Goal: Task Accomplishment & Management: Complete application form

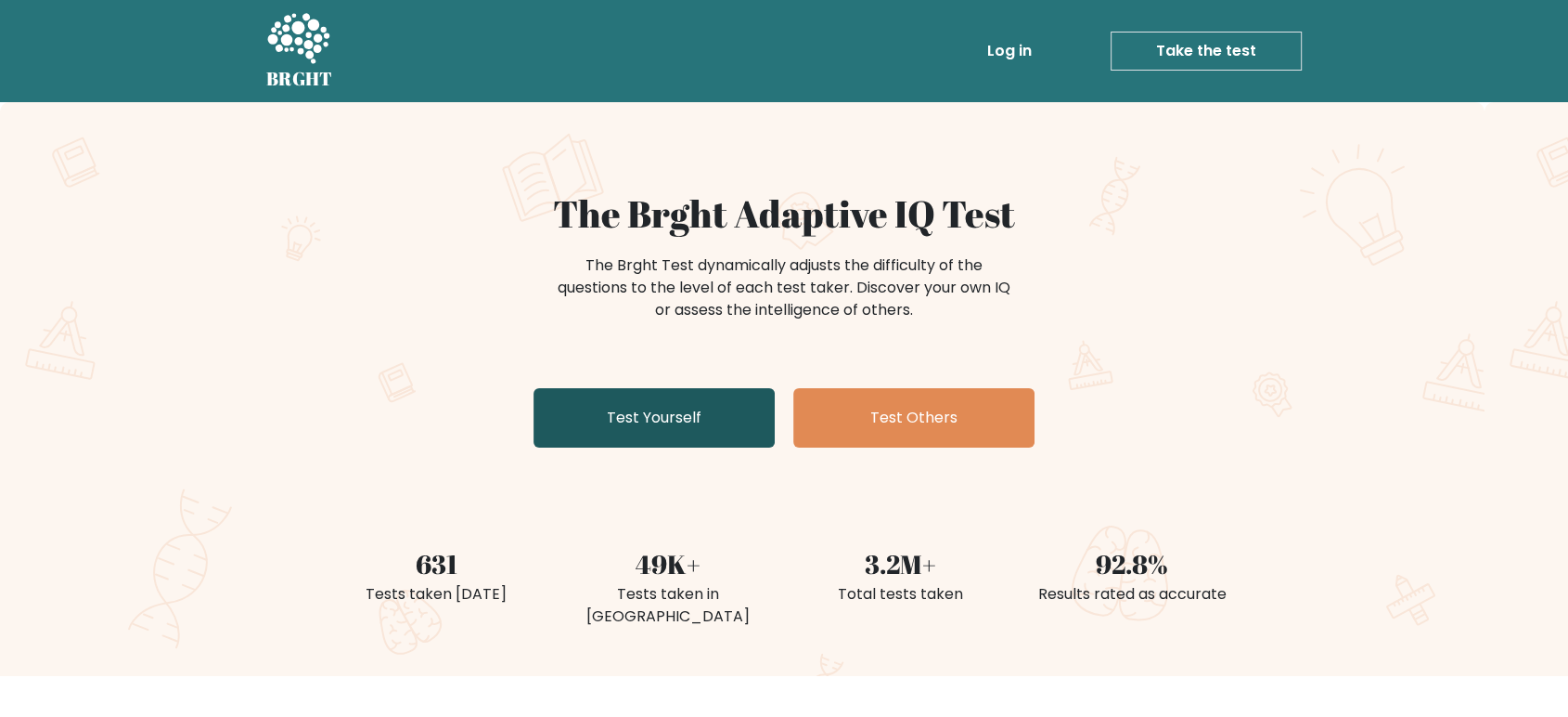
click at [693, 419] on link "Test Yourself" at bounding box center [654, 418] width 241 height 59
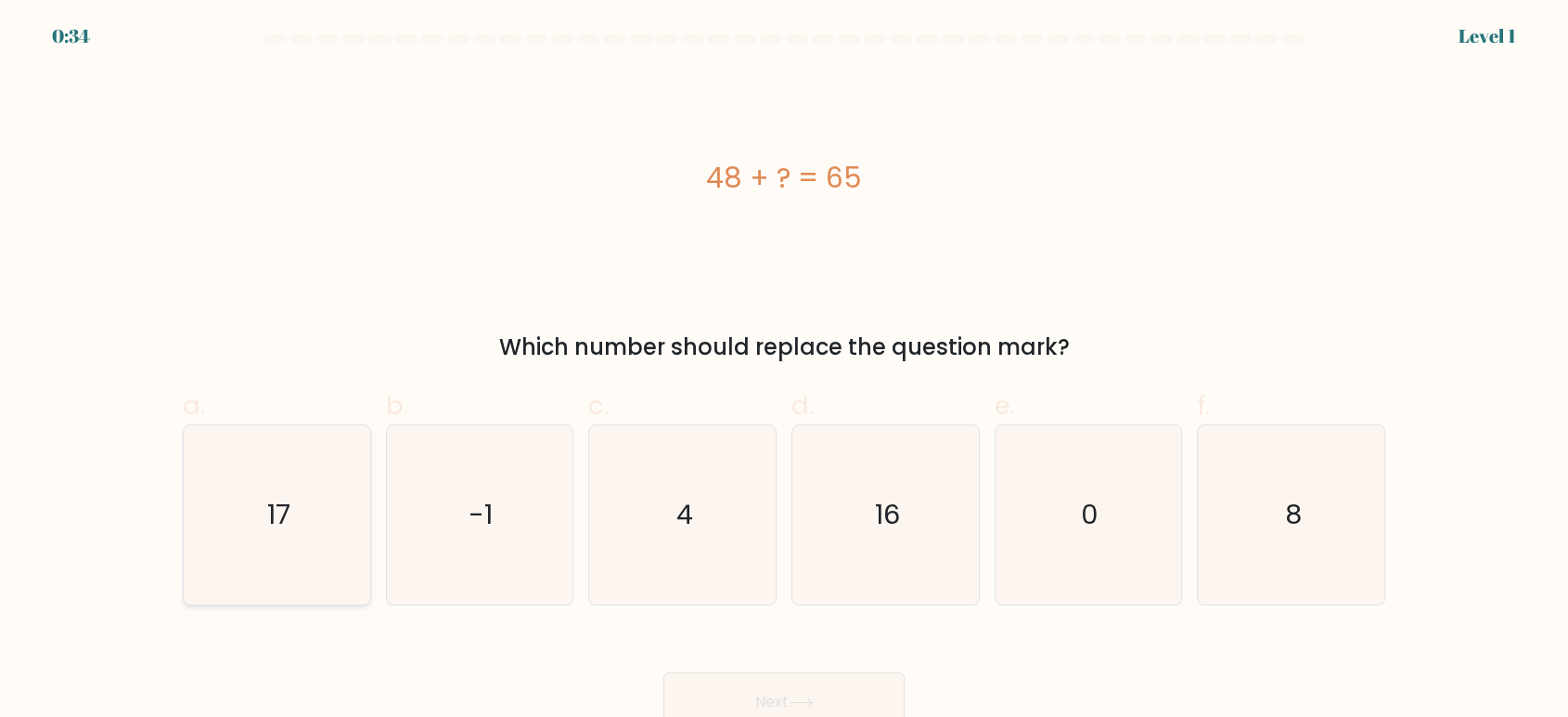
click at [331, 495] on icon "17" at bounding box center [277, 515] width 179 height 179
click at [784, 371] on input "a. 17" at bounding box center [784, 364] width 1 height 12
radio input "true"
click at [814, 700] on icon at bounding box center [801, 702] width 25 height 10
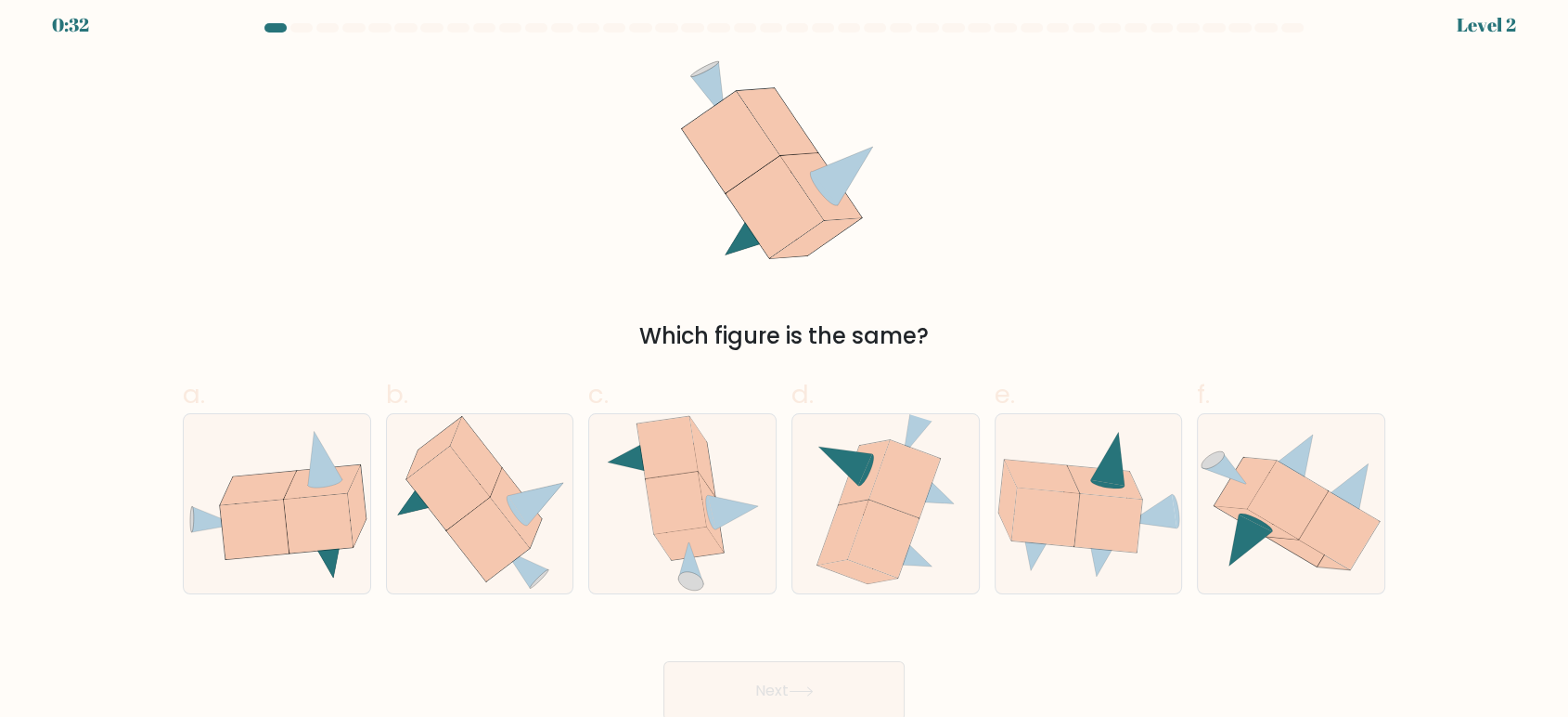
scroll to position [14, 0]
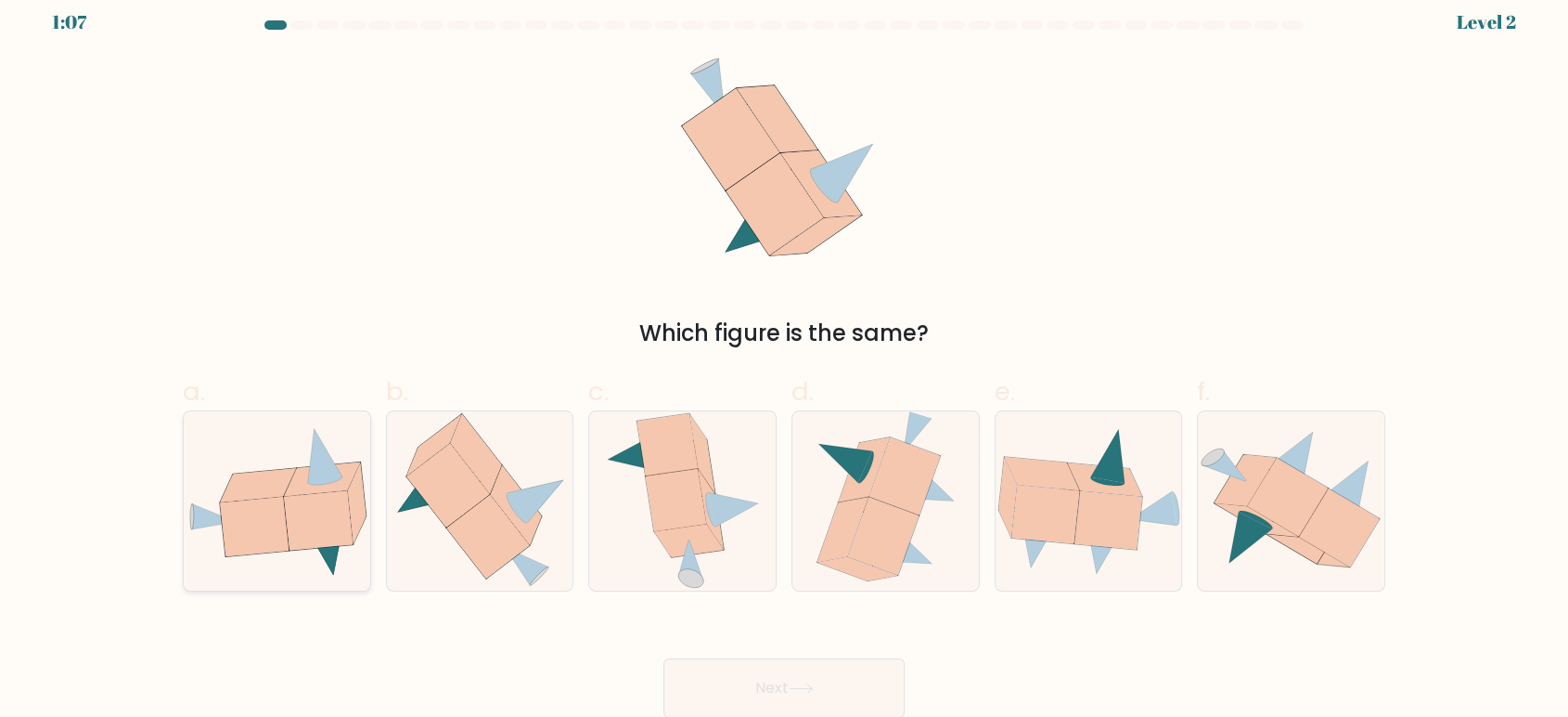
click at [331, 533] on icon at bounding box center [318, 520] width 69 height 59
click at [784, 357] on input "a." at bounding box center [784, 350] width 1 height 12
radio input "true"
click at [784, 686] on button "Next" at bounding box center [784, 688] width 241 height 59
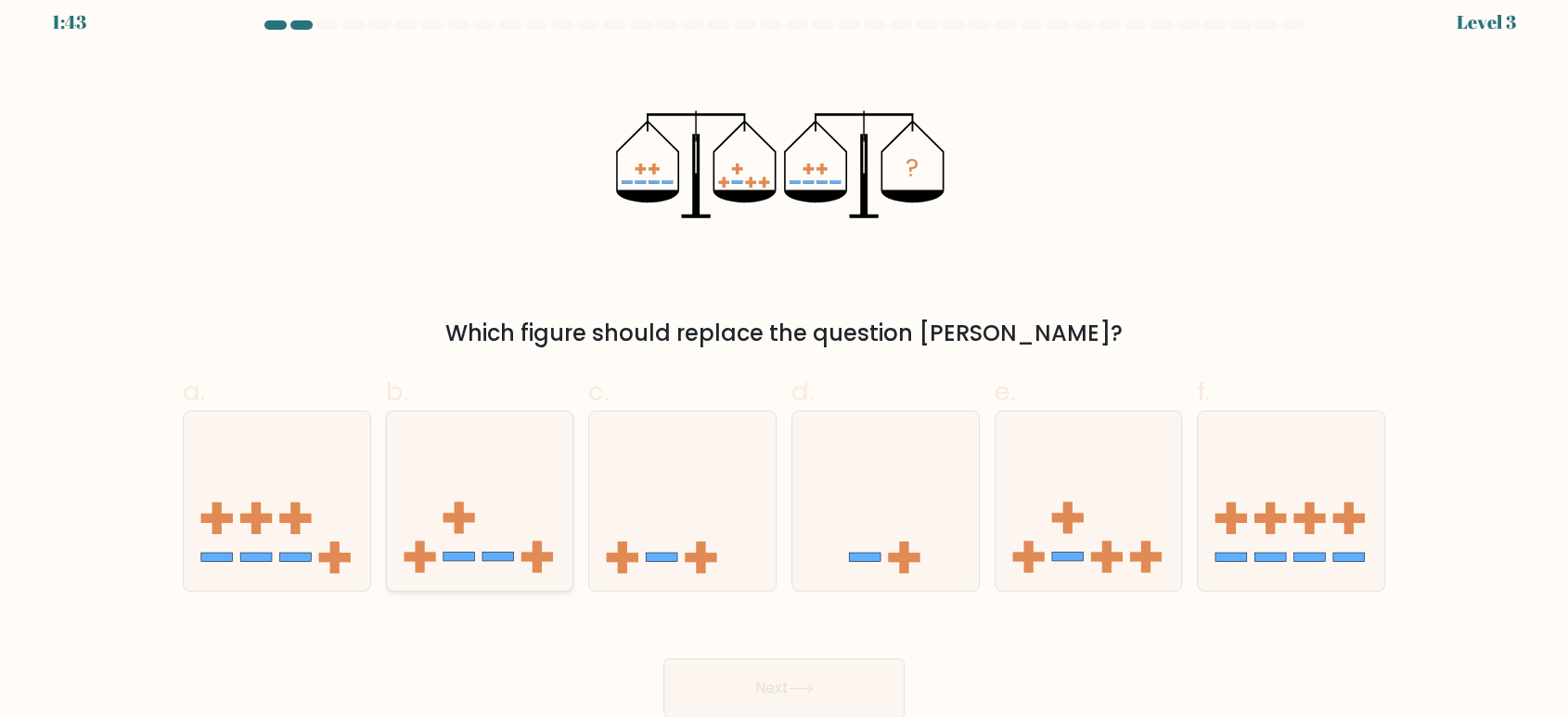
click at [489, 510] on icon at bounding box center [480, 501] width 187 height 154
click at [784, 357] on input "b." at bounding box center [784, 350] width 1 height 12
radio input "true"
click at [489, 510] on icon at bounding box center [480, 501] width 185 height 153
click at [784, 357] on input "b." at bounding box center [784, 350] width 1 height 12
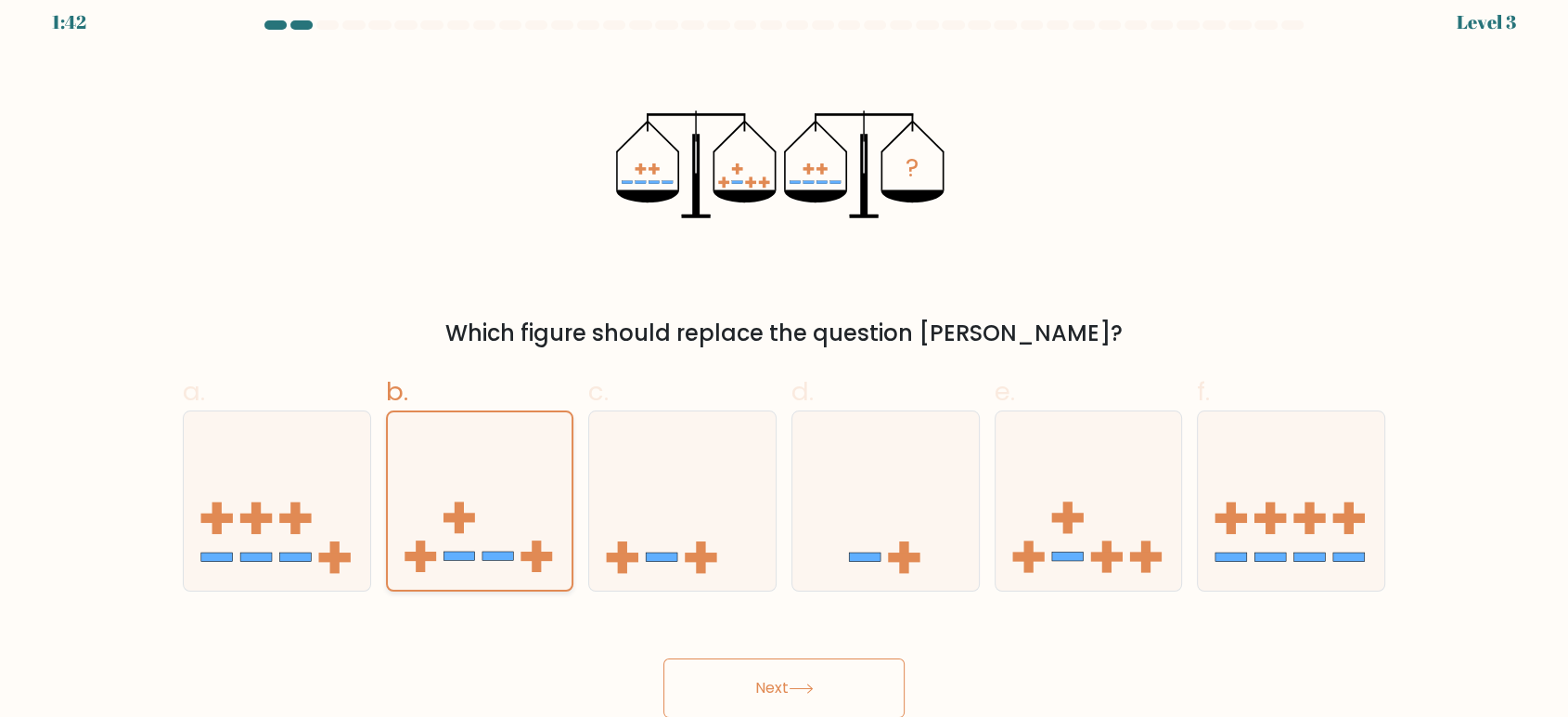
click at [489, 510] on icon at bounding box center [480, 501] width 185 height 153
click at [784, 357] on input "b." at bounding box center [784, 350] width 1 height 12
click at [1112, 509] on icon at bounding box center [1088, 501] width 187 height 154
click at [785, 357] on input "e." at bounding box center [784, 350] width 1 height 12
radio input "true"
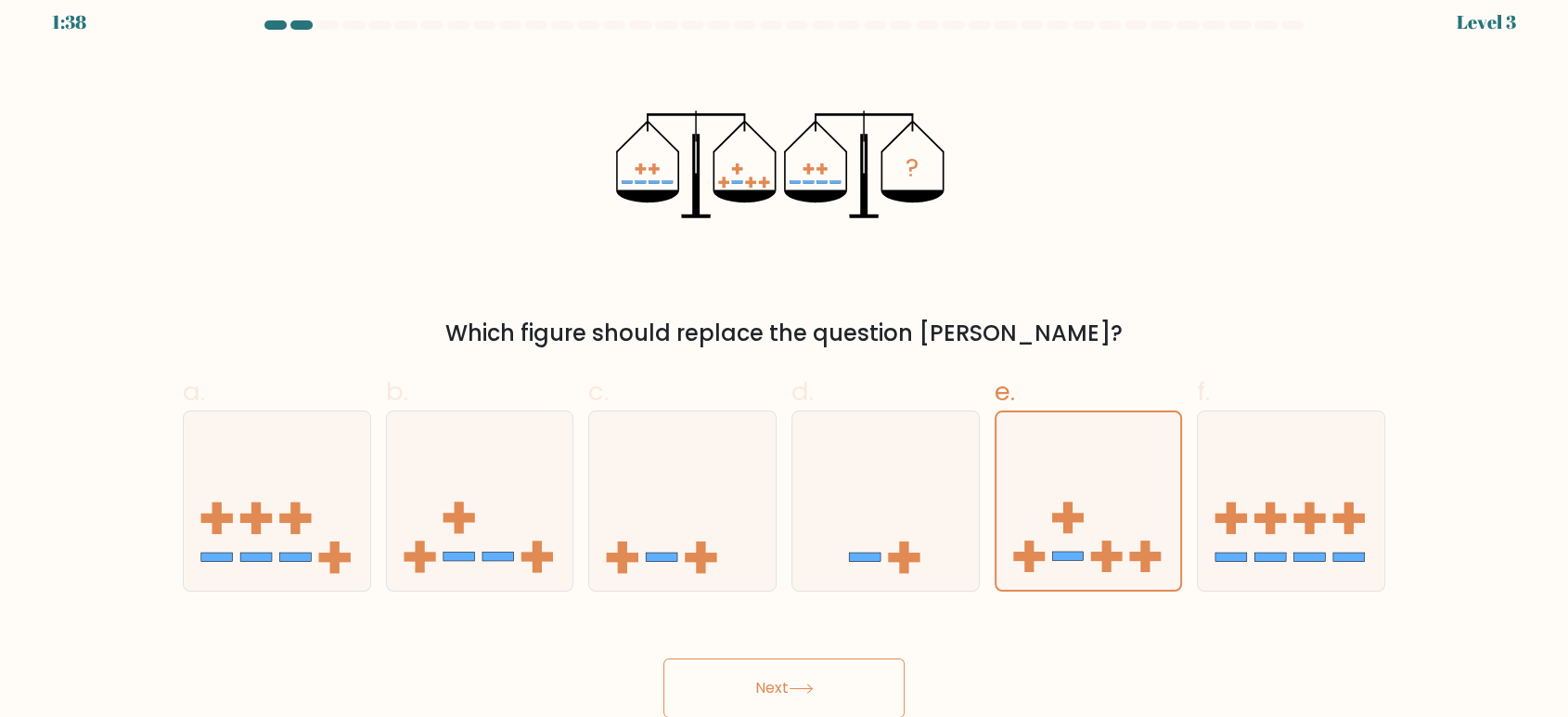
click at [786, 682] on button "Next" at bounding box center [784, 688] width 241 height 59
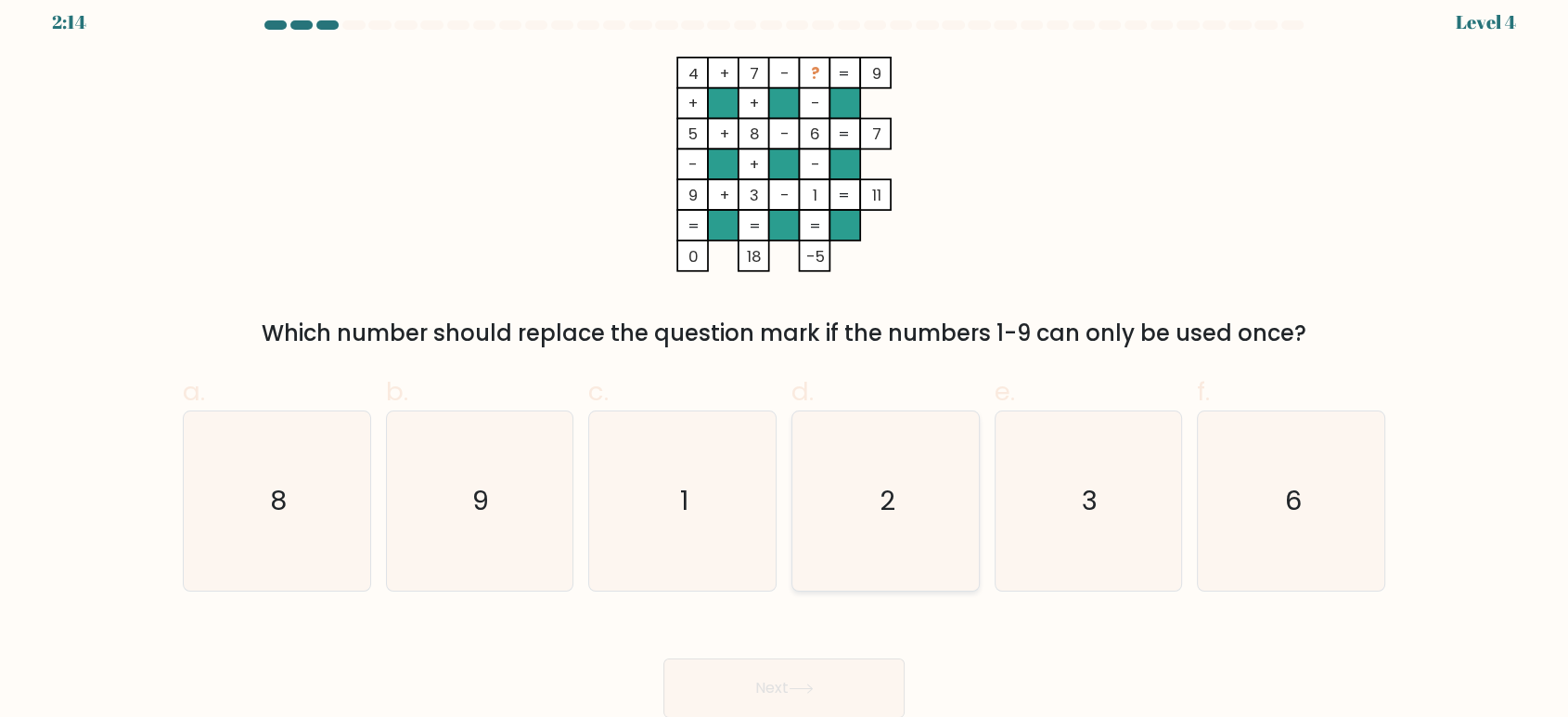
click at [925, 512] on icon "2" at bounding box center [886, 501] width 179 height 179
click at [785, 357] on input "d. 2" at bounding box center [784, 350] width 1 height 12
radio input "true"
click at [829, 687] on button "Next" at bounding box center [784, 688] width 241 height 59
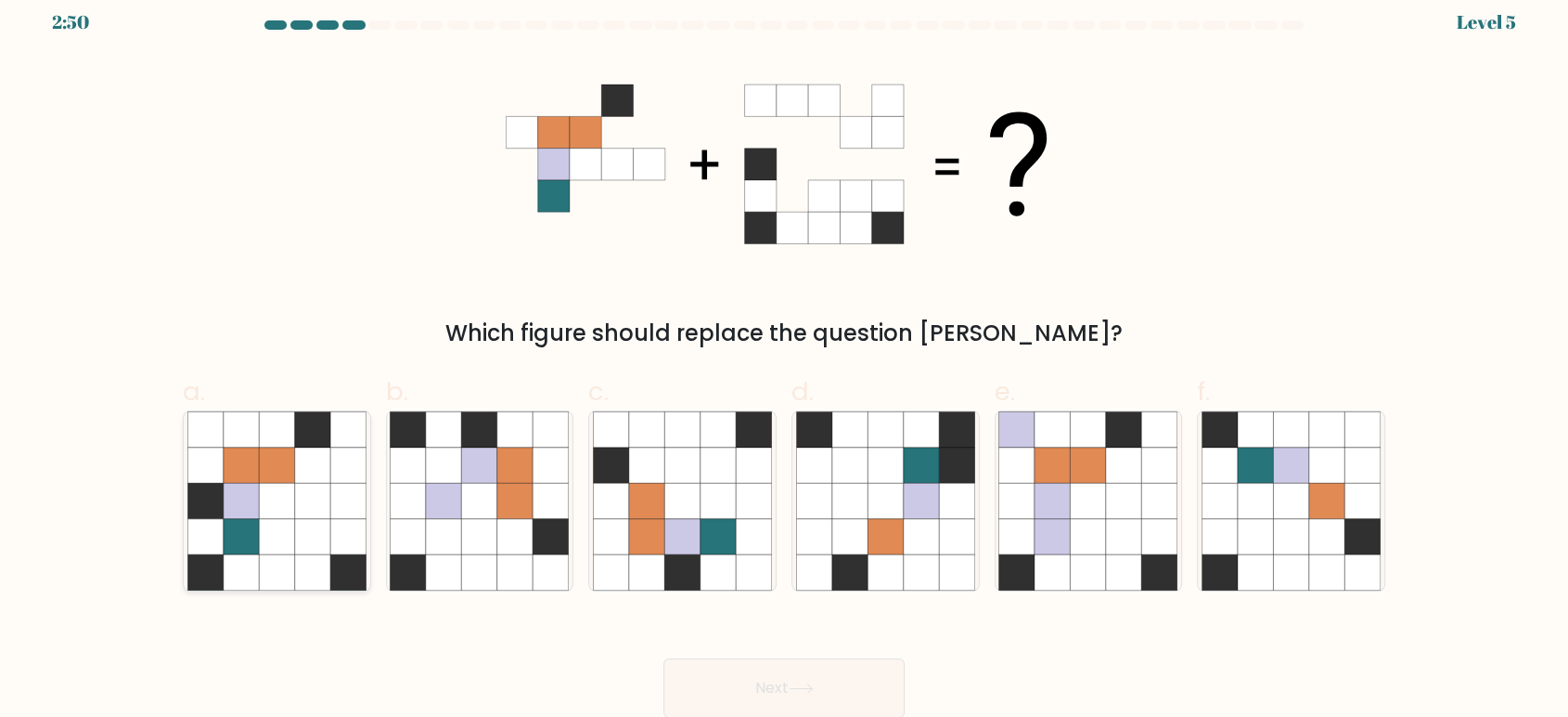
click at [296, 511] on icon at bounding box center [313, 501] width 35 height 35
click at [784, 357] on input "a." at bounding box center [784, 350] width 1 height 12
radio input "true"
click at [848, 668] on button "Next" at bounding box center [784, 688] width 241 height 59
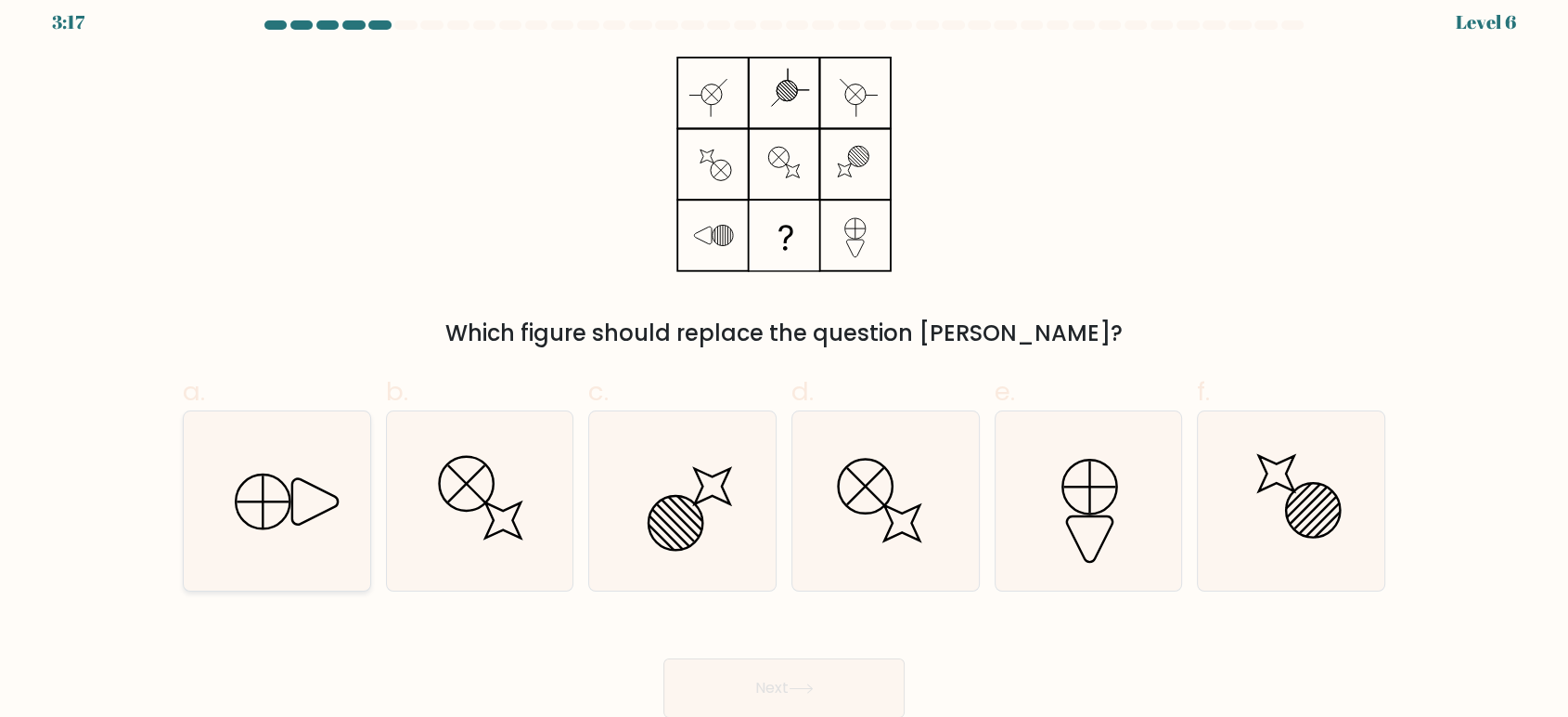
click at [256, 516] on icon at bounding box center [277, 501] width 179 height 179
click at [784, 357] on input "a." at bounding box center [784, 350] width 1 height 12
radio input "true"
click at [808, 666] on button "Next" at bounding box center [784, 688] width 241 height 59
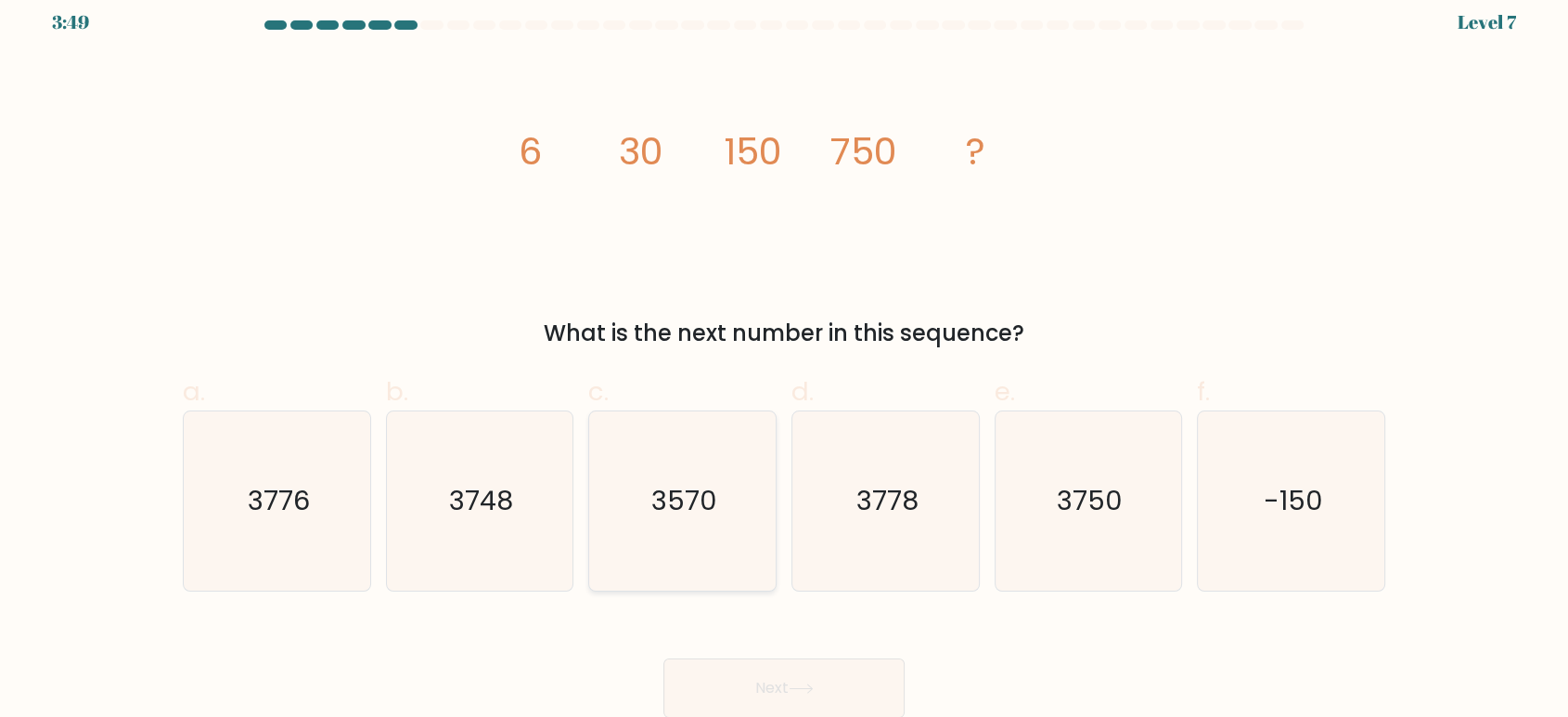
click at [698, 460] on icon "3570" at bounding box center [682, 501] width 179 height 179
click at [784, 357] on input "c. 3570" at bounding box center [784, 350] width 1 height 12
radio input "true"
click at [793, 674] on button "Next" at bounding box center [784, 688] width 241 height 59
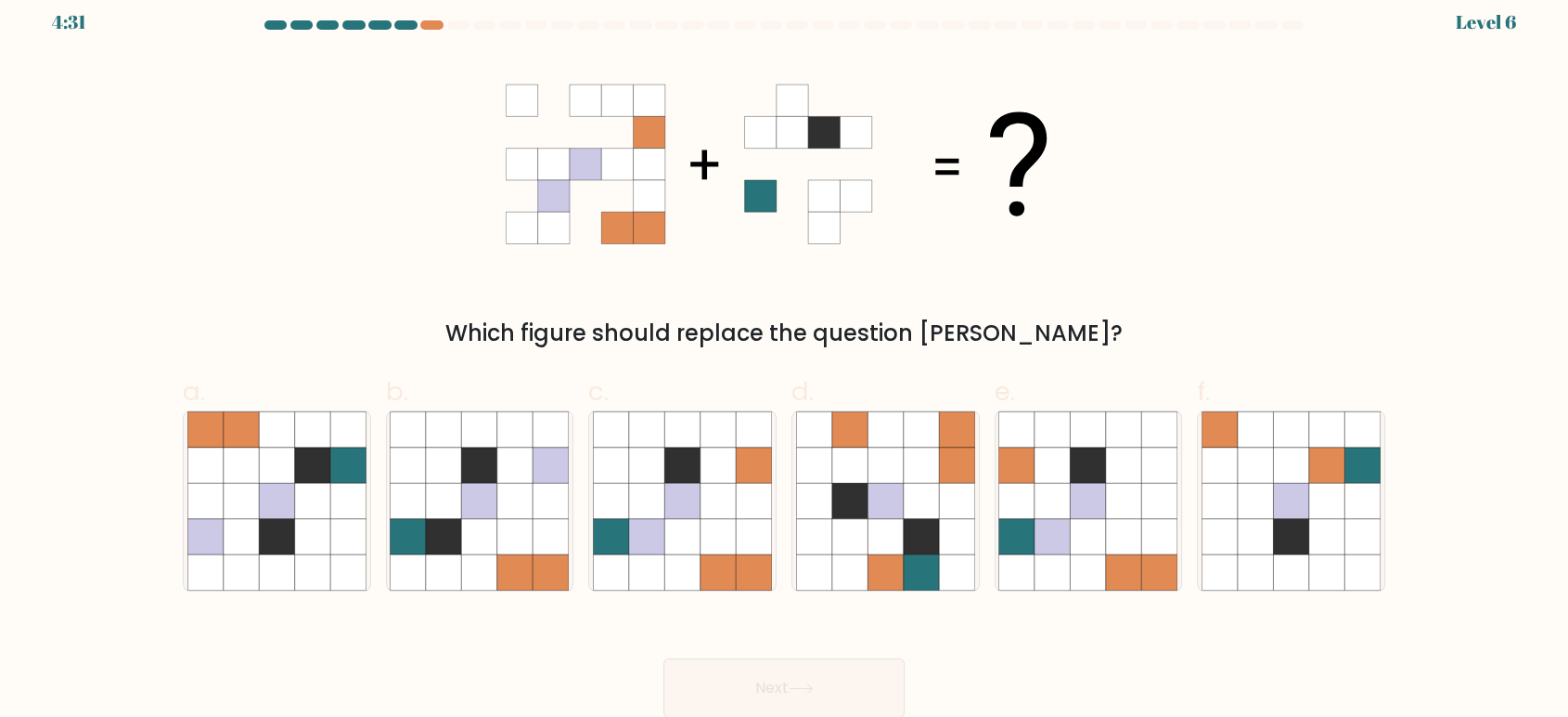
click at [407, 27] on div at bounding box center [406, 25] width 22 height 9
click at [743, 500] on icon at bounding box center [754, 501] width 35 height 35
click at [784, 357] on input "c." at bounding box center [784, 350] width 1 height 12
radio input "true"
click at [822, 689] on button "Next" at bounding box center [784, 688] width 241 height 59
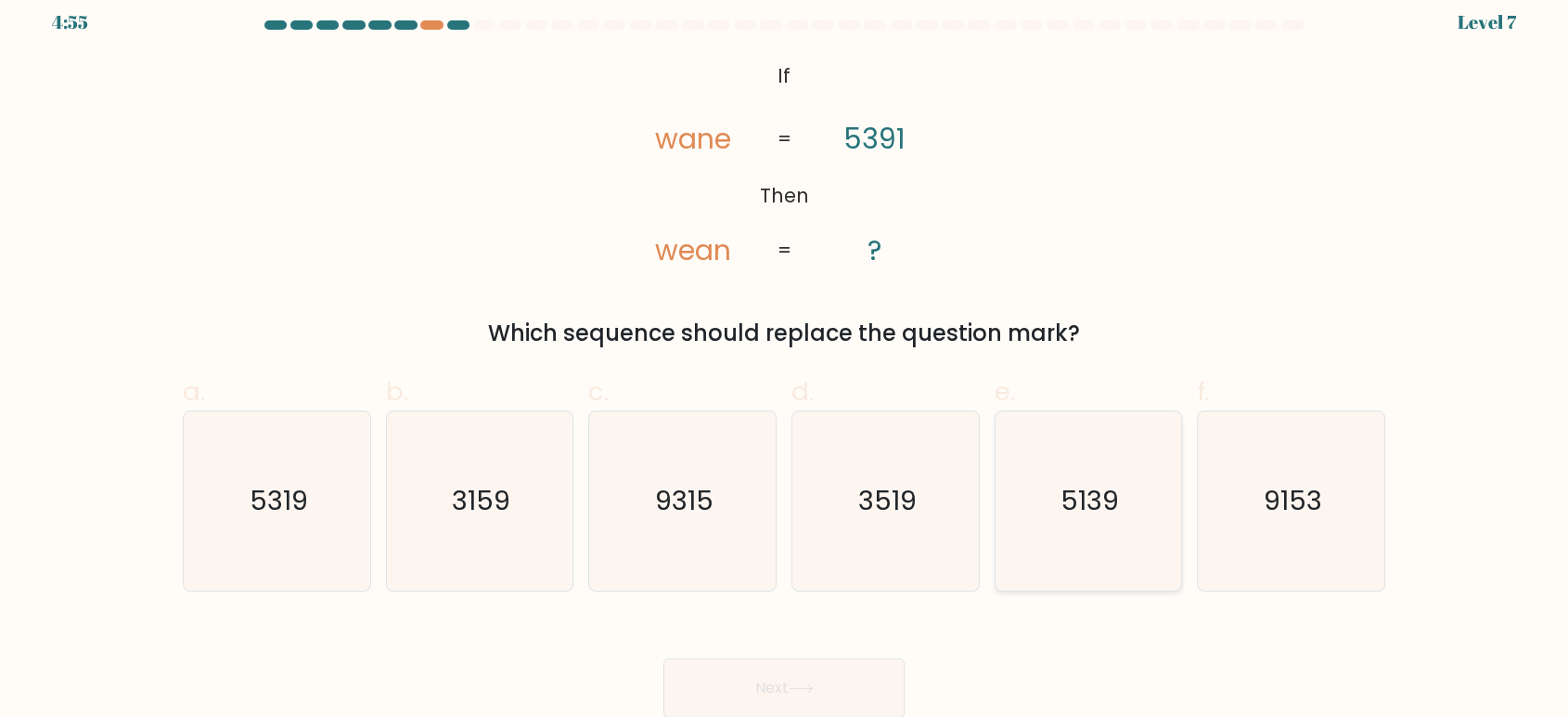
click at [1107, 502] on text "5139" at bounding box center [1089, 501] width 58 height 37
click at [785, 357] on input "e. 5139" at bounding box center [784, 350] width 1 height 12
radio input "true"
click at [810, 702] on button "Next" at bounding box center [784, 688] width 241 height 59
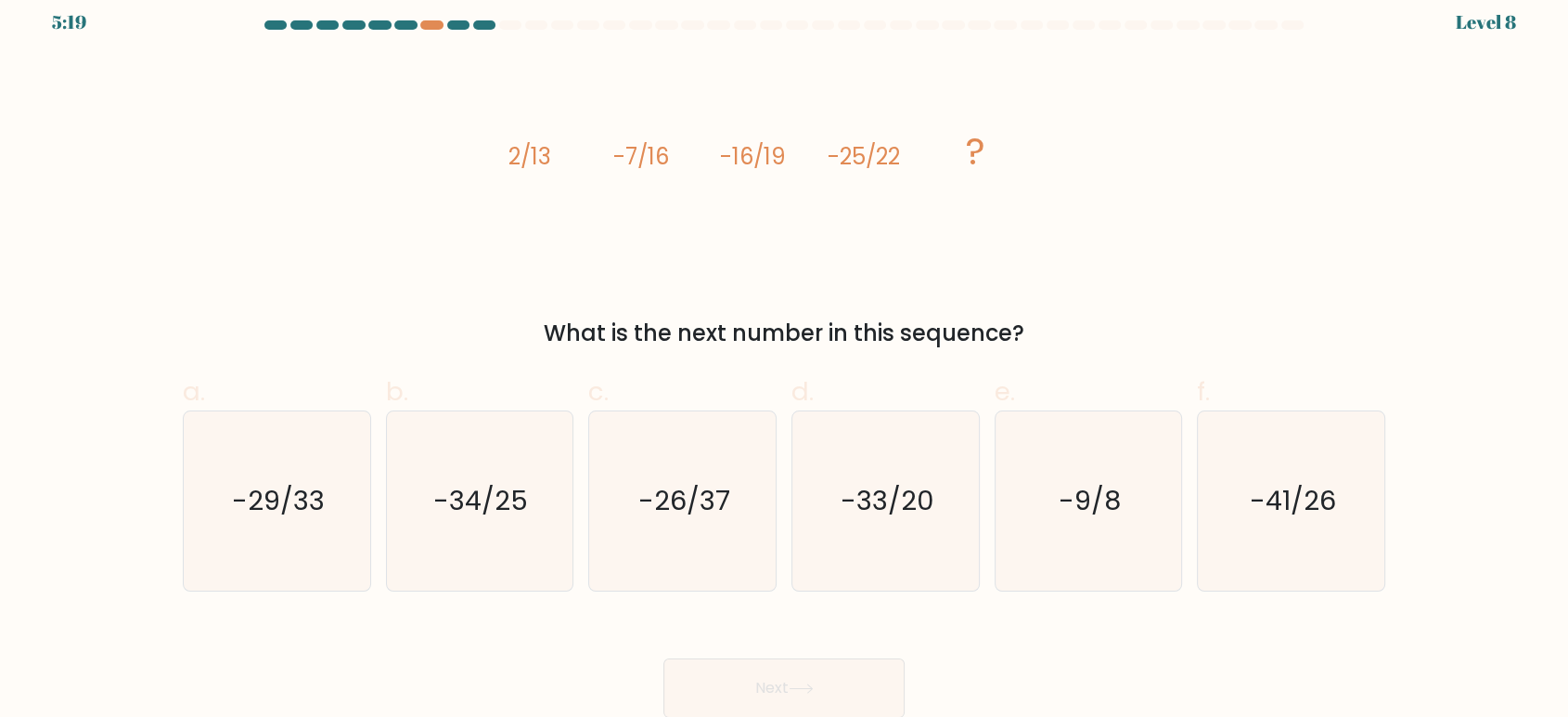
click at [848, 198] on icon "image/svg+xml 2/13 -7/16 -16/19 -25/22 ?" at bounding box center [784, 164] width 557 height 215
click at [475, 517] on text "-34/25" at bounding box center [482, 501] width 95 height 37
click at [784, 357] on input "b. -34/25" at bounding box center [784, 350] width 1 height 12
radio input "true"
click at [835, 690] on button "Next" at bounding box center [784, 688] width 241 height 59
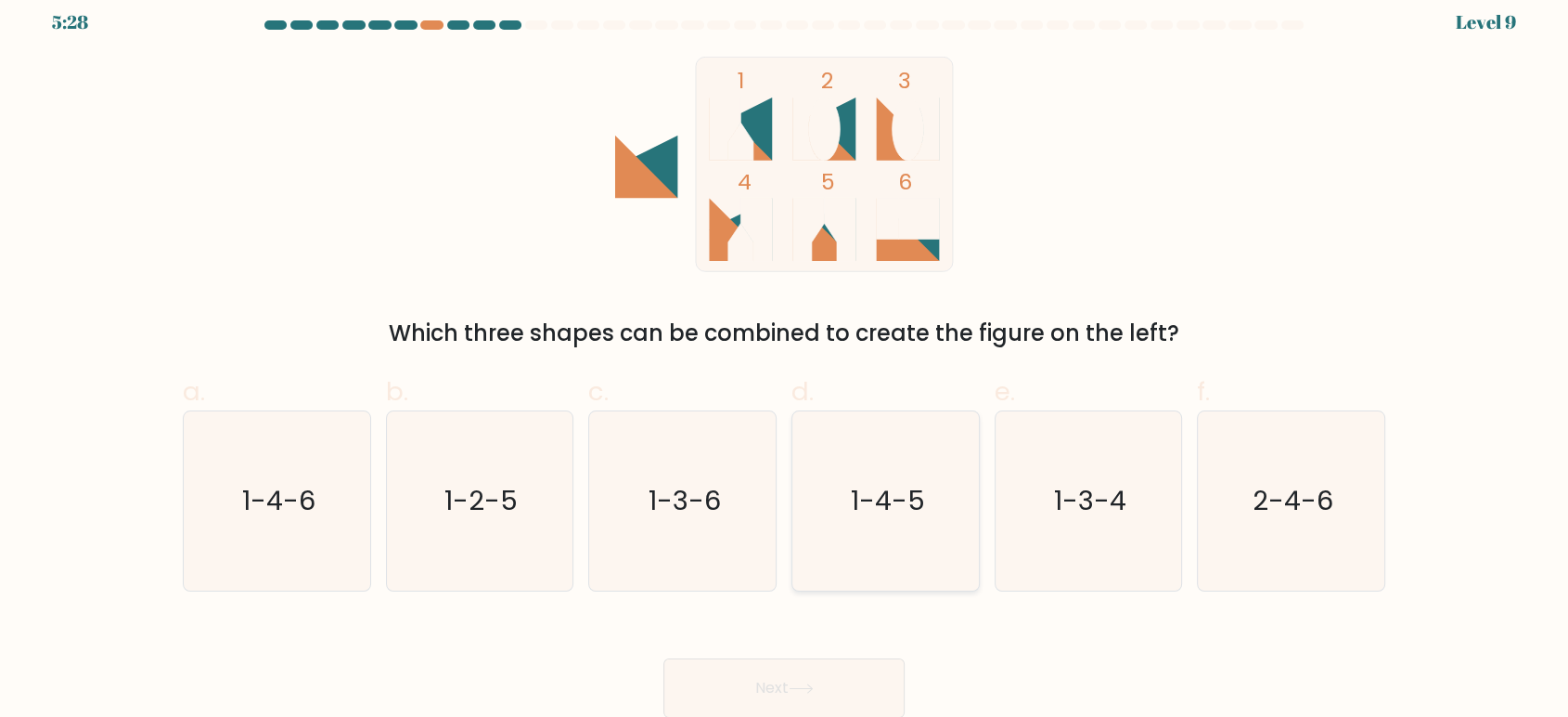
click at [875, 511] on text "1-4-5" at bounding box center [888, 501] width 74 height 37
click at [785, 357] on input "d. 1-4-5" at bounding box center [784, 350] width 1 height 12
radio input "true"
click at [803, 690] on icon at bounding box center [801, 688] width 25 height 10
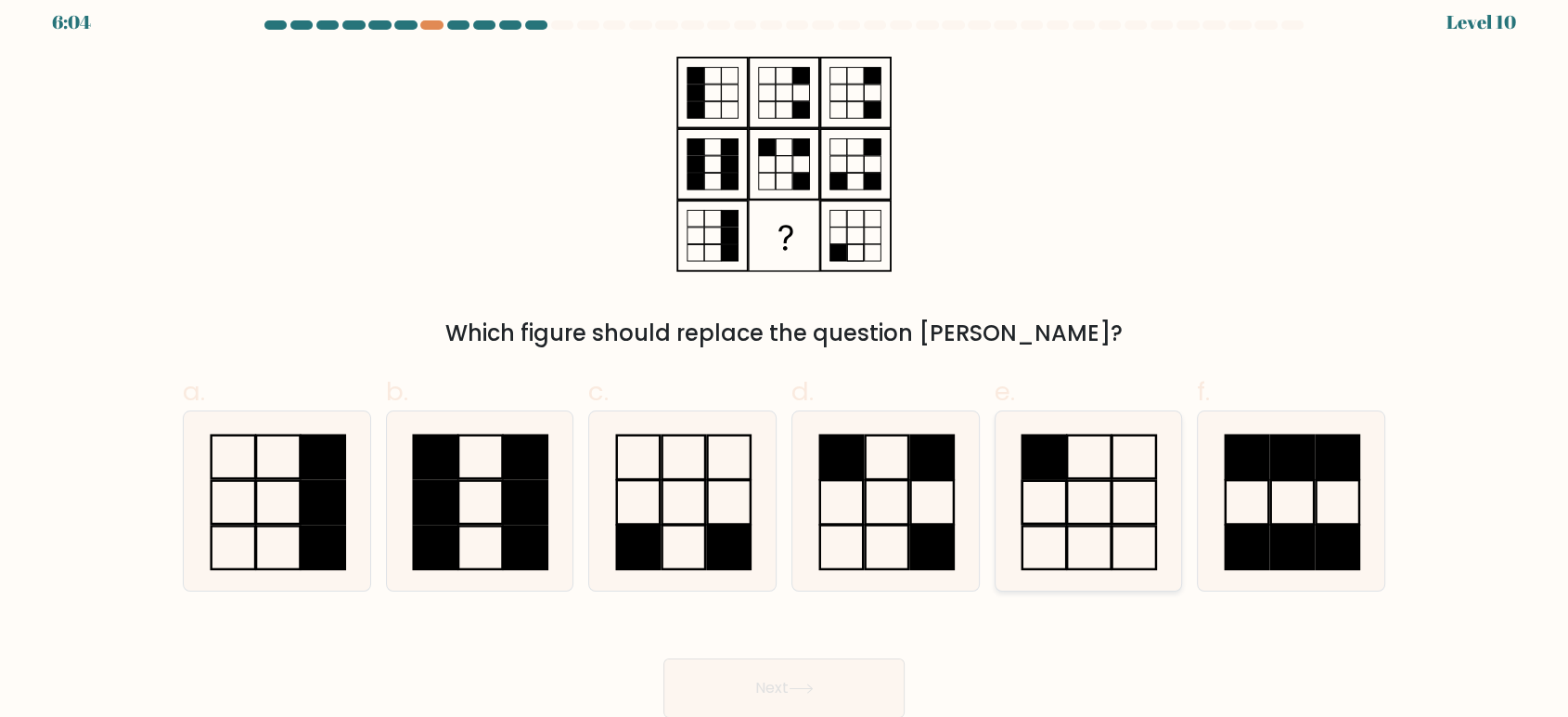
click at [1095, 504] on icon at bounding box center [1087, 501] width 179 height 179
click at [785, 357] on input "e." at bounding box center [784, 350] width 1 height 12
radio input "true"
click at [808, 662] on button "Next" at bounding box center [784, 688] width 241 height 59
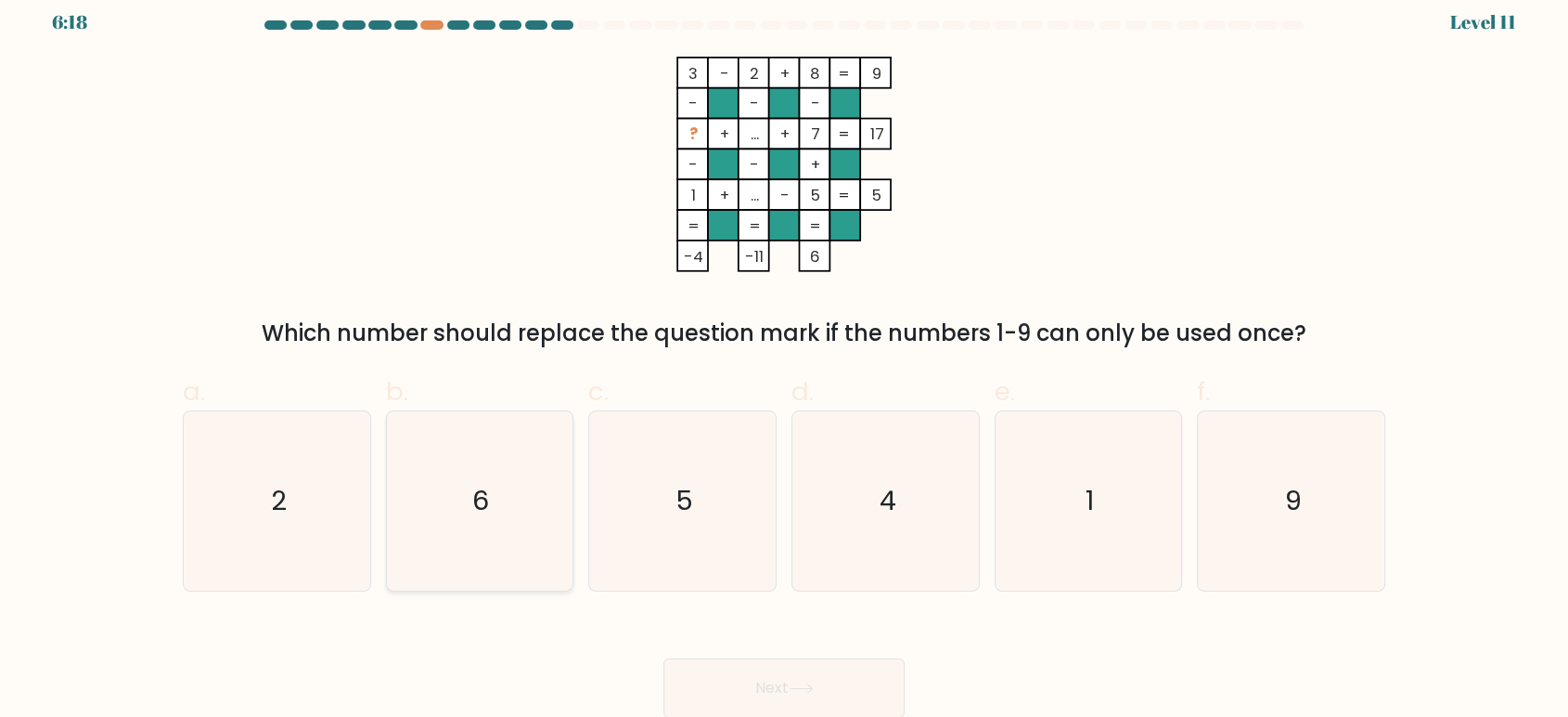
click at [466, 541] on icon "6" at bounding box center [479, 501] width 179 height 179
click at [784, 357] on input "b. 6" at bounding box center [784, 350] width 1 height 12
radio input "true"
click at [814, 689] on icon at bounding box center [801, 688] width 25 height 10
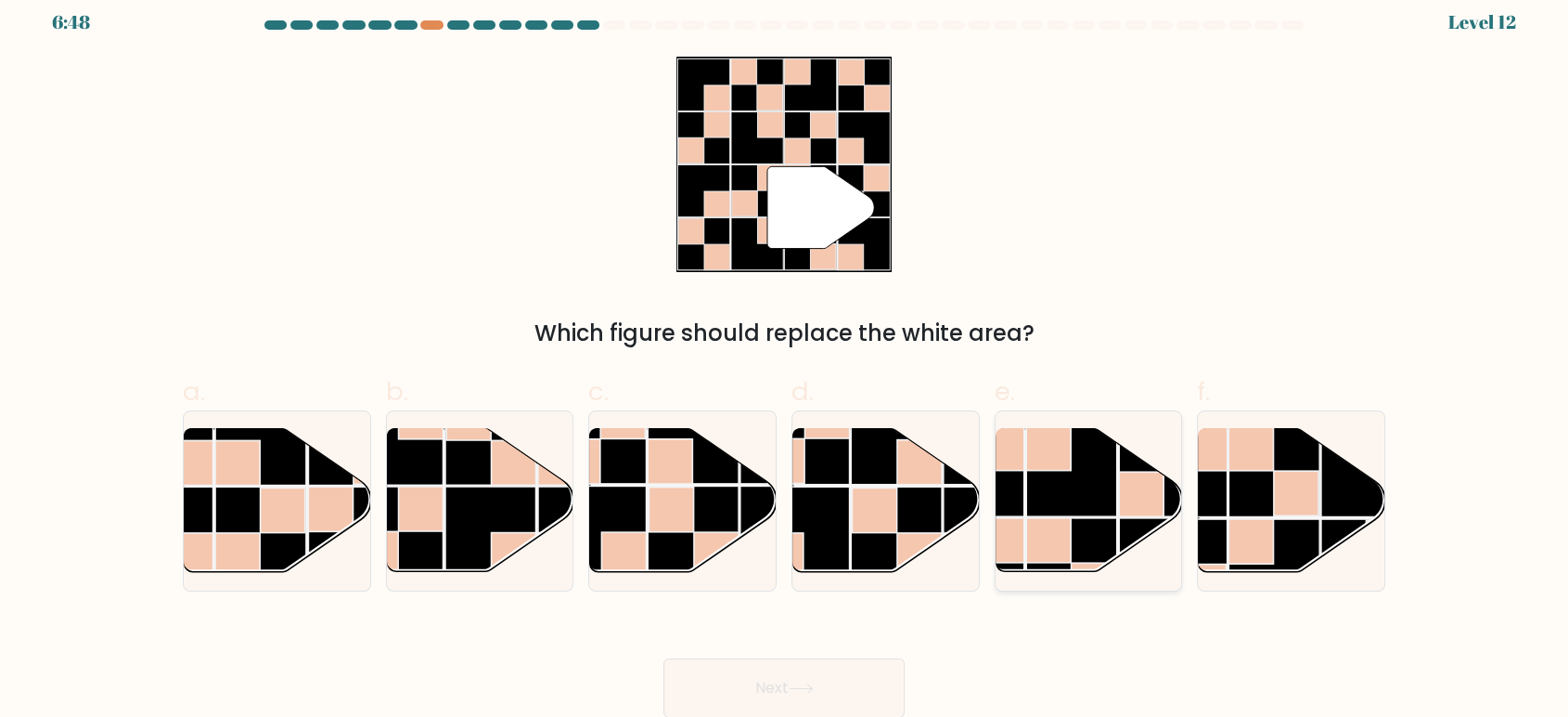
click at [1106, 510] on rect at bounding box center [1071, 471] width 91 height 91
click at [785, 357] on input "e." at bounding box center [784, 350] width 1 height 12
radio input "true"
click at [790, 670] on button "Next" at bounding box center [784, 688] width 241 height 59
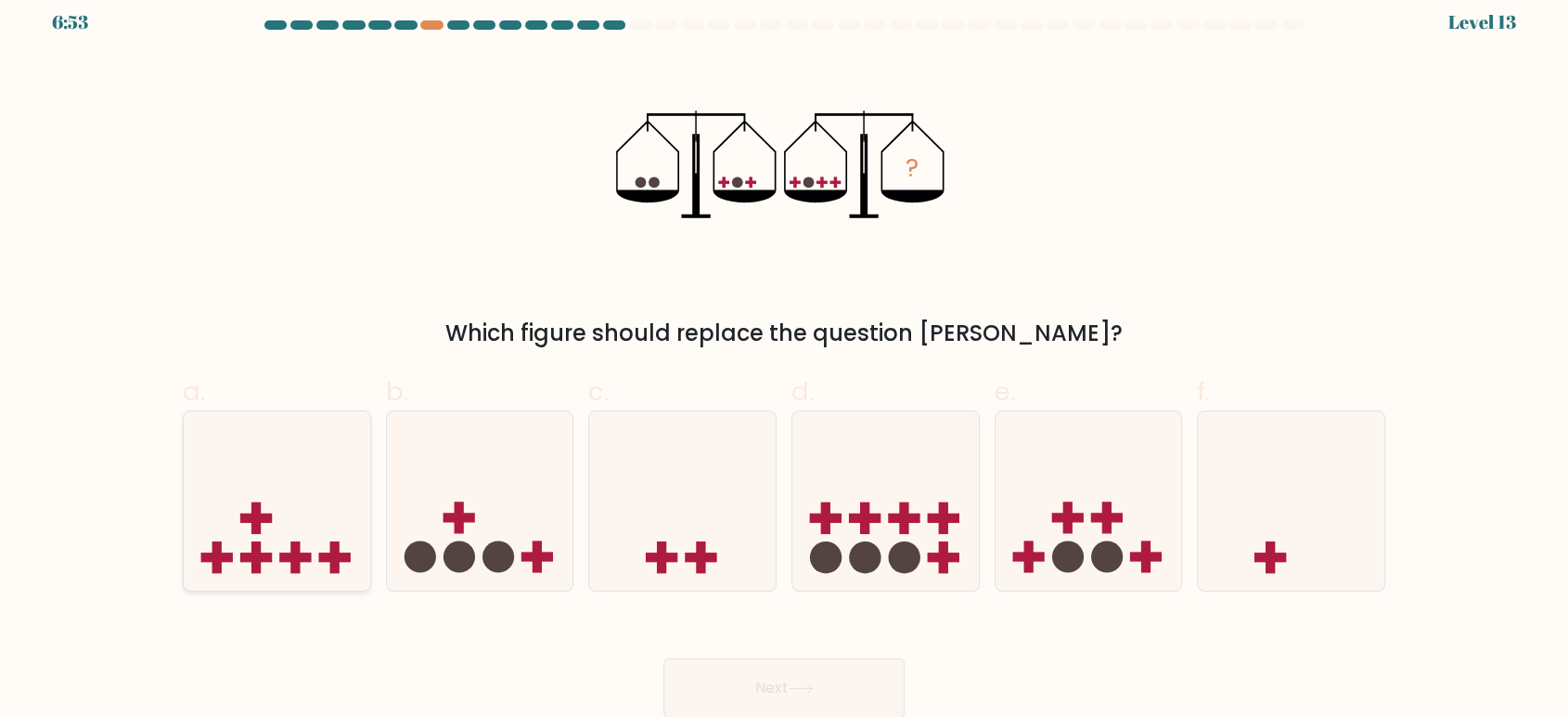
click at [320, 533] on icon at bounding box center [277, 501] width 187 height 154
click at [784, 357] on input "a." at bounding box center [784, 350] width 1 height 12
radio input "true"
click at [847, 677] on button "Next" at bounding box center [784, 688] width 241 height 59
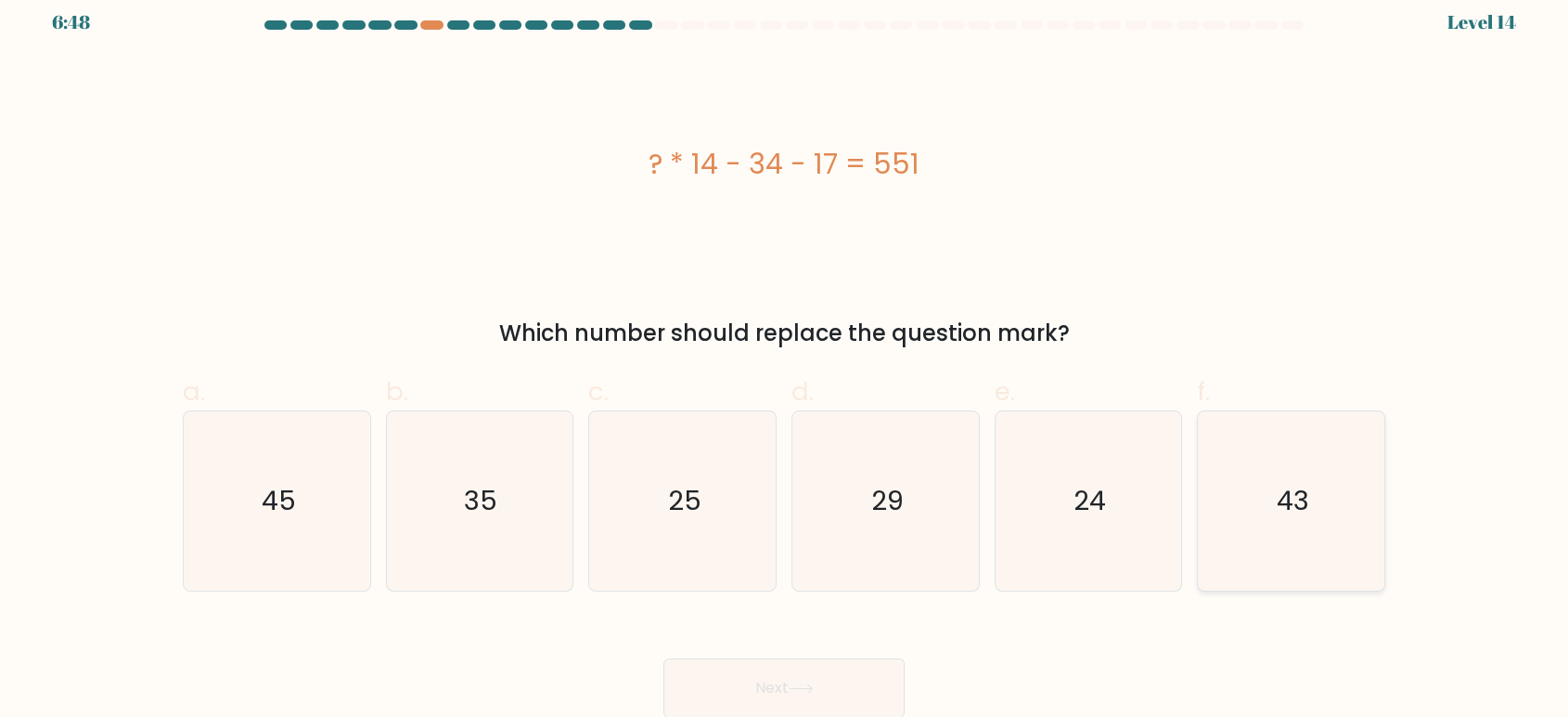
click at [1298, 491] on text "43" at bounding box center [1292, 501] width 32 height 37
click at [785, 357] on input "f. 43" at bounding box center [784, 350] width 1 height 12
radio input "true"
click at [837, 695] on button "Next" at bounding box center [784, 688] width 241 height 59
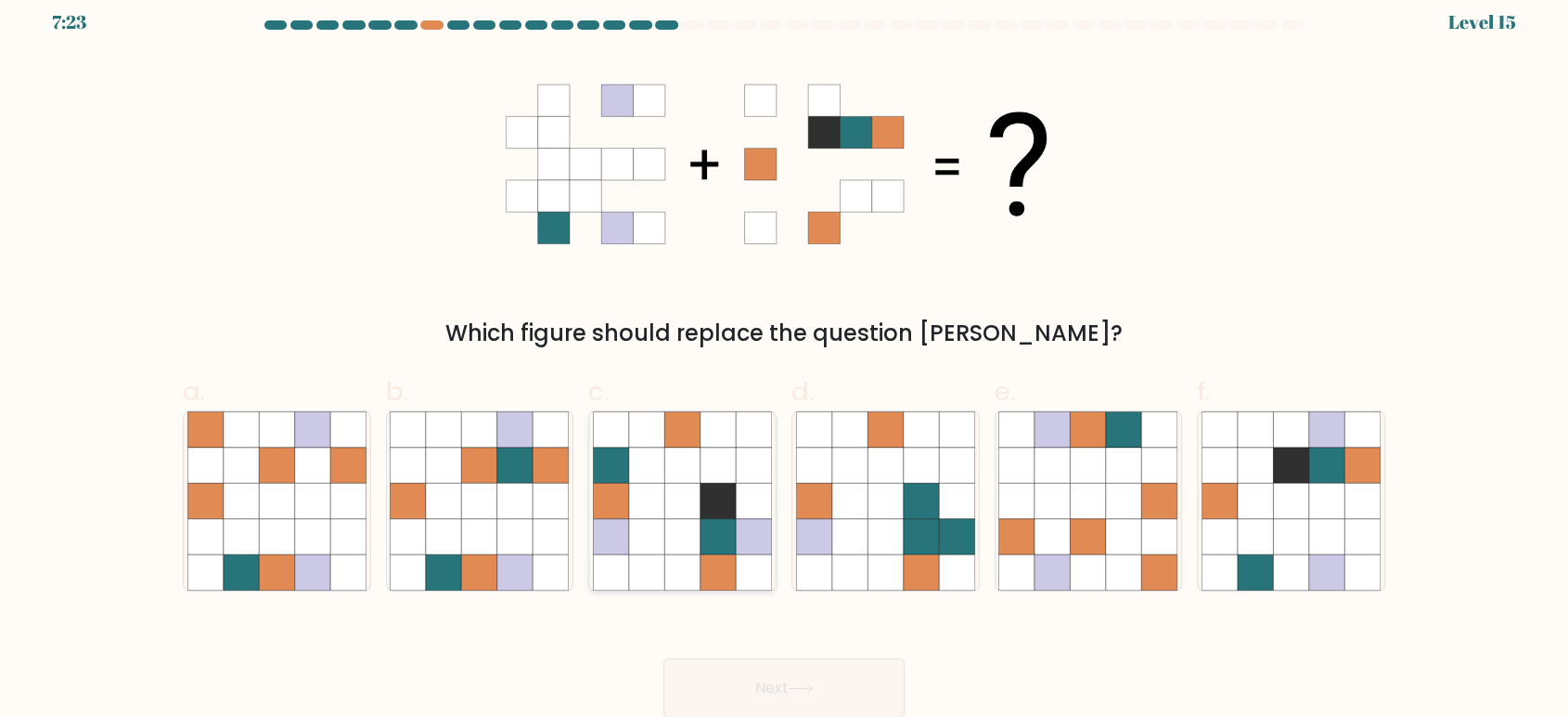
click at [709, 517] on icon at bounding box center [719, 501] width 35 height 35
click at [784, 357] on input "c." at bounding box center [784, 350] width 1 height 12
radio input "true"
click at [771, 681] on button "Next" at bounding box center [784, 688] width 241 height 59
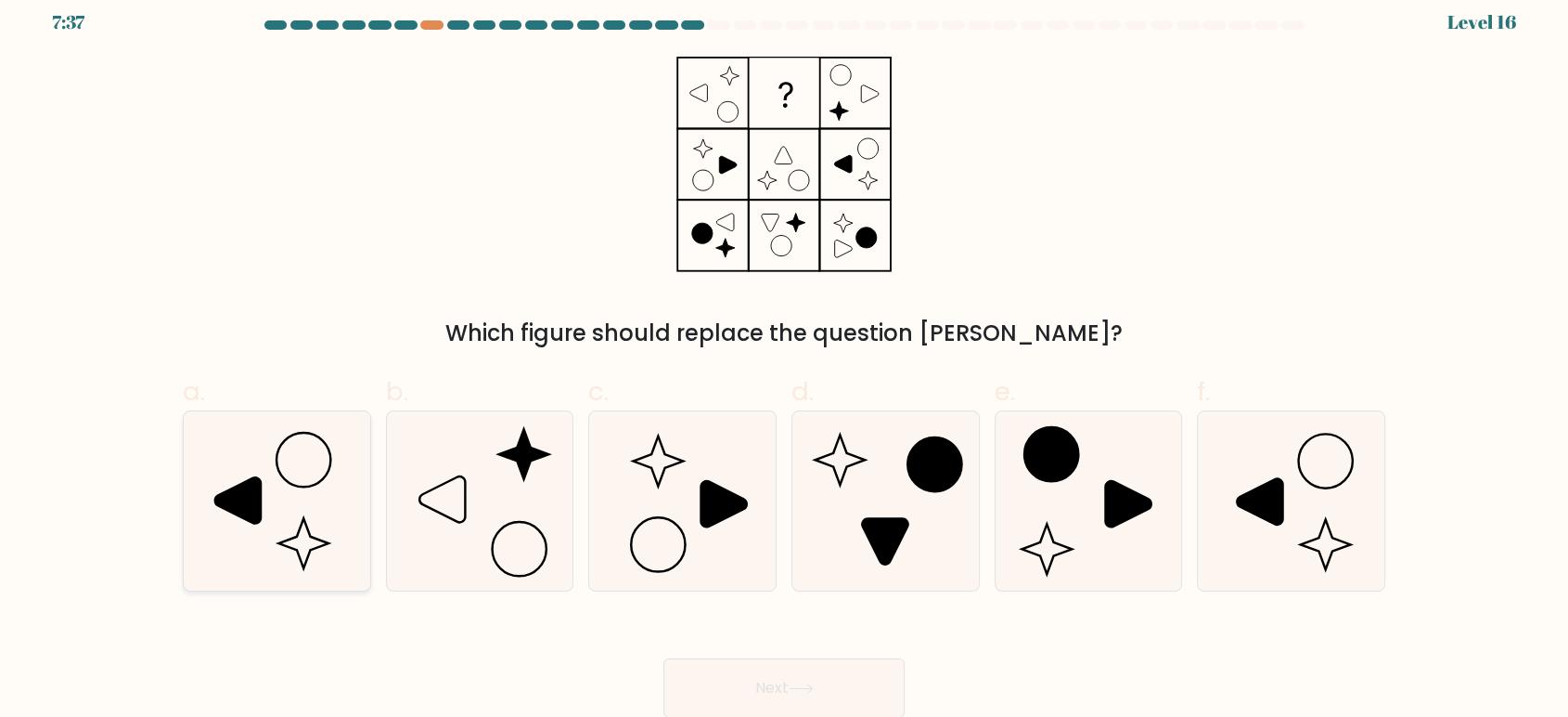
click at [325, 535] on icon at bounding box center [277, 501] width 179 height 179
click at [784, 357] on input "a." at bounding box center [784, 350] width 1 height 12
radio input "true"
click at [854, 672] on button "Next" at bounding box center [784, 688] width 241 height 59
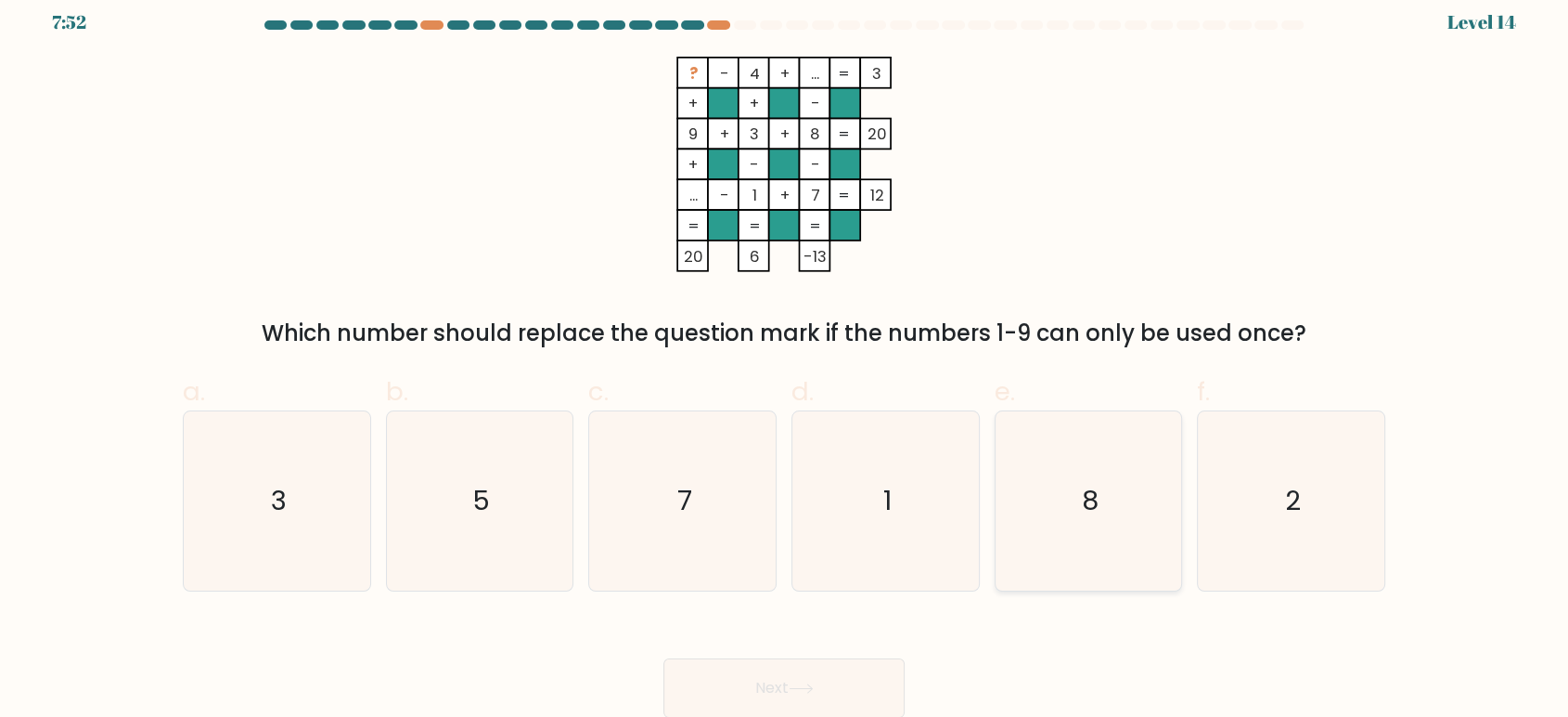
click at [1102, 489] on icon "8" at bounding box center [1087, 501] width 179 height 179
click at [785, 357] on input "e. 8" at bounding box center [784, 350] width 1 height 12
radio input "true"
click at [786, 665] on button "Next" at bounding box center [784, 688] width 241 height 59
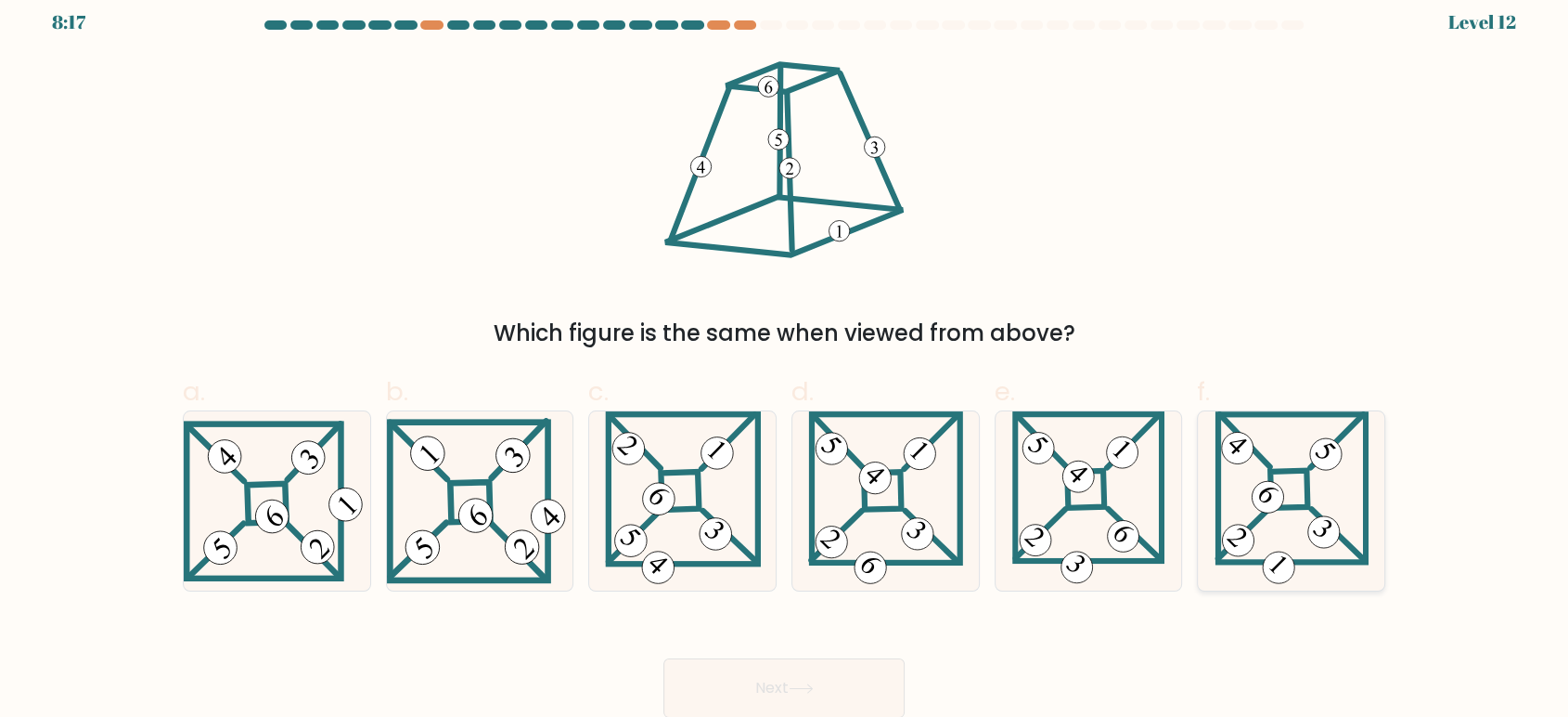
click at [1272, 494] on 871 at bounding box center [1267, 497] width 45 height 45
click at [785, 357] on input "f." at bounding box center [784, 350] width 1 height 12
radio input "true"
click at [871, 672] on button "Next" at bounding box center [784, 688] width 241 height 59
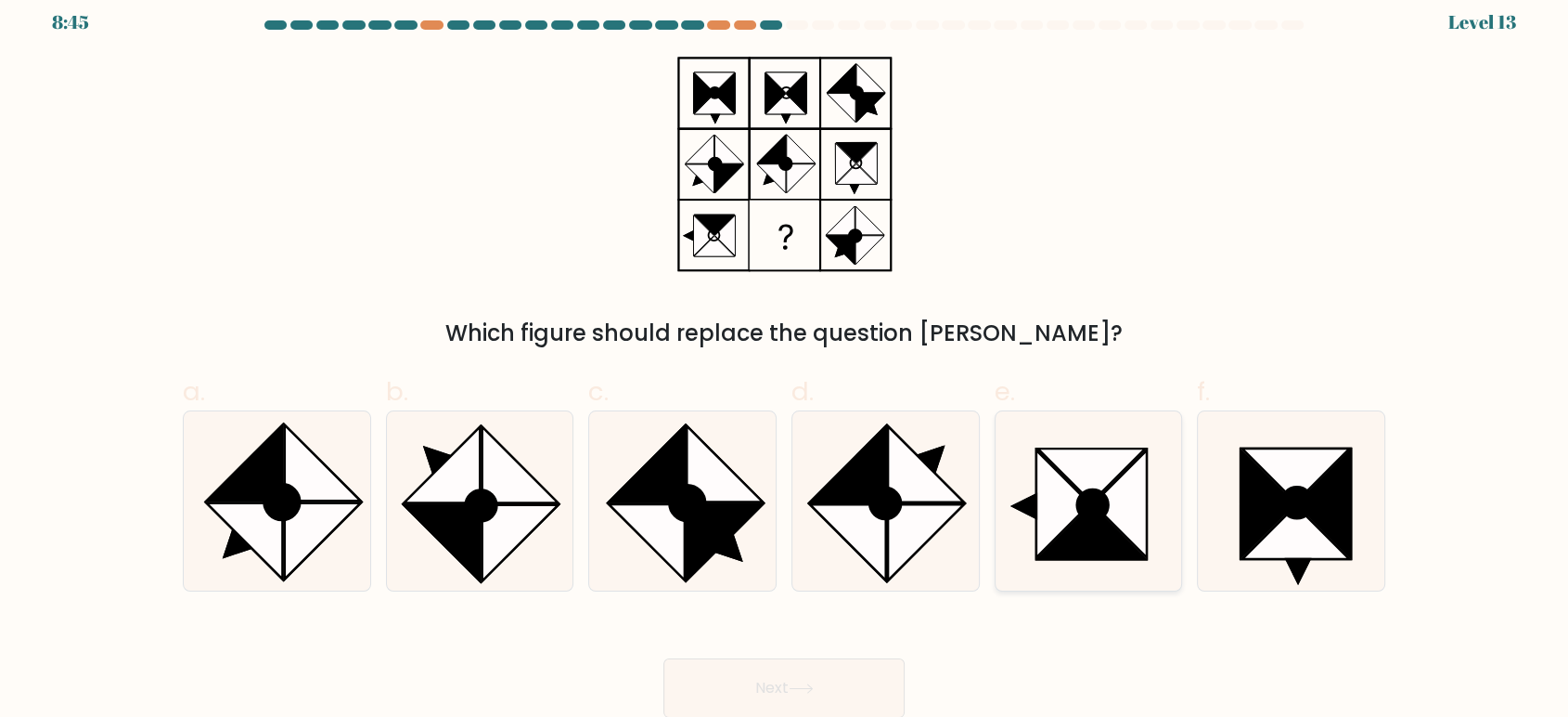
click at [1098, 524] on icon at bounding box center [1092, 532] width 108 height 54
click at [785, 357] on input "e." at bounding box center [784, 350] width 1 height 12
radio input "true"
click at [843, 679] on button "Next" at bounding box center [784, 688] width 241 height 59
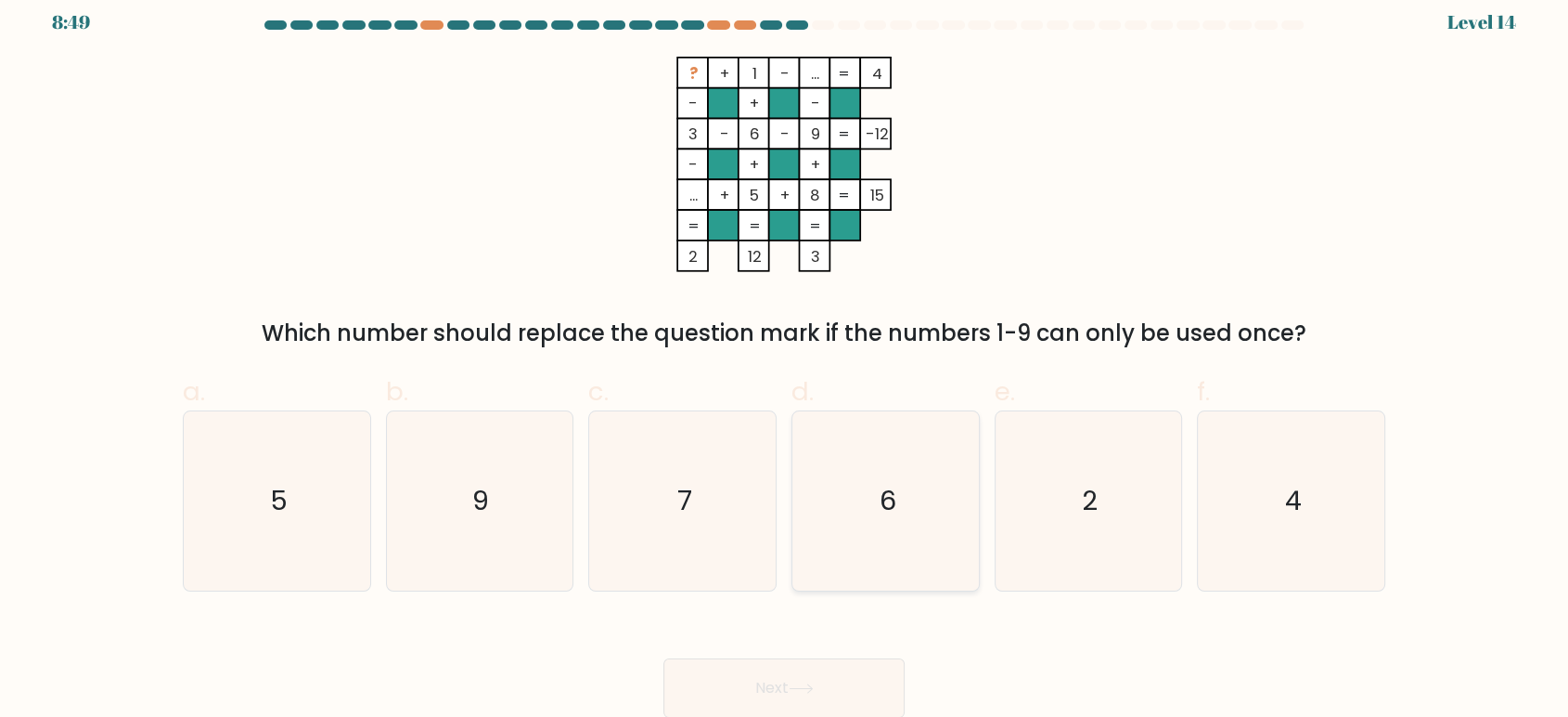
click at [877, 503] on icon "6" at bounding box center [886, 501] width 179 height 179
click at [785, 357] on input "d. 6" at bounding box center [784, 350] width 1 height 12
radio input "true"
click at [824, 692] on button "Next" at bounding box center [784, 688] width 241 height 59
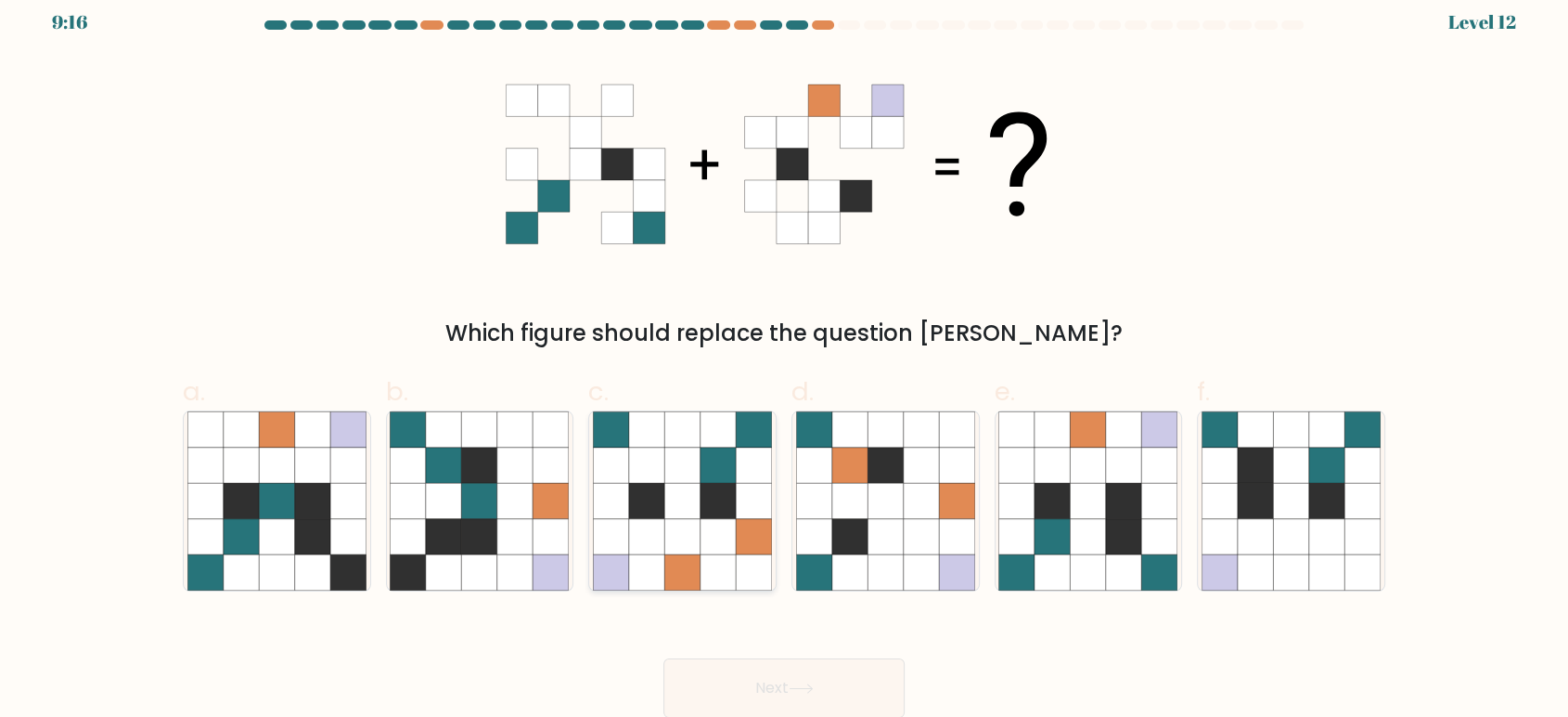
click at [746, 490] on icon at bounding box center [754, 501] width 35 height 35
click at [784, 357] on input "c." at bounding box center [784, 350] width 1 height 12
radio input "true"
click at [832, 682] on button "Next" at bounding box center [784, 688] width 241 height 59
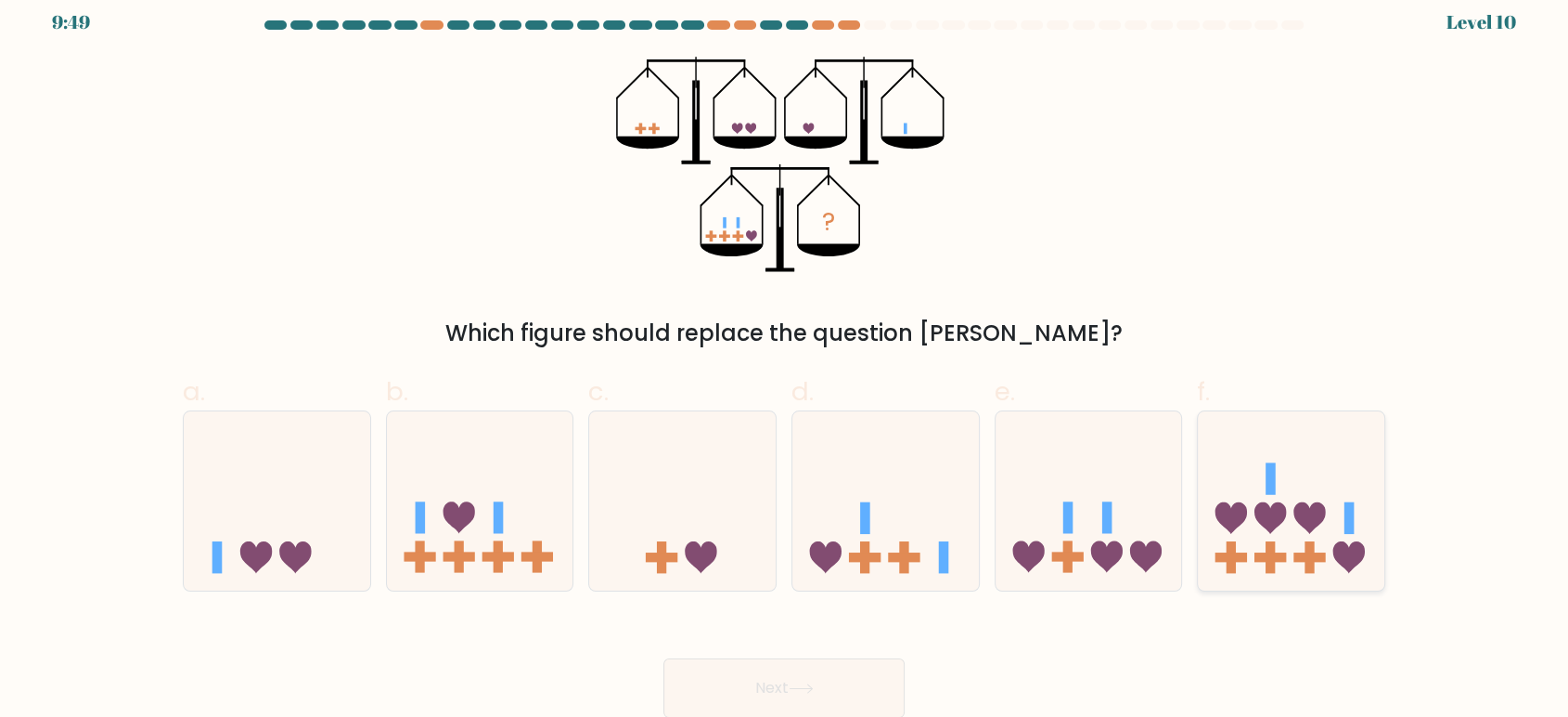
click at [1263, 520] on icon at bounding box center [1270, 518] width 32 height 32
click at [785, 357] on input "f." at bounding box center [784, 350] width 1 height 12
radio input "true"
click at [807, 686] on icon at bounding box center [801, 688] width 25 height 10
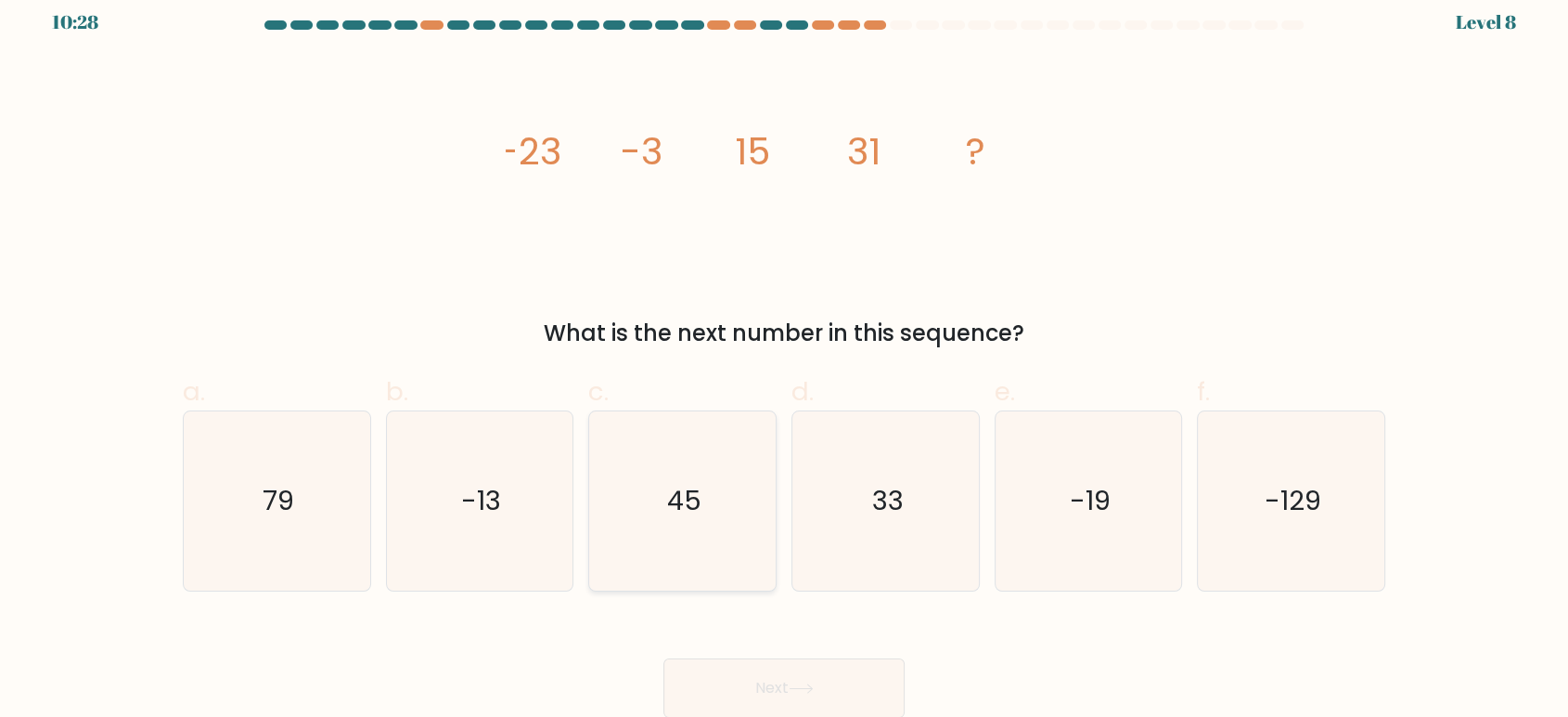
click at [735, 490] on icon "45" at bounding box center [682, 501] width 179 height 179
click at [784, 357] on input "c. 45" at bounding box center [784, 350] width 1 height 12
radio input "true"
click at [787, 692] on button "Next" at bounding box center [784, 688] width 241 height 59
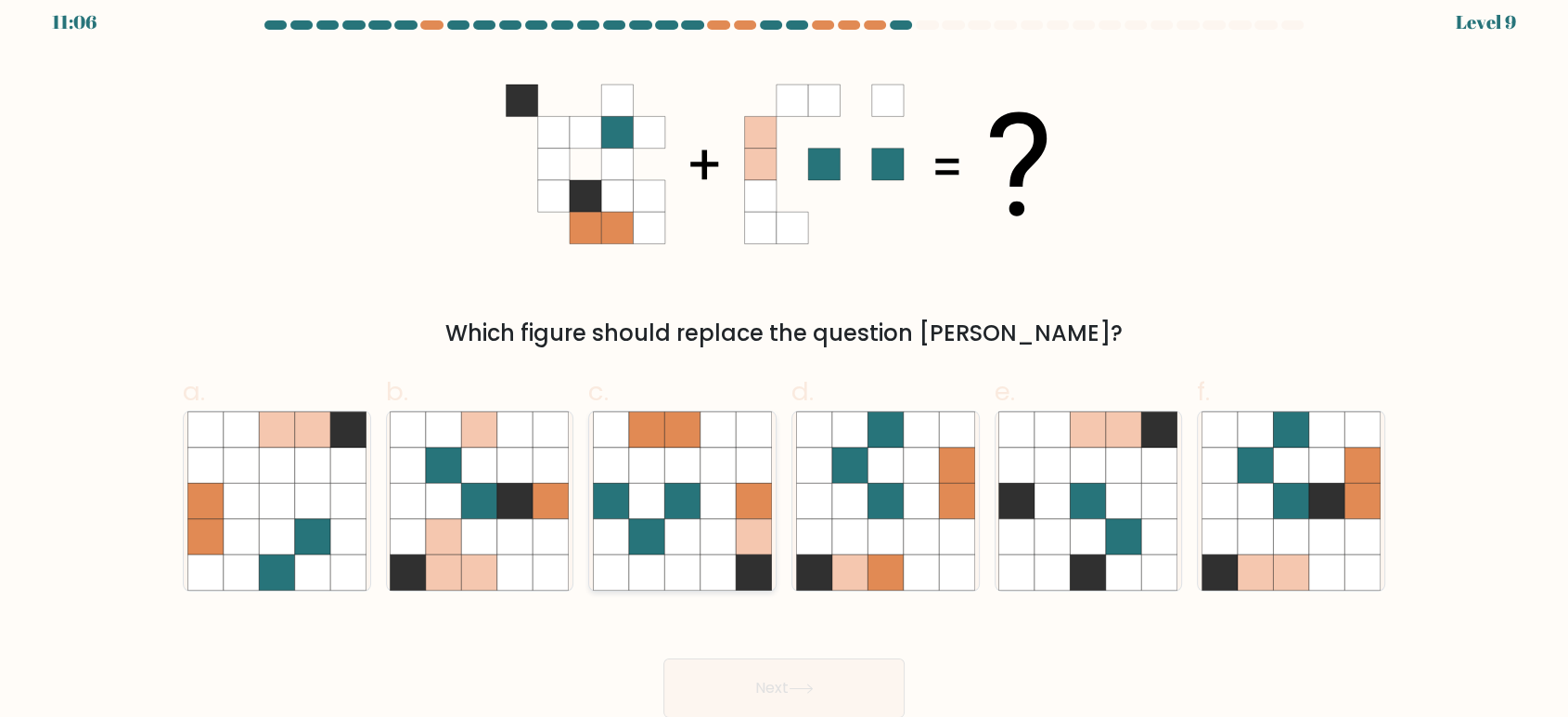
click at [701, 528] on icon at bounding box center [719, 537] width 35 height 35
click at [784, 357] on input "c." at bounding box center [784, 350] width 1 height 12
radio input "true"
click at [1366, 502] on icon at bounding box center [1362, 501] width 35 height 35
click at [785, 357] on input "f." at bounding box center [784, 350] width 1 height 12
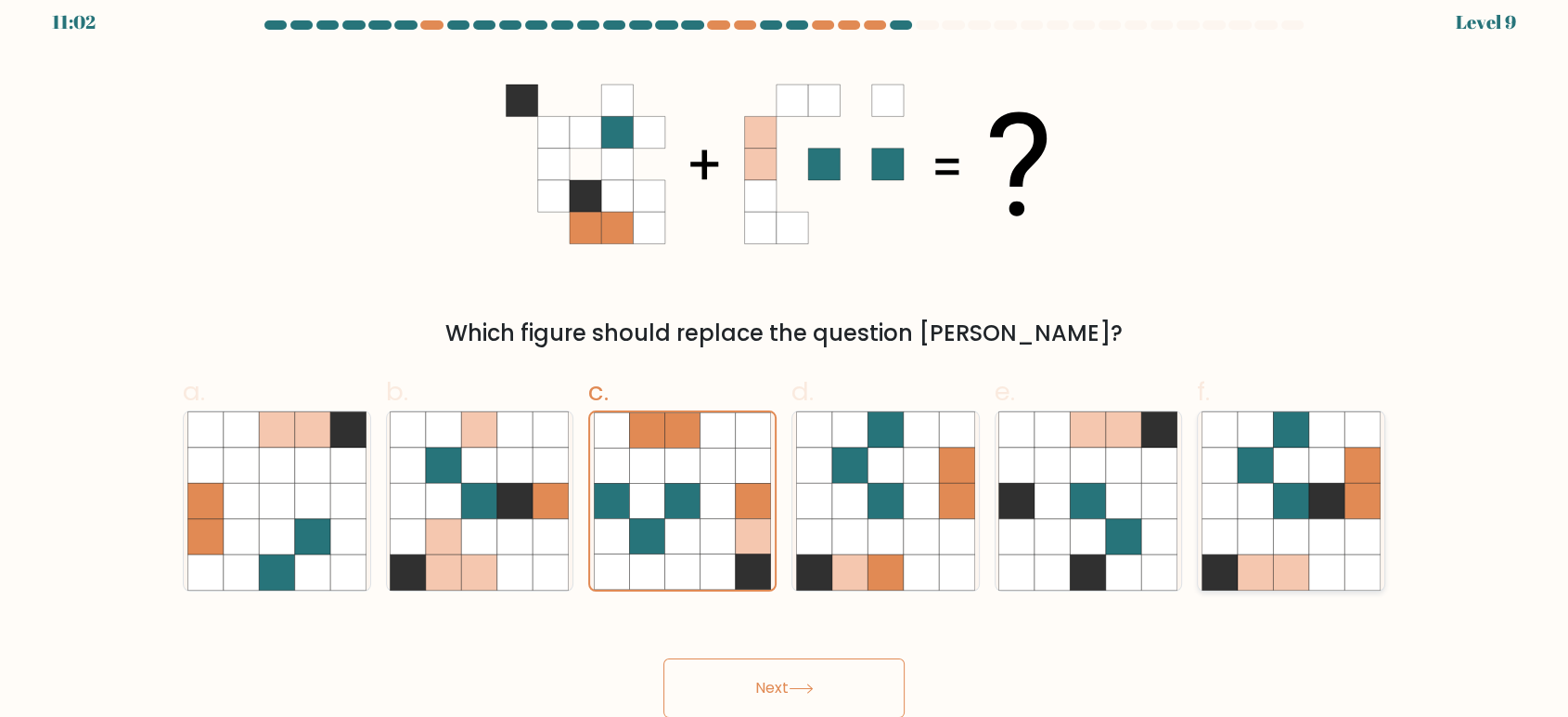
radio input "true"
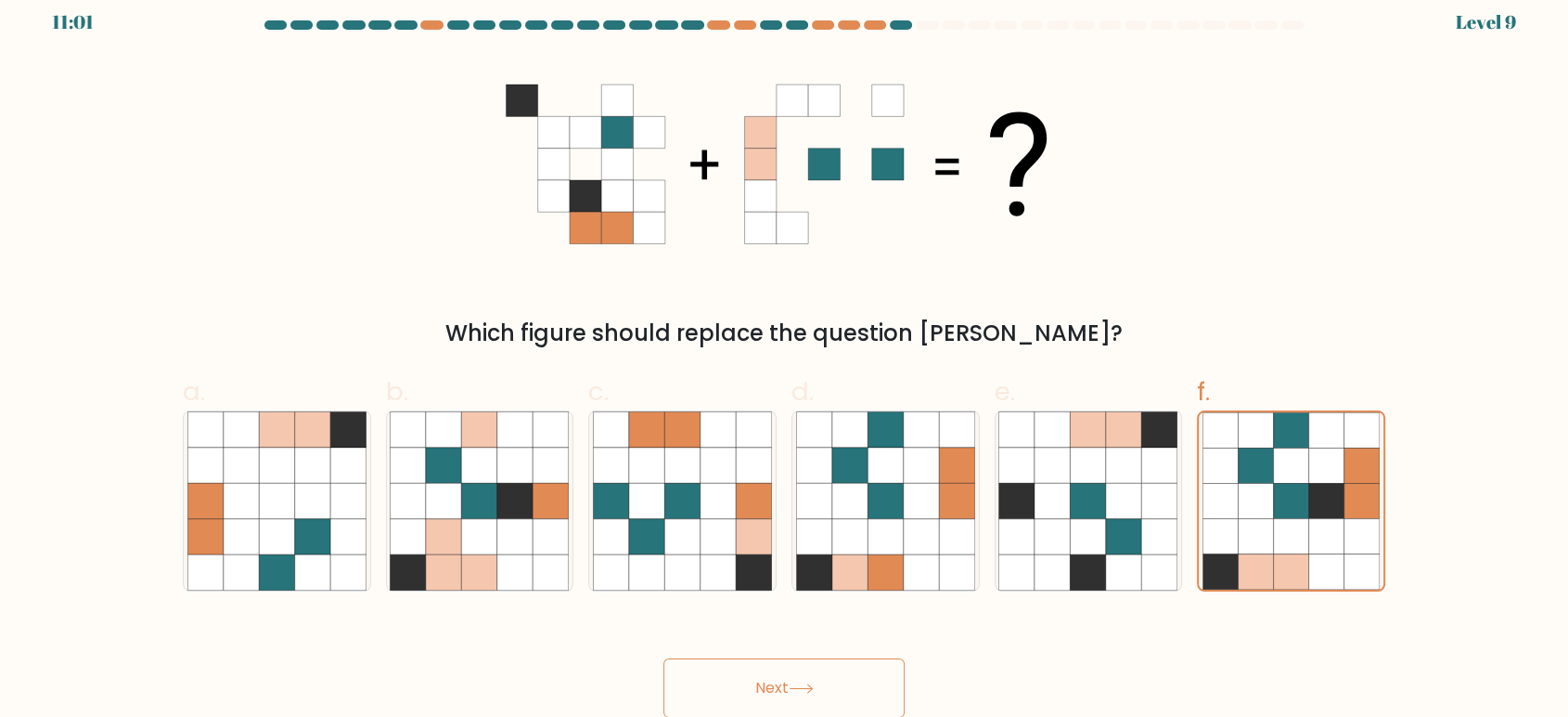
click at [812, 688] on icon at bounding box center [801, 688] width 25 height 10
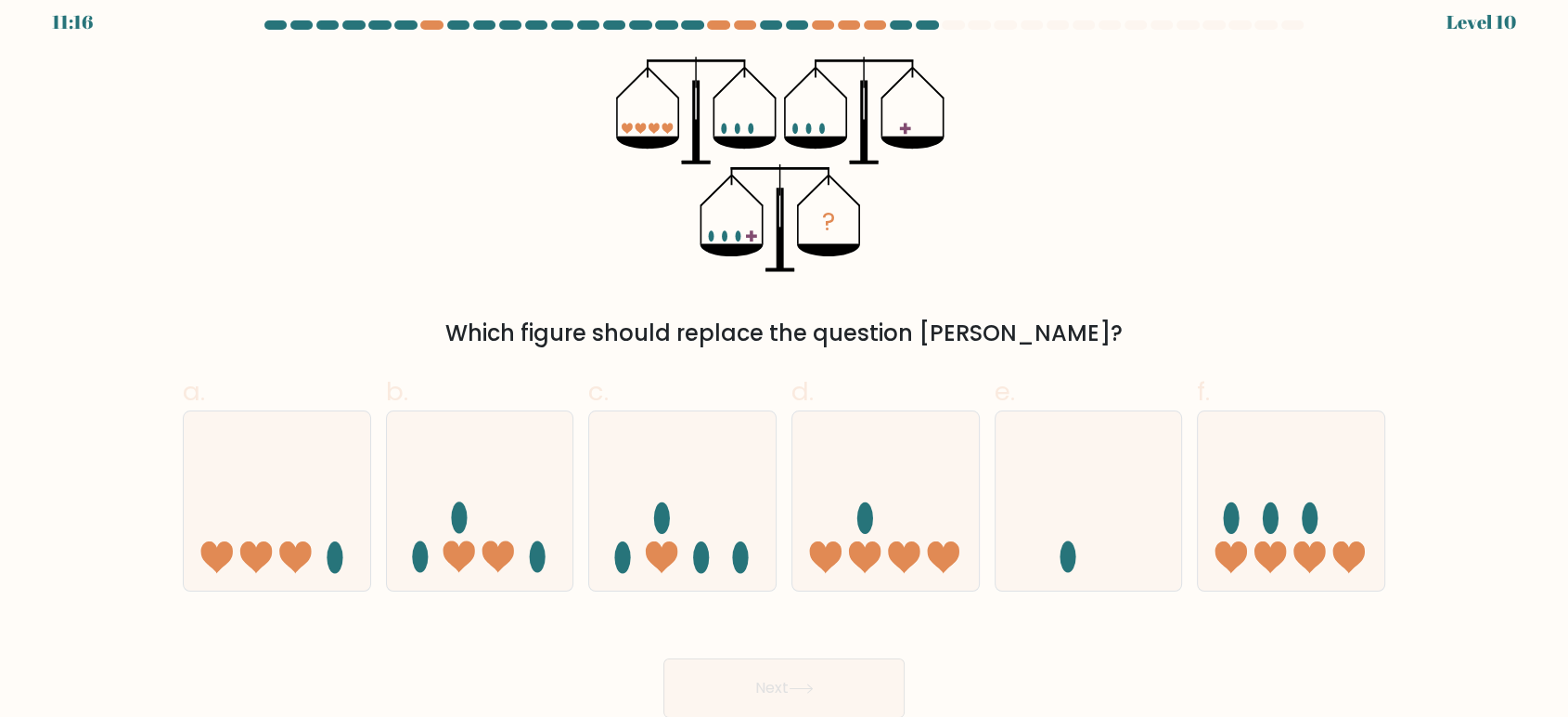
drag, startPoint x: 1315, startPoint y: 508, endPoint x: 1049, endPoint y: 623, distance: 289.8
click at [1315, 508] on icon at bounding box center [1290, 501] width 187 height 154
click at [785, 357] on input "f." at bounding box center [784, 350] width 1 height 12
radio input "true"
click at [862, 669] on button "Next" at bounding box center [784, 688] width 241 height 59
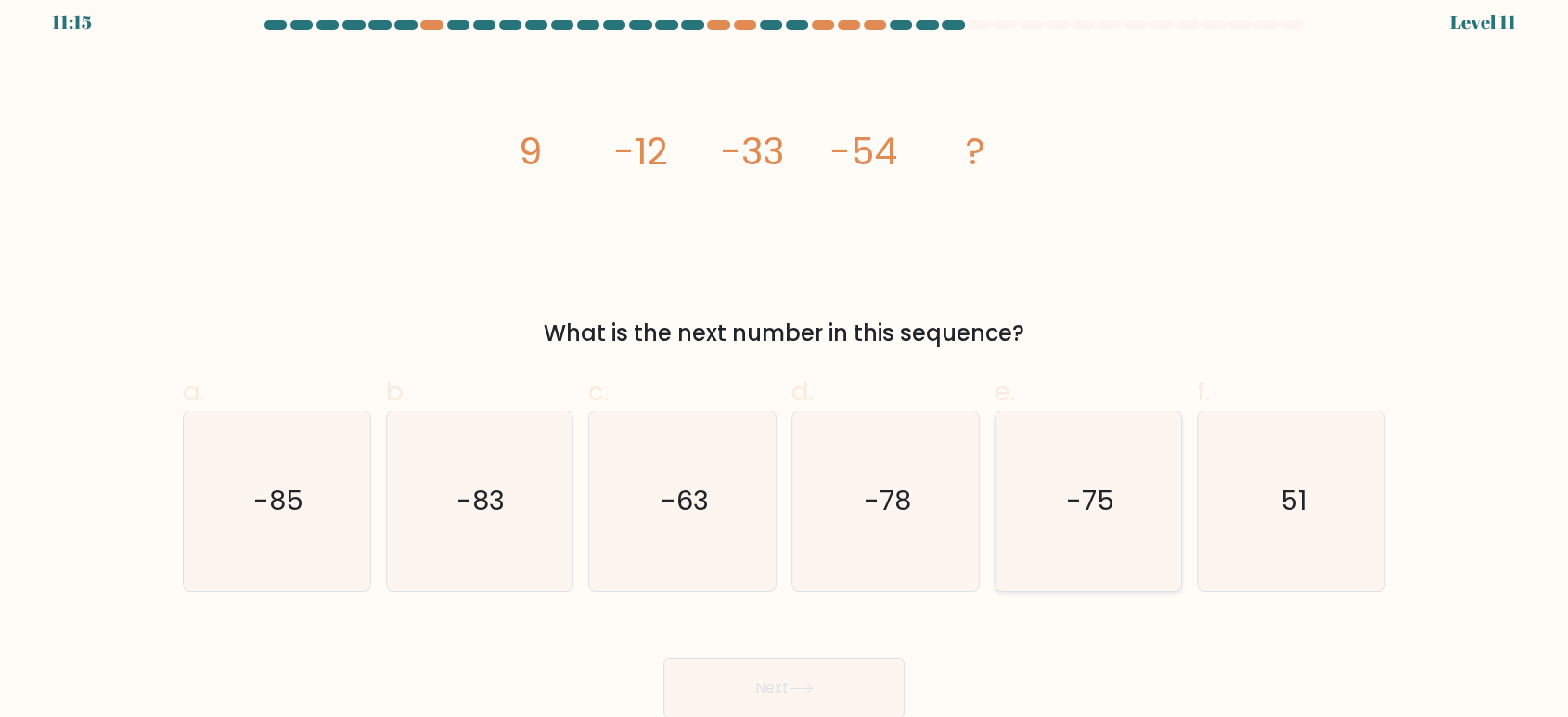
click at [1107, 489] on text "-75" at bounding box center [1090, 501] width 48 height 37
click at [785, 357] on input "e. -75" at bounding box center [784, 350] width 1 height 12
radio input "true"
click at [878, 686] on button "Next" at bounding box center [784, 688] width 241 height 59
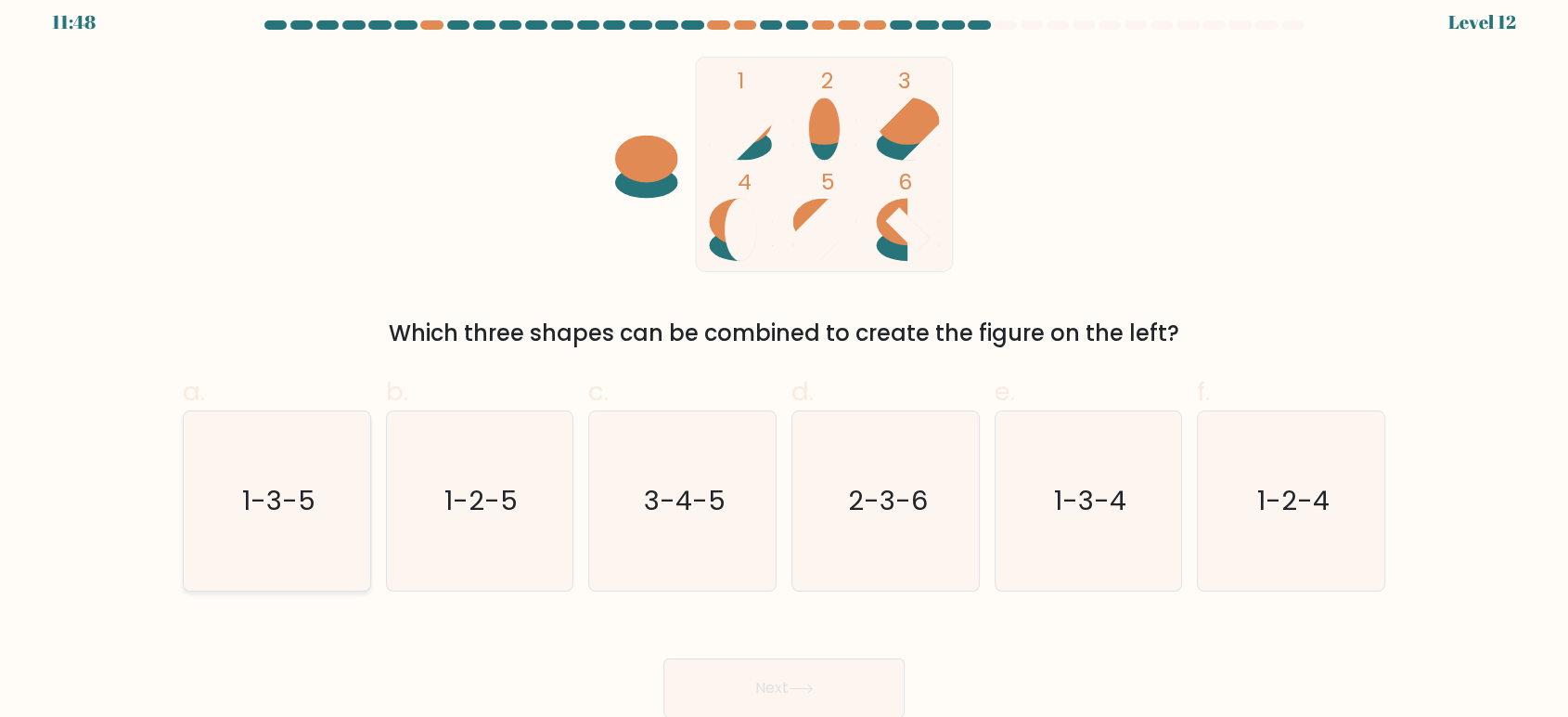
click at [291, 490] on text "1-3-5" at bounding box center [279, 501] width 73 height 37
click at [784, 357] on input "a. 1-3-5" at bounding box center [784, 350] width 1 height 12
radio input "true"
click at [836, 694] on button "Next" at bounding box center [784, 688] width 241 height 59
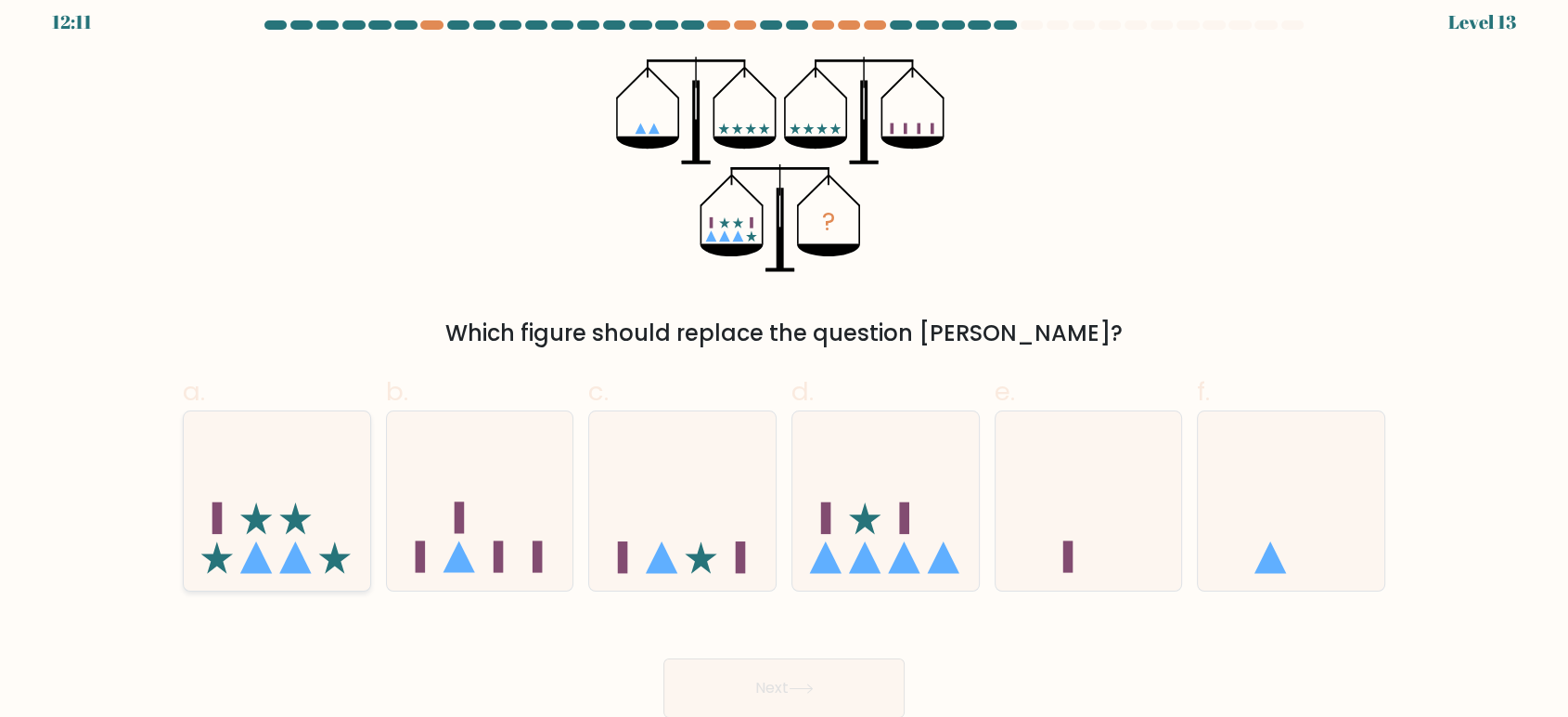
click at [334, 528] on icon at bounding box center [277, 501] width 187 height 154
click at [784, 357] on input "a." at bounding box center [784, 350] width 1 height 12
radio input "true"
click at [801, 681] on button "Next" at bounding box center [784, 688] width 241 height 59
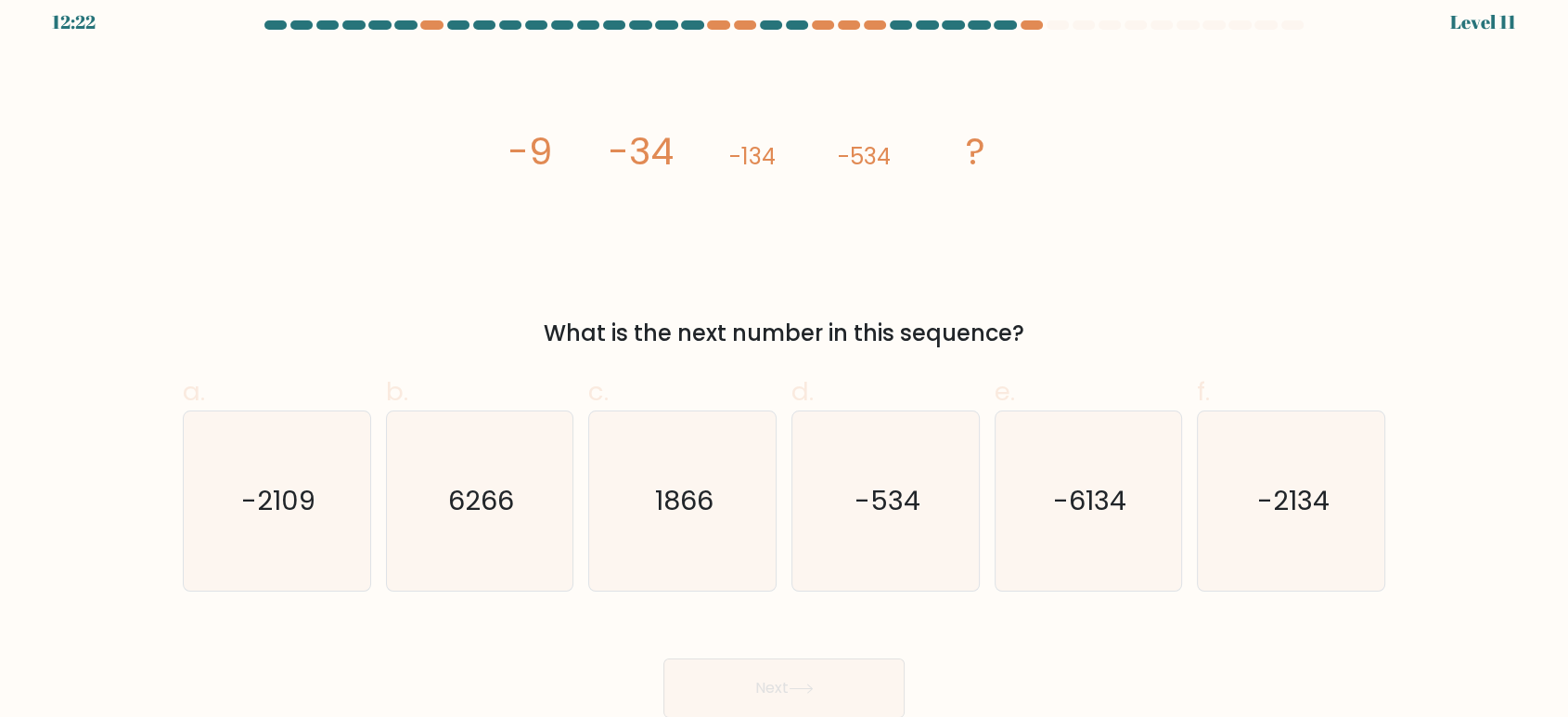
click at [997, 221] on icon "image/svg+xml -9 -34 -134 -534 ?" at bounding box center [784, 164] width 557 height 215
click at [1263, 479] on icon "-2134" at bounding box center [1290, 501] width 179 height 179
click at [785, 357] on input "f. -2134" at bounding box center [784, 350] width 1 height 12
radio input "true"
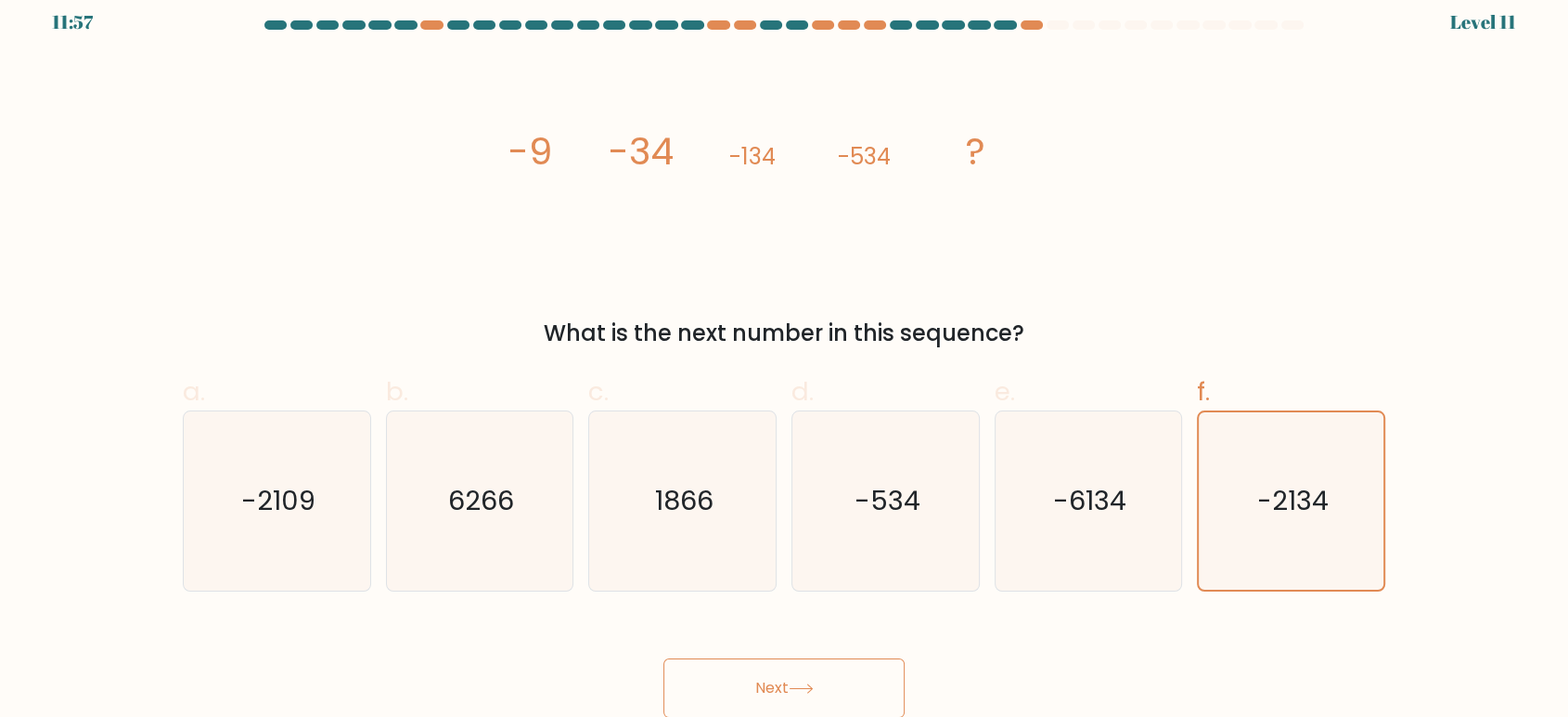
click at [831, 667] on button "Next" at bounding box center [784, 688] width 241 height 59
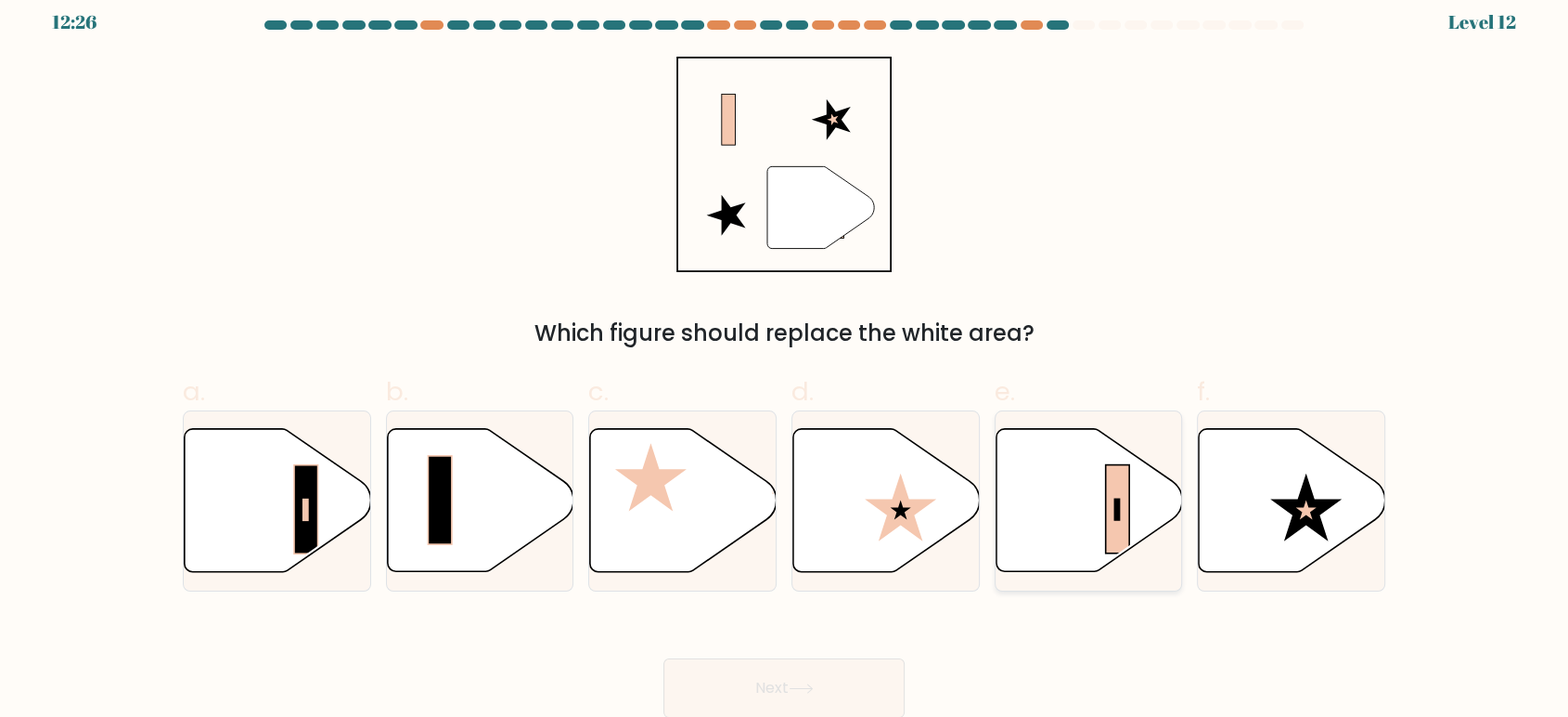
click at [1115, 508] on rect at bounding box center [1116, 509] width 5 height 21
click at [785, 357] on input "e." at bounding box center [784, 350] width 1 height 12
radio input "true"
click at [849, 682] on button "Next" at bounding box center [784, 688] width 241 height 59
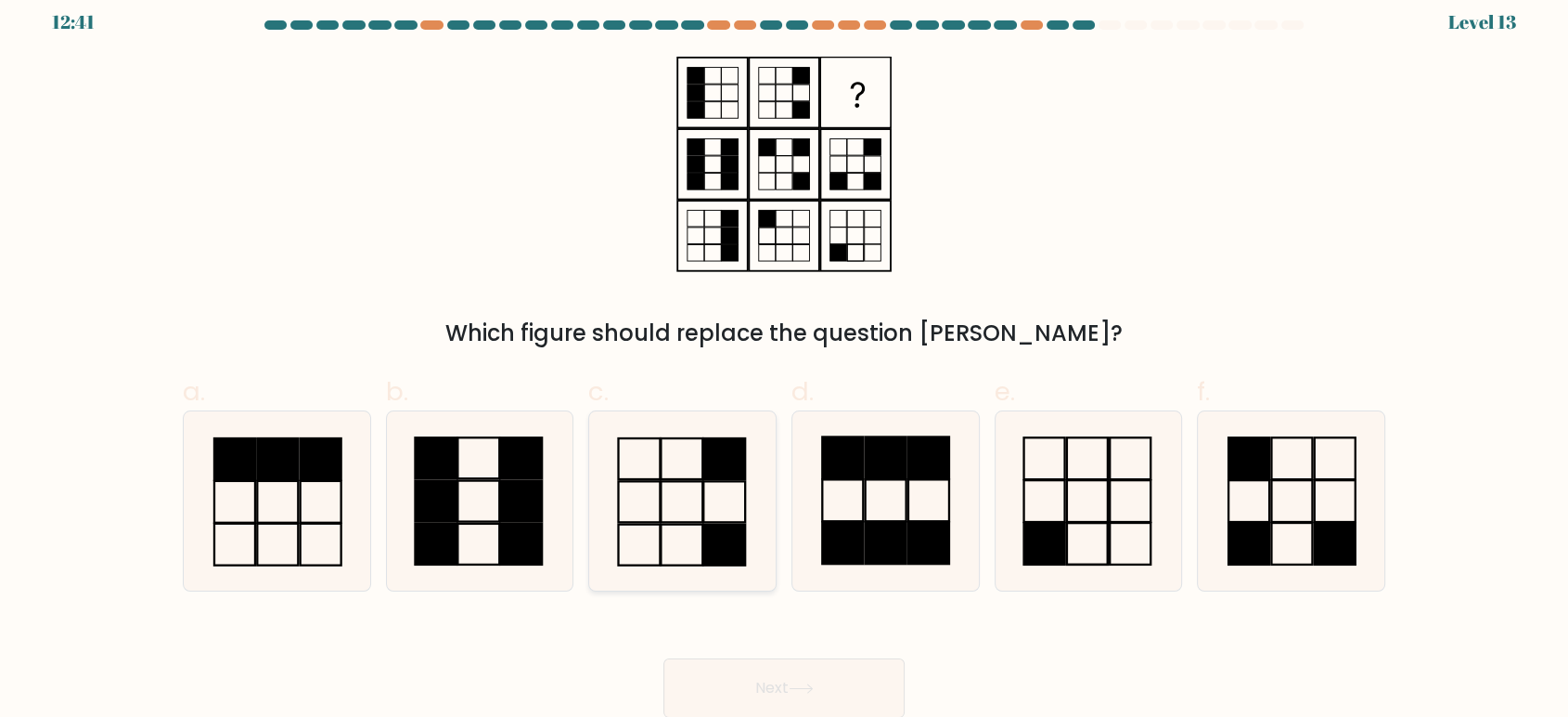
click at [664, 508] on icon at bounding box center [682, 501] width 179 height 179
click at [784, 357] on input "c." at bounding box center [784, 350] width 1 height 12
radio input "true"
click at [868, 682] on button "Next" at bounding box center [784, 688] width 241 height 59
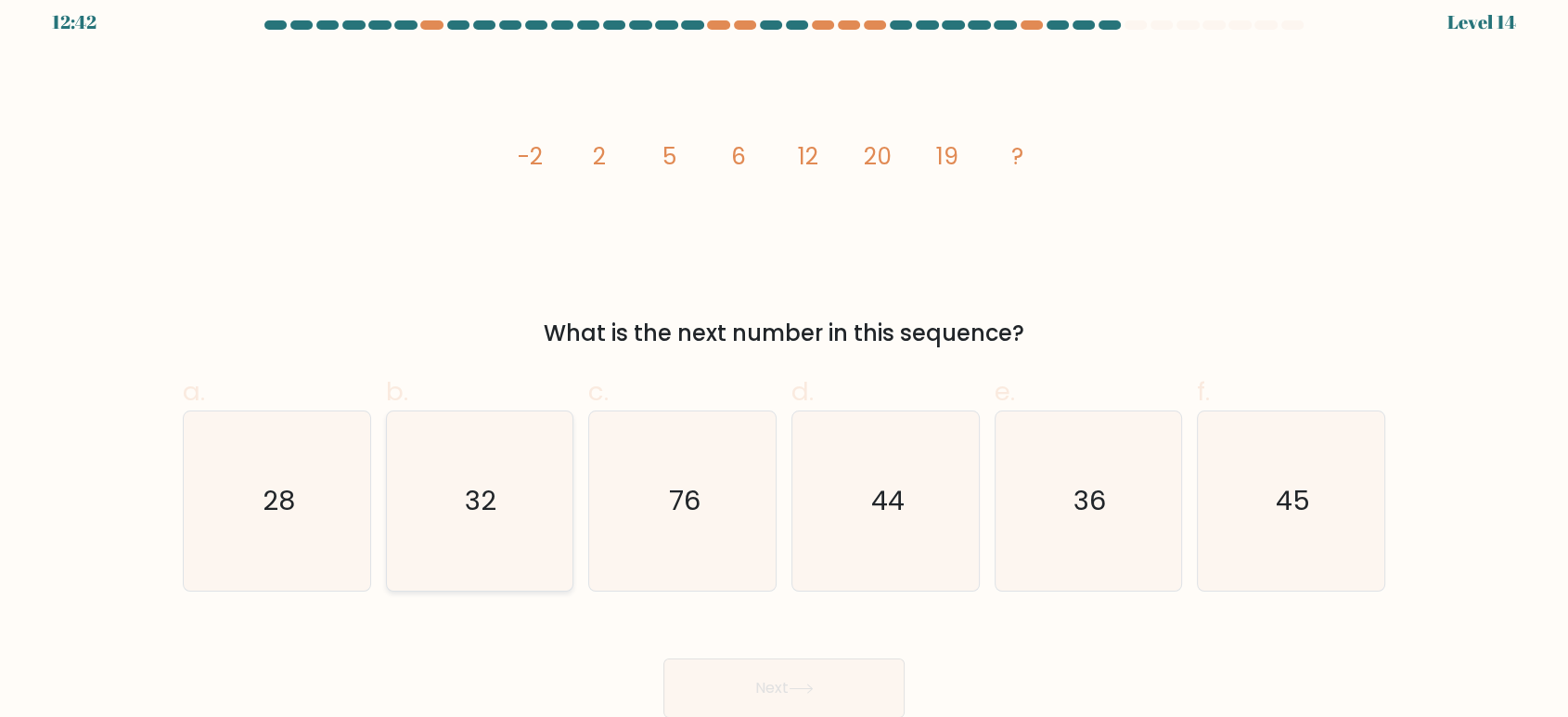
click at [523, 506] on icon "32" at bounding box center [479, 501] width 179 height 179
click at [784, 357] on input "b. 32" at bounding box center [784, 350] width 1 height 12
radio input "true"
click at [836, 693] on button "Next" at bounding box center [784, 688] width 241 height 59
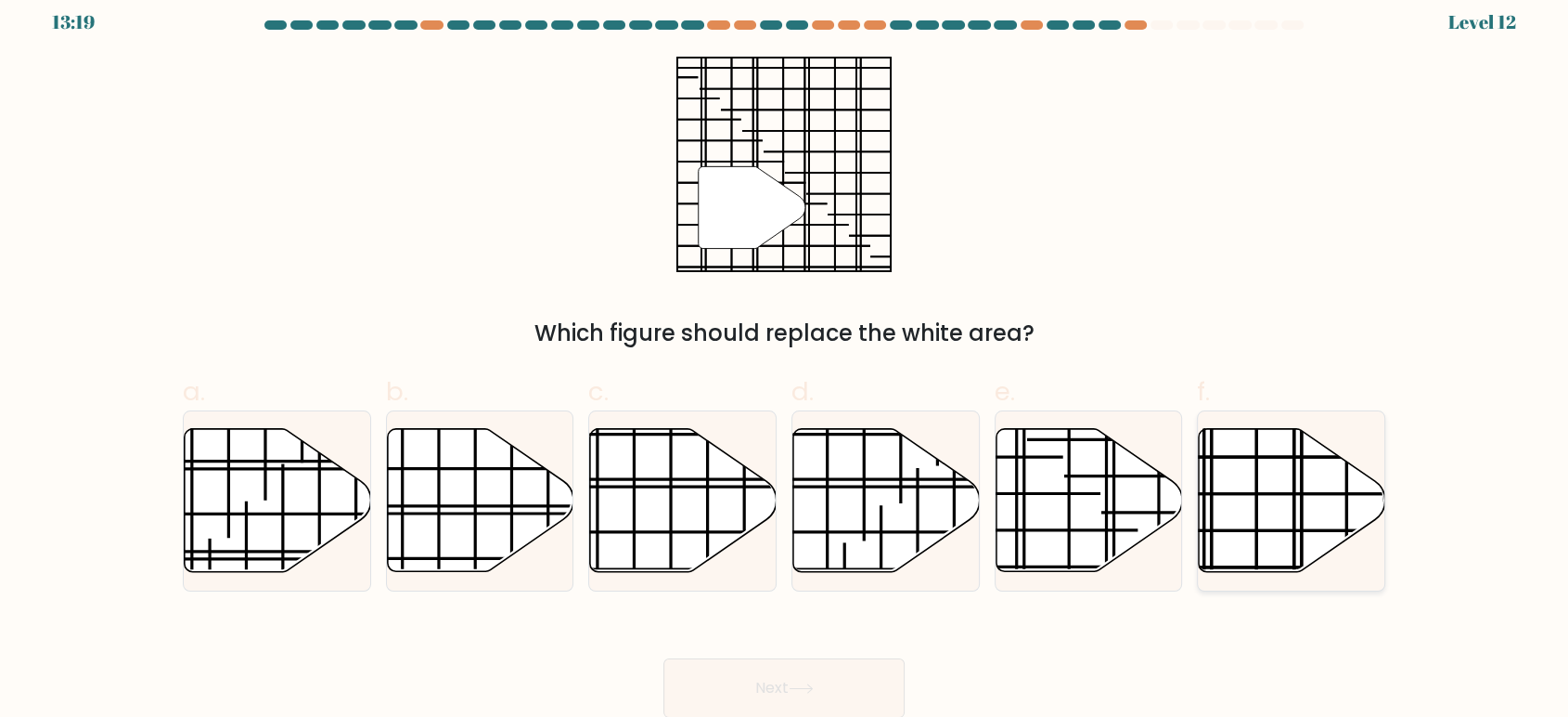
click at [1274, 506] on icon at bounding box center [1291, 501] width 187 height 143
click at [785, 357] on input "f." at bounding box center [784, 350] width 1 height 12
radio input "true"
drag, startPoint x: 847, startPoint y: 652, endPoint x: 818, endPoint y: 684, distance: 43.2
click at [843, 658] on div "Next" at bounding box center [784, 666] width 1225 height 104
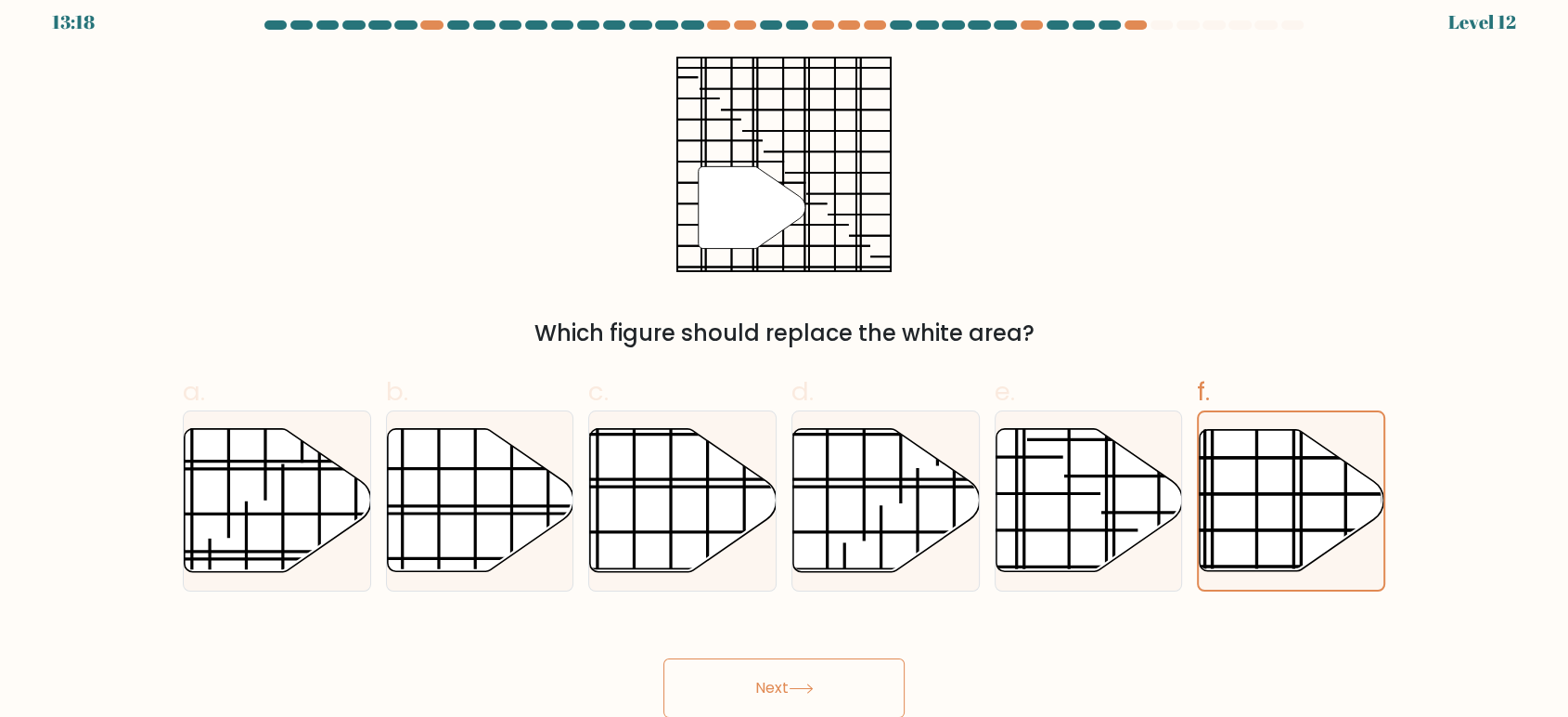
click at [814, 684] on icon at bounding box center [801, 688] width 25 height 10
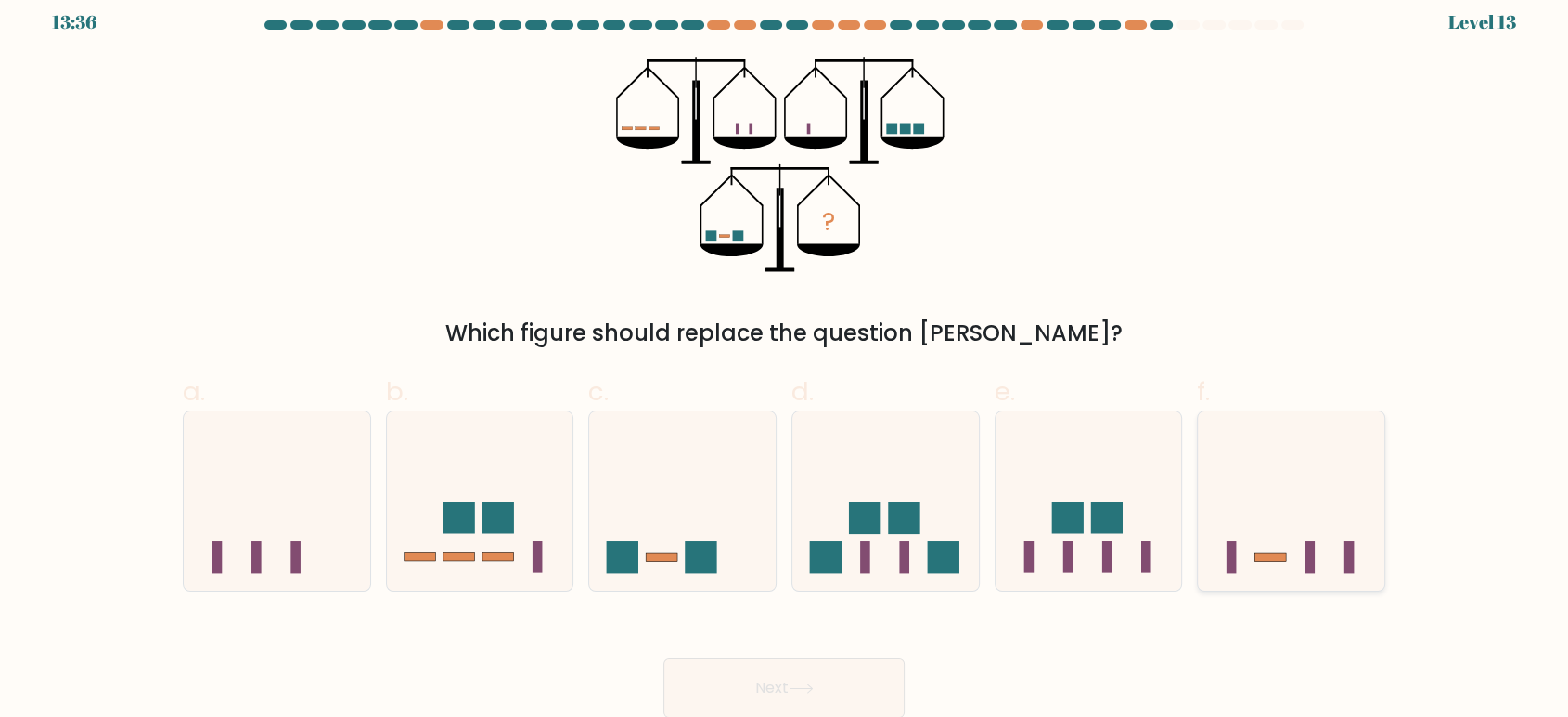
click at [1286, 545] on icon at bounding box center [1290, 501] width 187 height 154
click at [785, 357] on input "f." at bounding box center [784, 350] width 1 height 12
radio input "true"
click at [800, 696] on button "Next" at bounding box center [784, 688] width 241 height 59
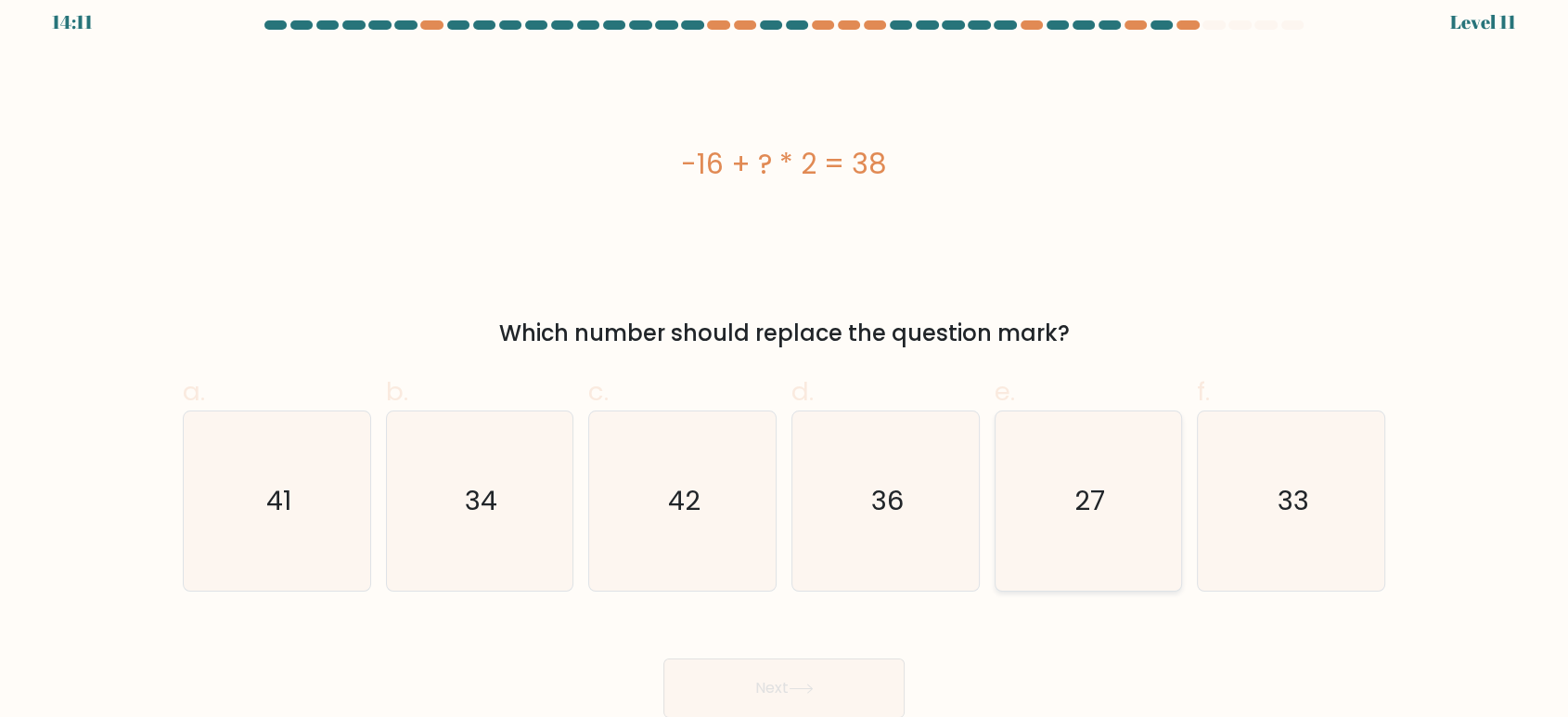
click at [1084, 504] on text "27" at bounding box center [1089, 501] width 31 height 37
click at [785, 357] on input "e. 27" at bounding box center [784, 350] width 1 height 12
radio input "true"
click at [819, 674] on button "Next" at bounding box center [784, 688] width 241 height 59
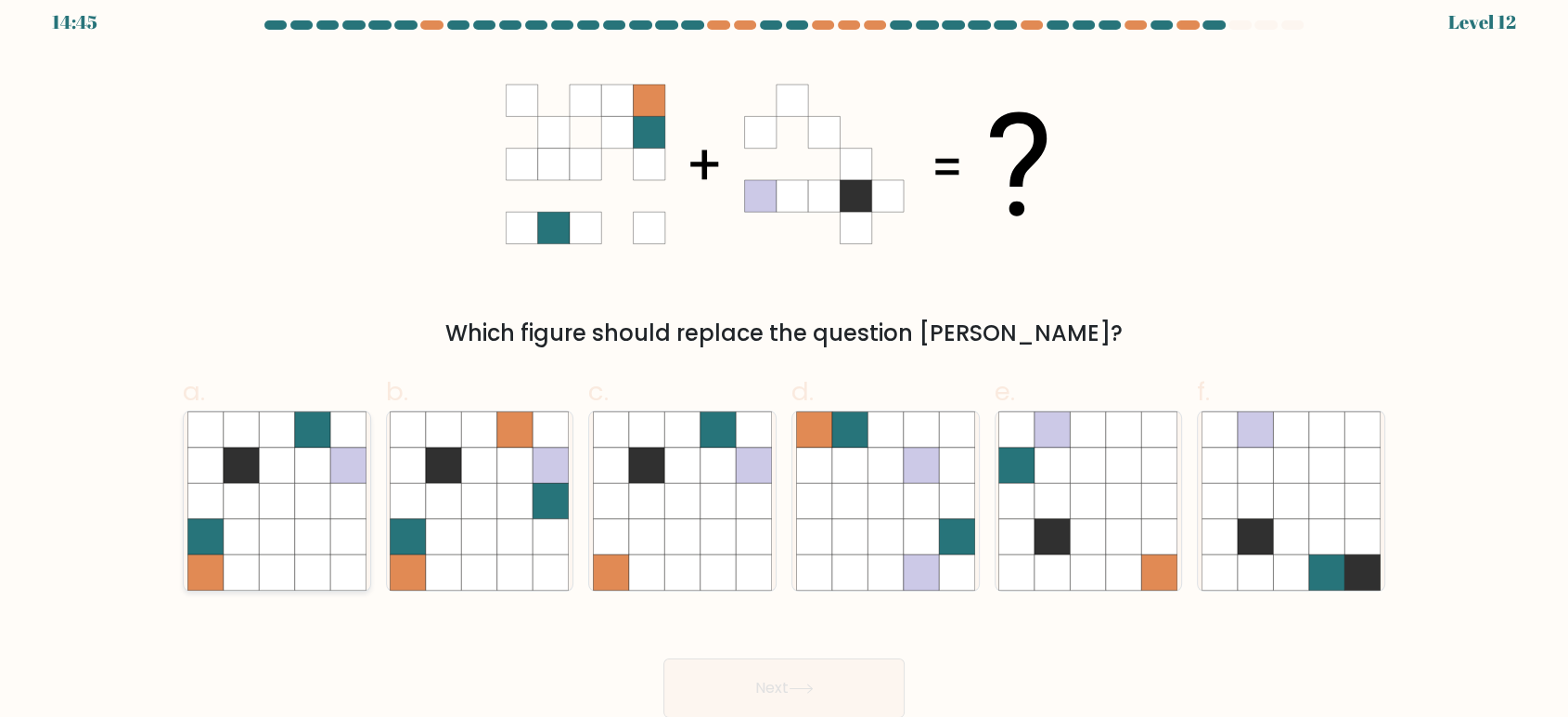
click at [227, 526] on icon at bounding box center [241, 537] width 35 height 35
click at [784, 357] on input "a." at bounding box center [784, 350] width 1 height 12
radio input "true"
click at [821, 677] on button "Next" at bounding box center [784, 688] width 241 height 59
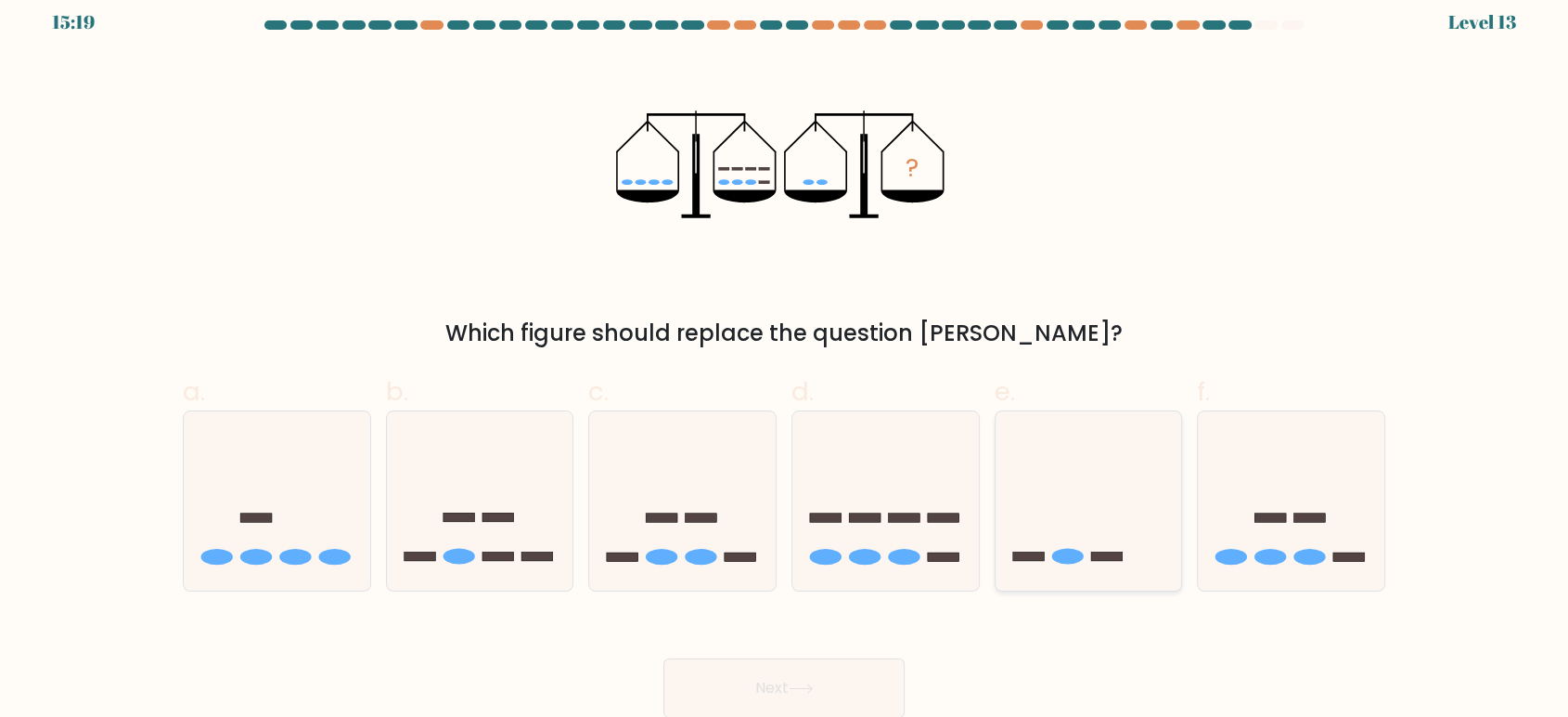
click at [1129, 503] on icon at bounding box center [1088, 501] width 187 height 154
click at [785, 357] on input "e." at bounding box center [784, 350] width 1 height 12
radio input "true"
click at [832, 688] on button "Next" at bounding box center [784, 688] width 241 height 59
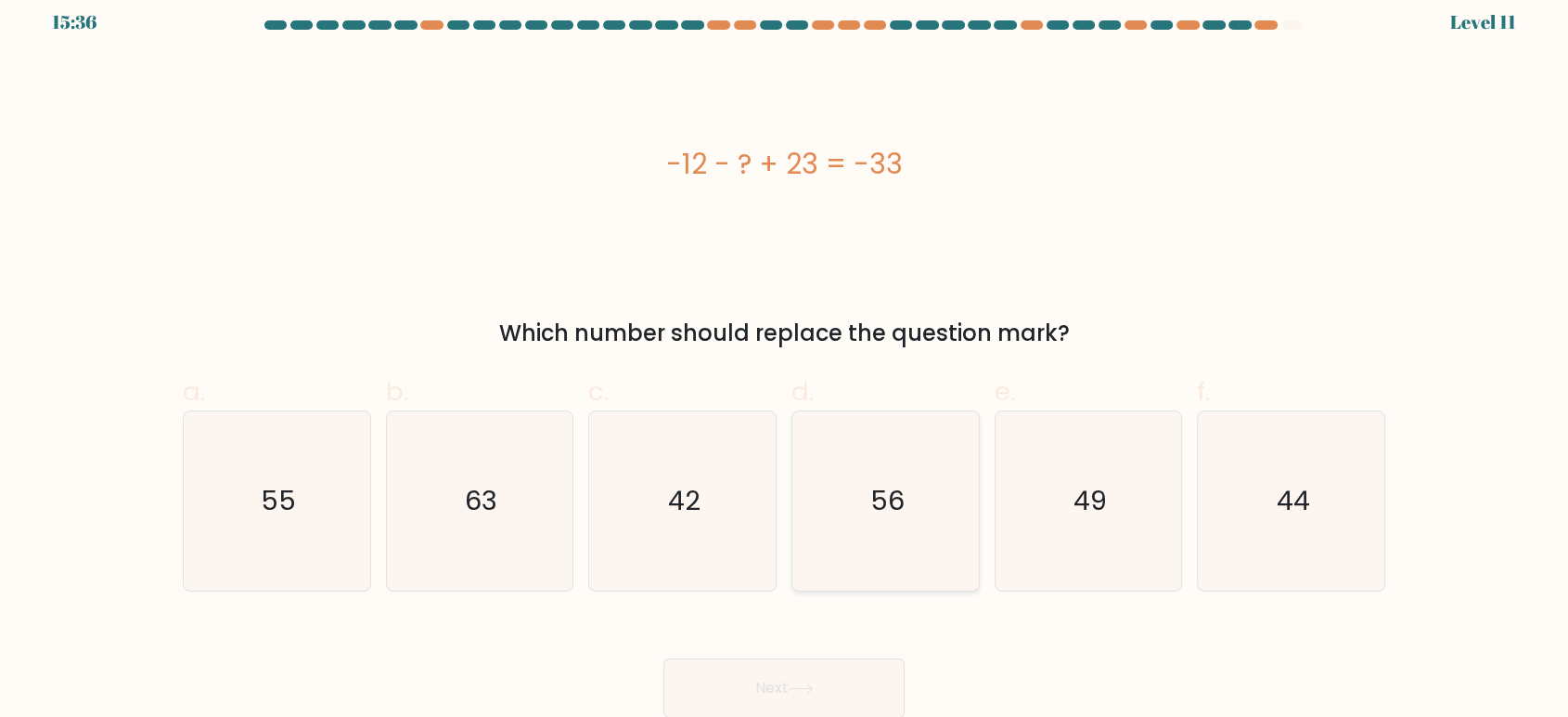
click at [912, 509] on icon "56" at bounding box center [886, 501] width 179 height 179
click at [785, 357] on input "d. 56" at bounding box center [784, 350] width 1 height 12
radio input "true"
click at [800, 681] on button "Next" at bounding box center [784, 688] width 241 height 59
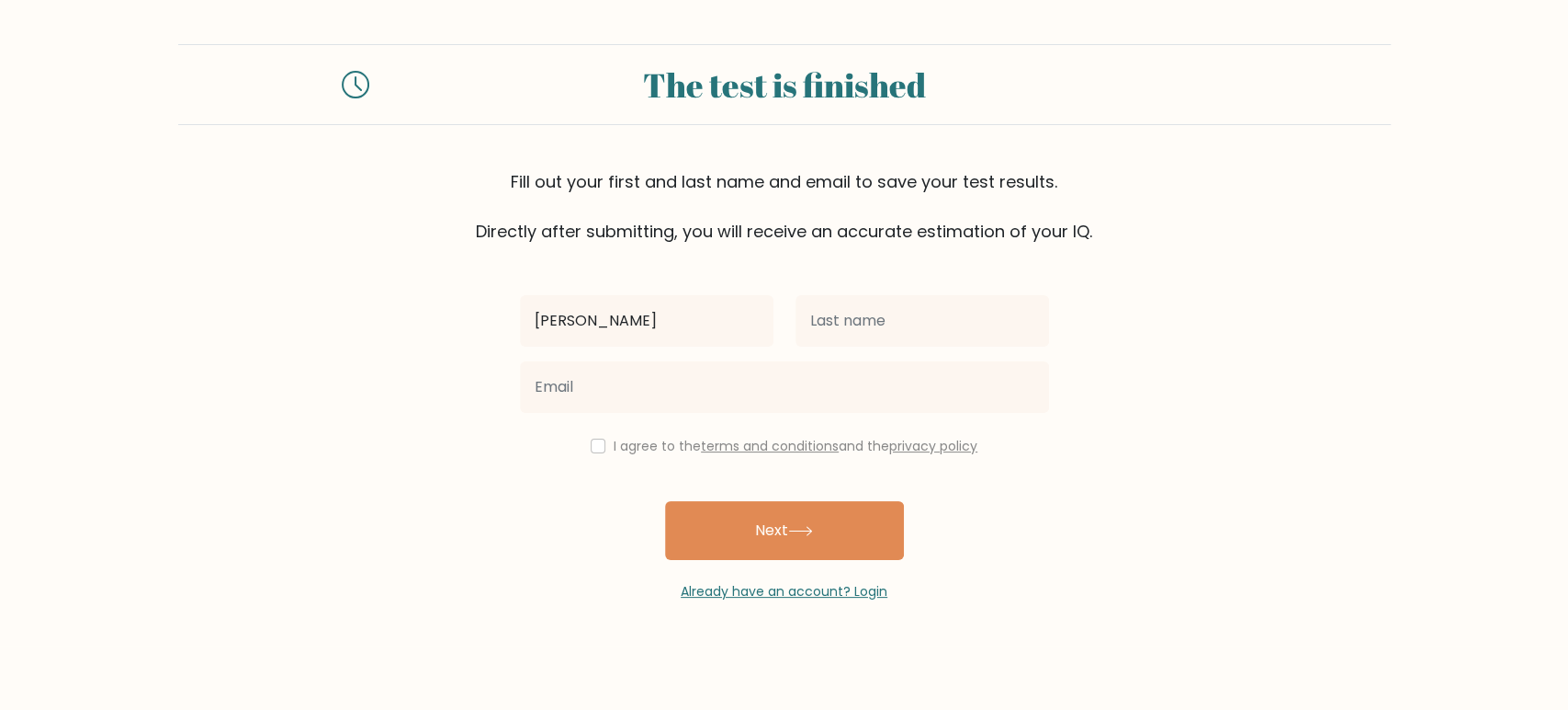
type input "Josh"
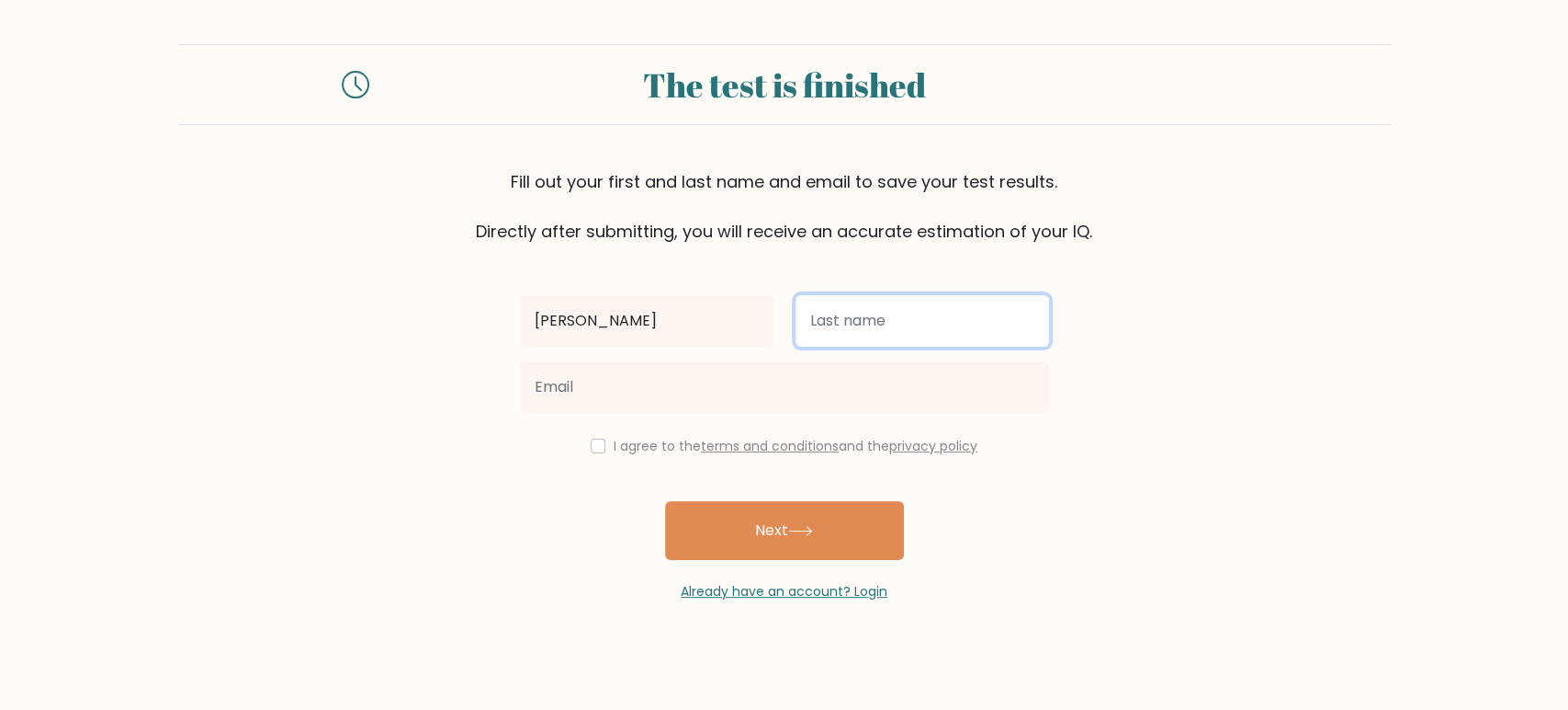
click at [1014, 312] on input "text" at bounding box center [923, 321] width 254 height 52
type input "Joel"
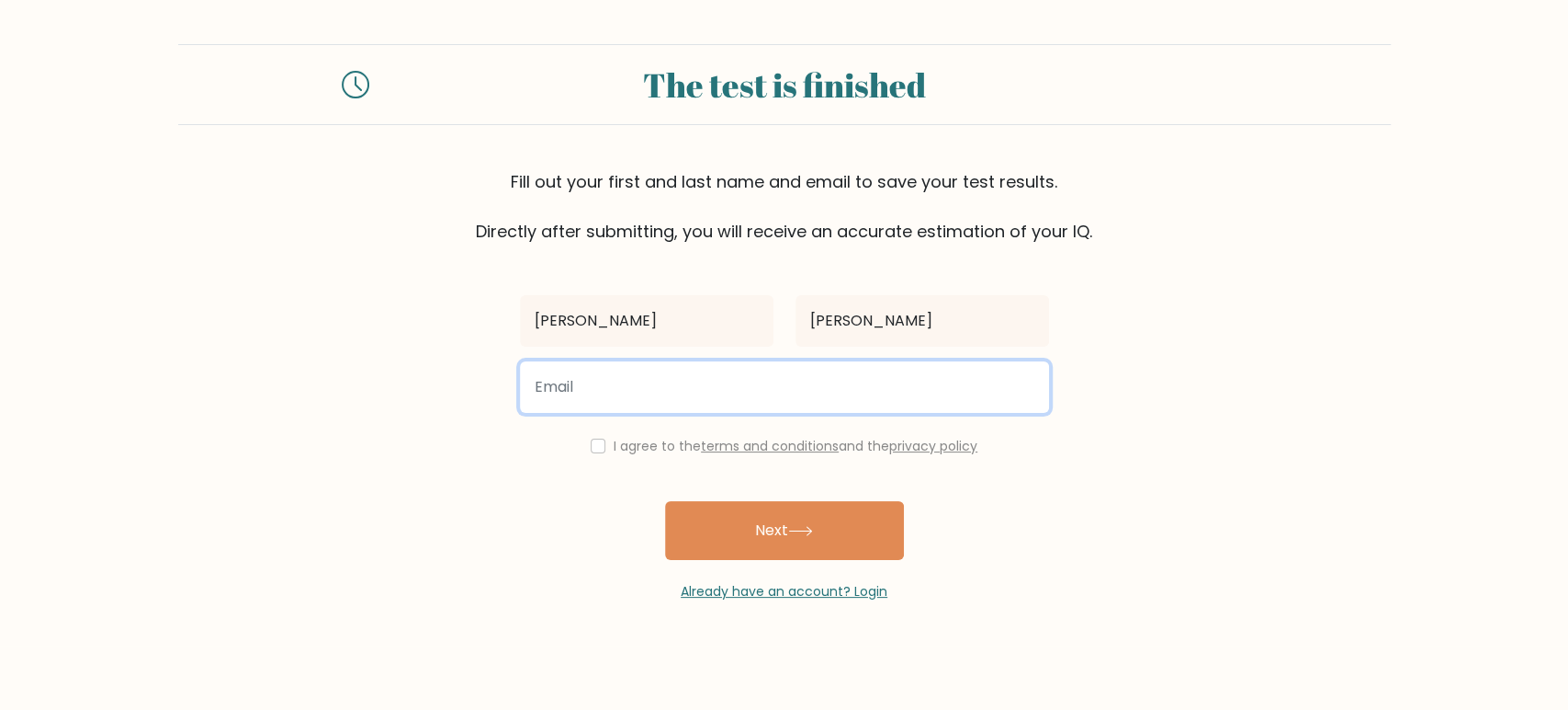
click at [858, 397] on input "email" at bounding box center [785, 387] width 529 height 52
type input "joshua.selvanayagam@thestar.com.my"
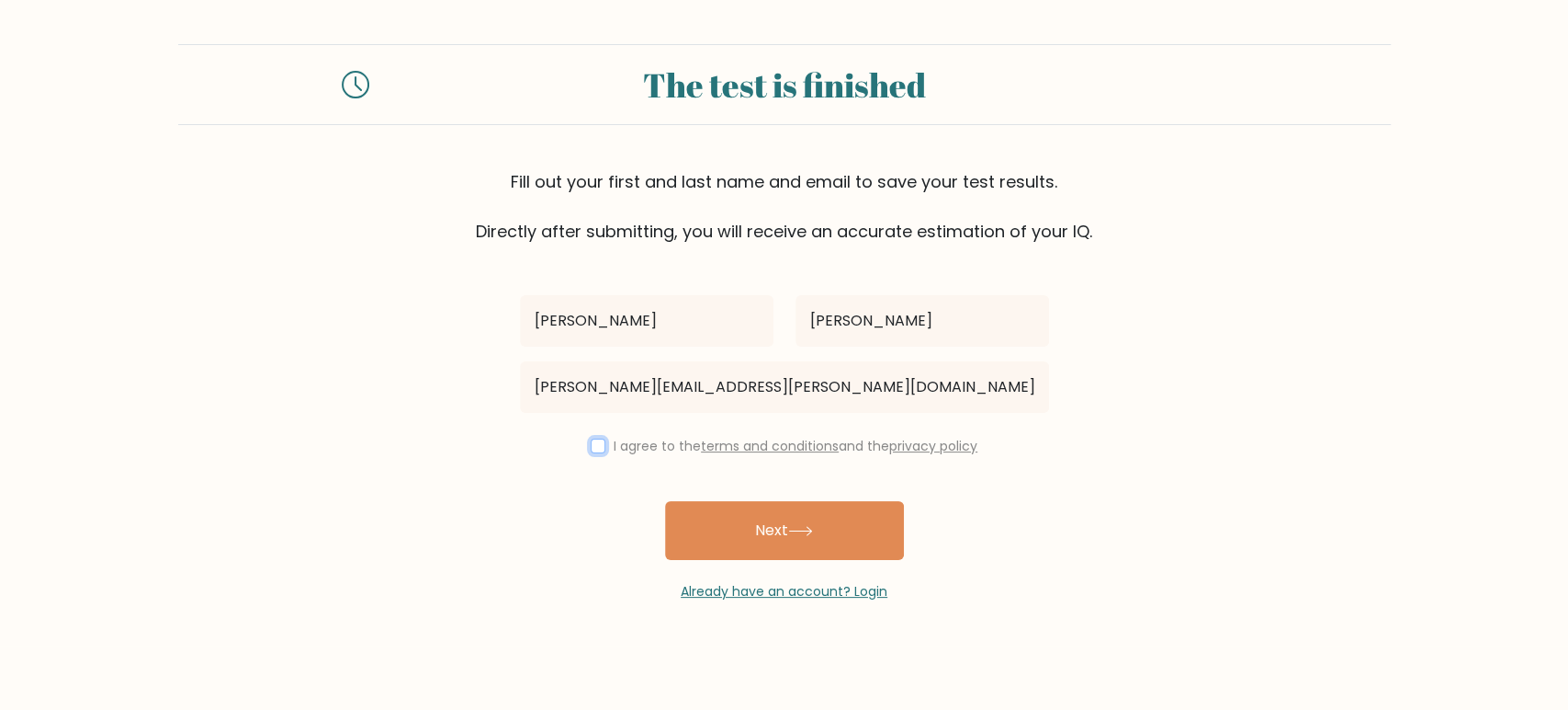
click at [591, 441] on input "checkbox" at bounding box center [598, 446] width 15 height 15
checkbox input "true"
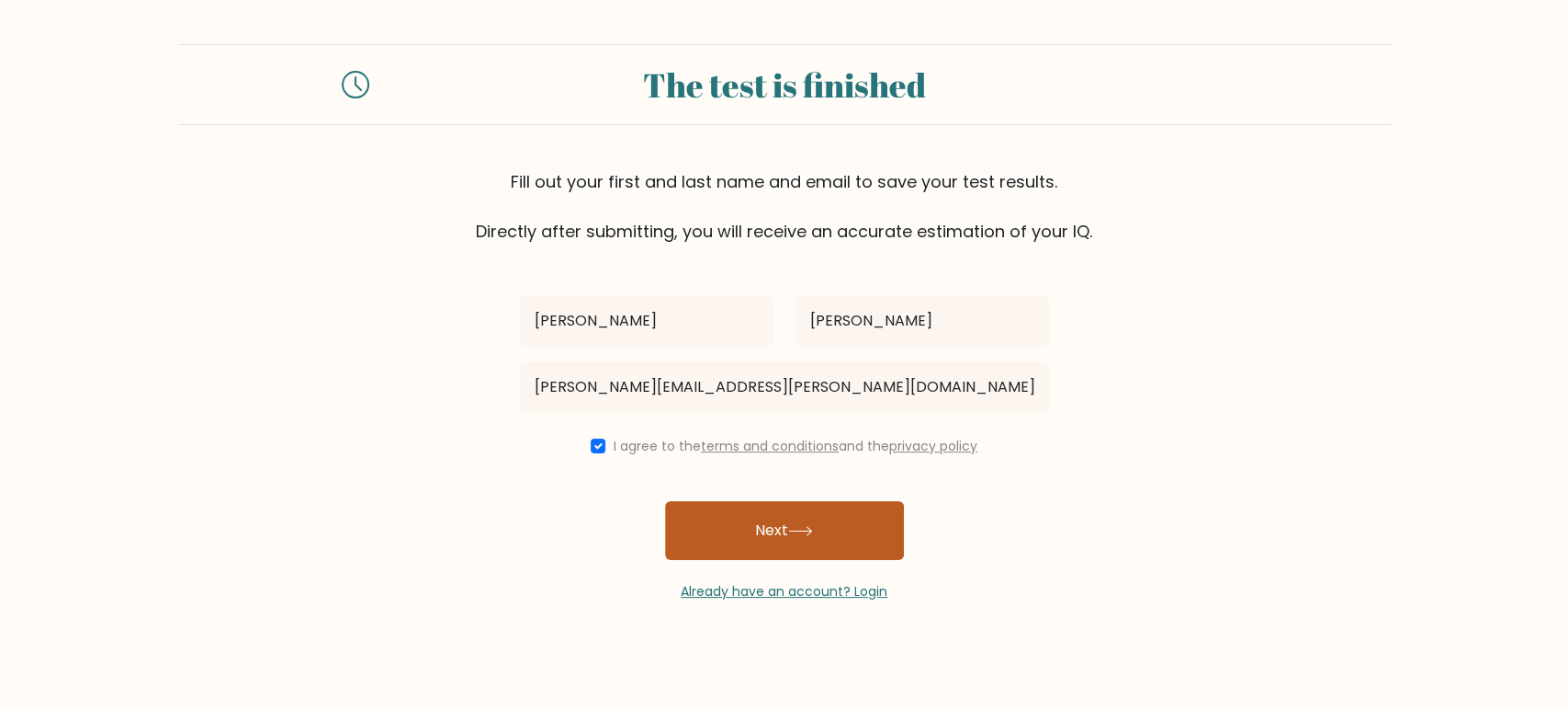
click at [794, 530] on icon at bounding box center [801, 531] width 25 height 10
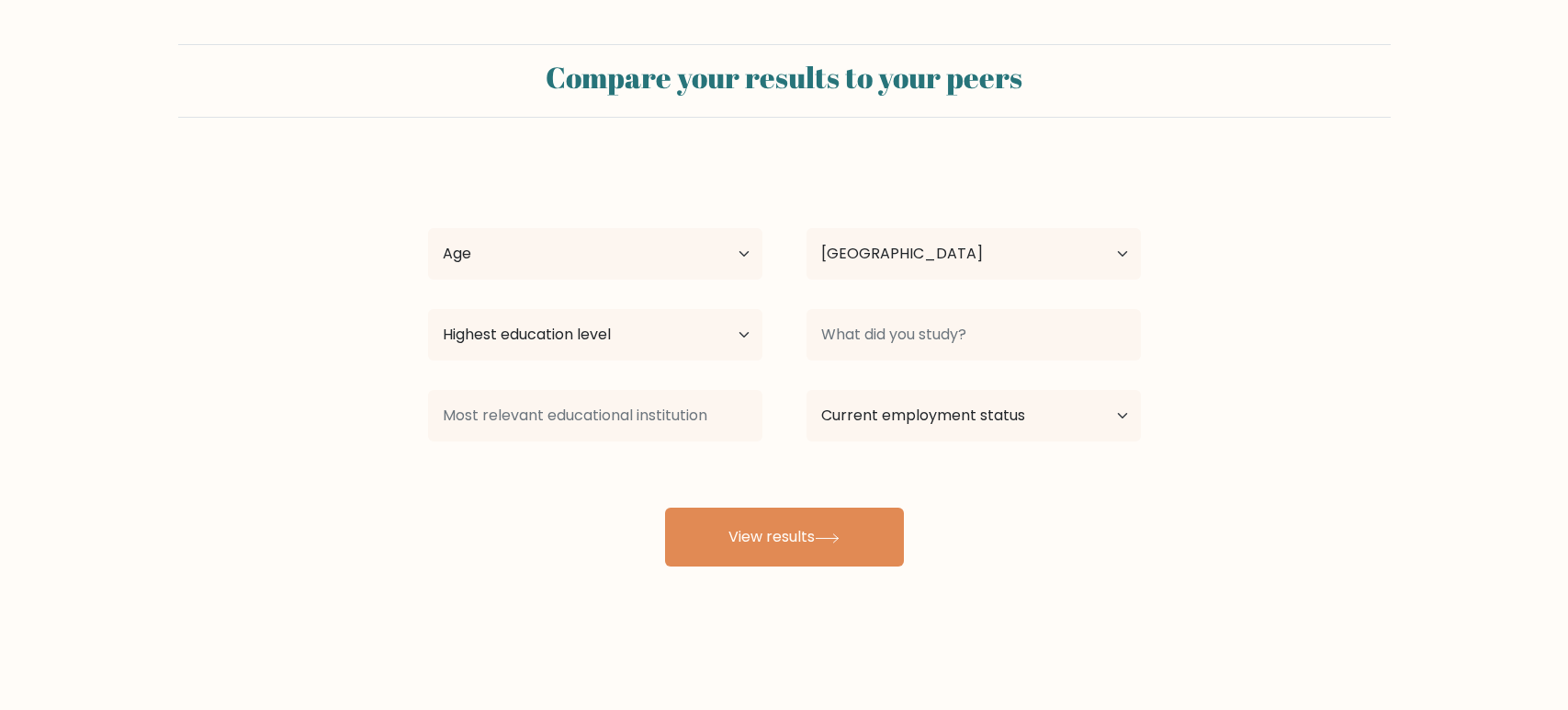
select select "MY"
click at [706, 233] on select "Age Under 18 years old 18-24 years old 25-34 years old 35-44 years old 45-54 ye…" at bounding box center [596, 254] width 335 height 52
select select "25_34"
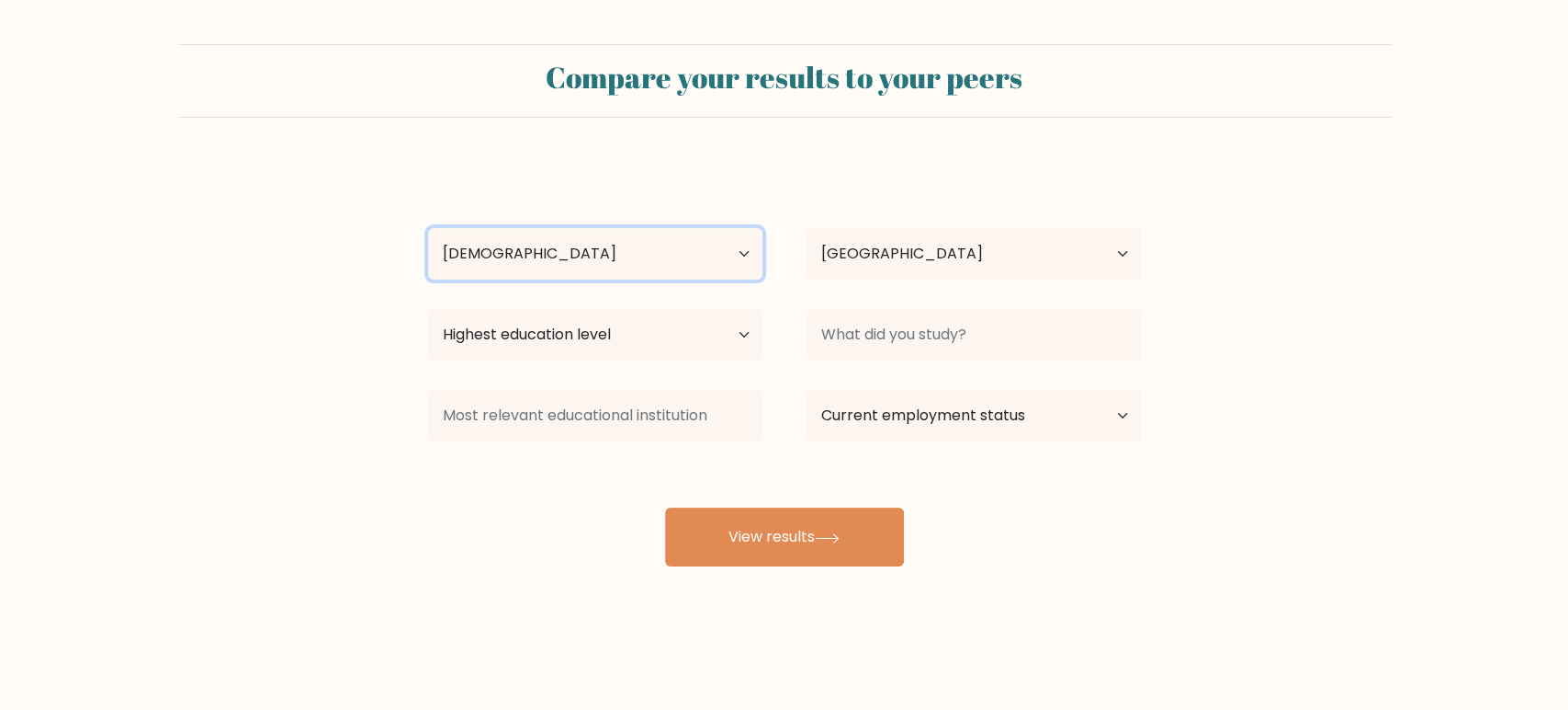
click at [428, 228] on select "Age Under 18 years old 18-24 years old 25-34 years old 35-44 years old 45-54 ye…" at bounding box center [596, 254] width 335 height 52
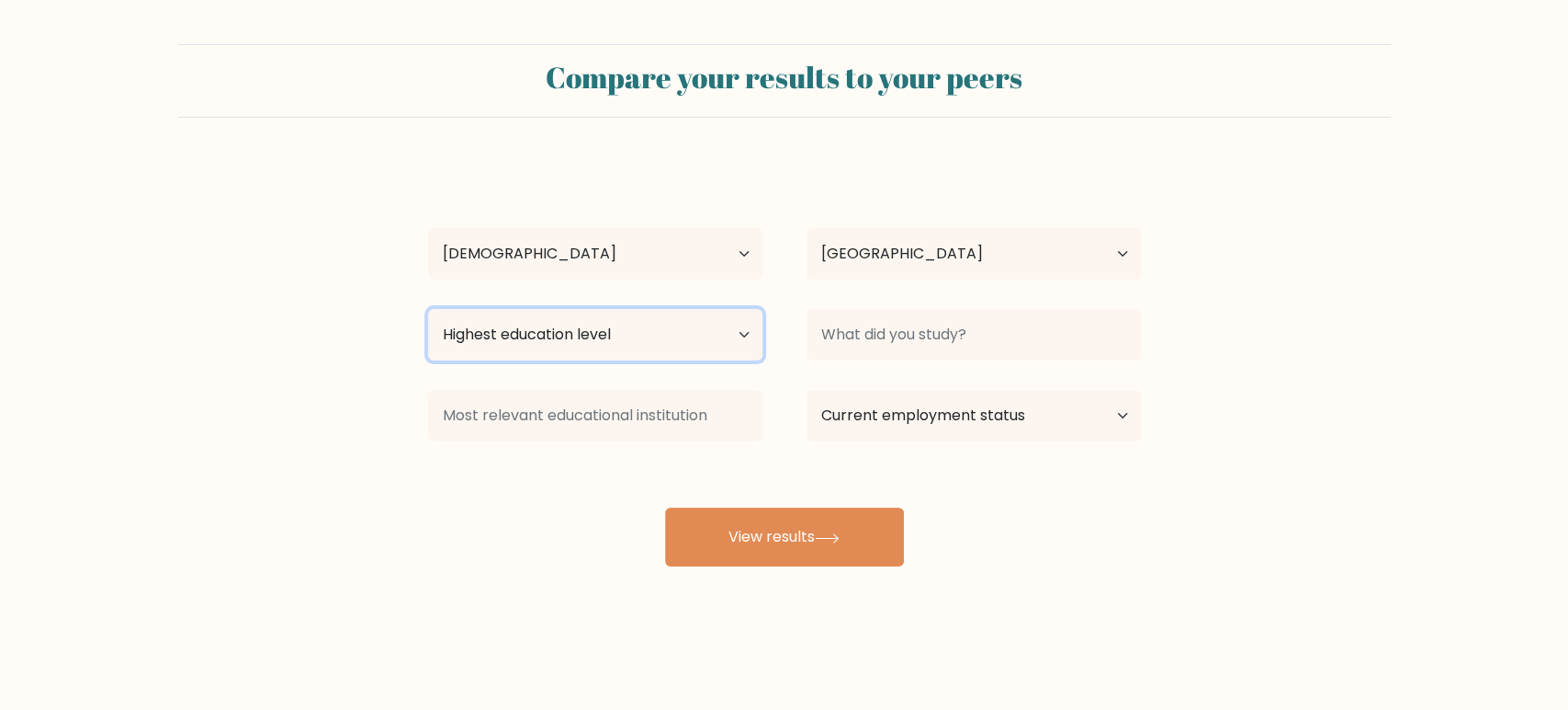
click at [661, 338] on select "Highest education level No schooling Primary Lower Secondary Upper Secondary Oc…" at bounding box center [596, 335] width 335 height 52
select select "bachelors_degree"
click at [428, 309] on select "Highest education level No schooling Primary Lower Secondary Upper Secondary Oc…" at bounding box center [596, 335] width 335 height 52
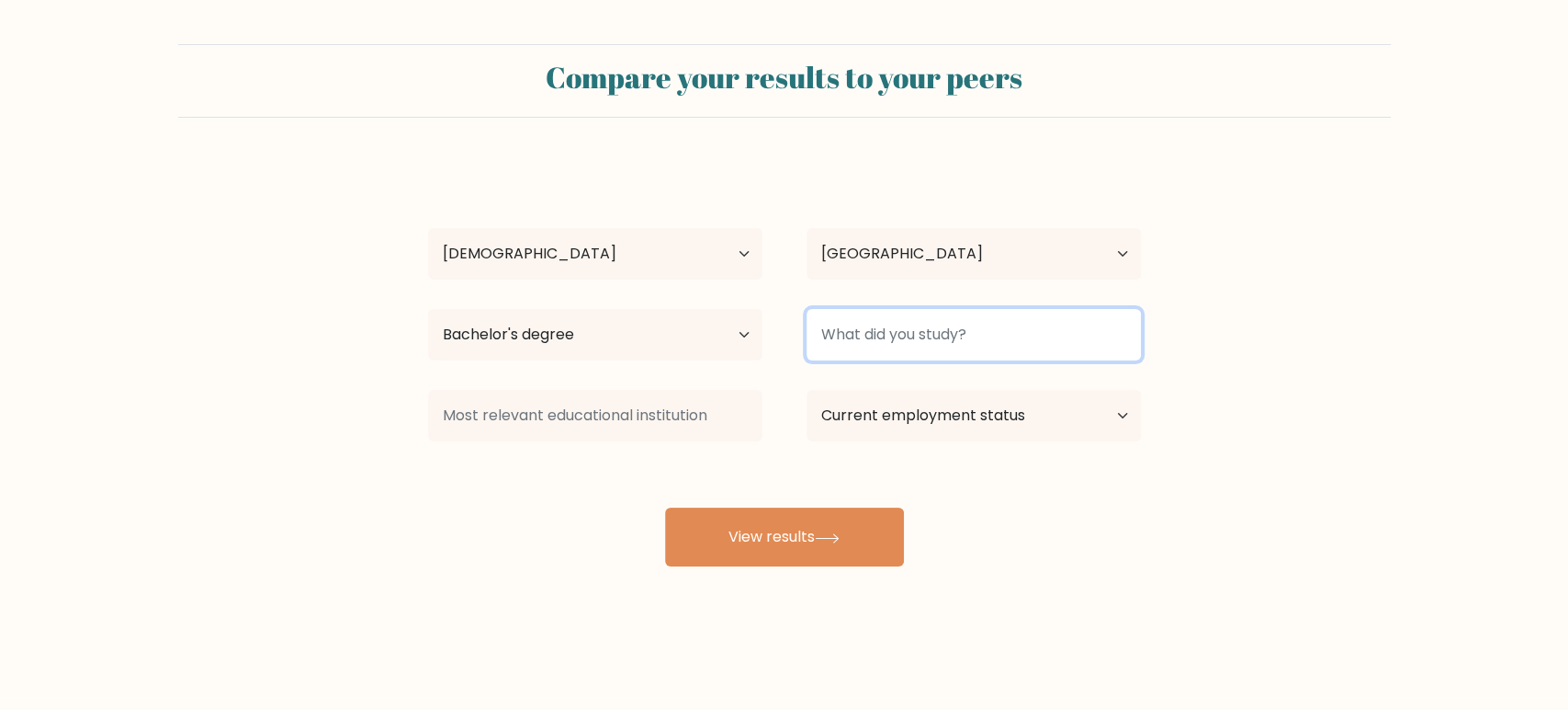
click at [973, 315] on input at bounding box center [974, 335] width 335 height 52
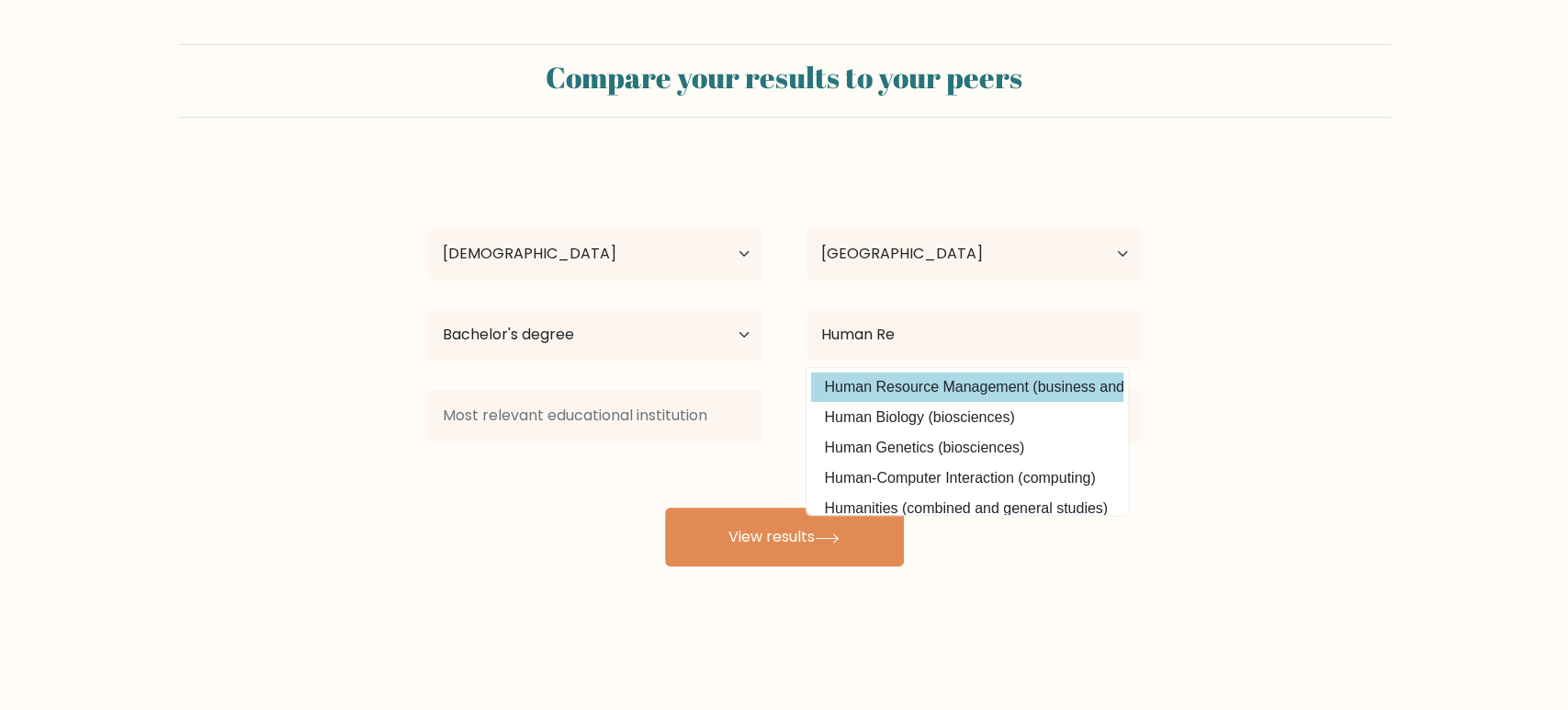
click at [982, 387] on option "Human Resource Management (business and management)" at bounding box center [968, 387] width 312 height 29
type input "Human Resource Management"
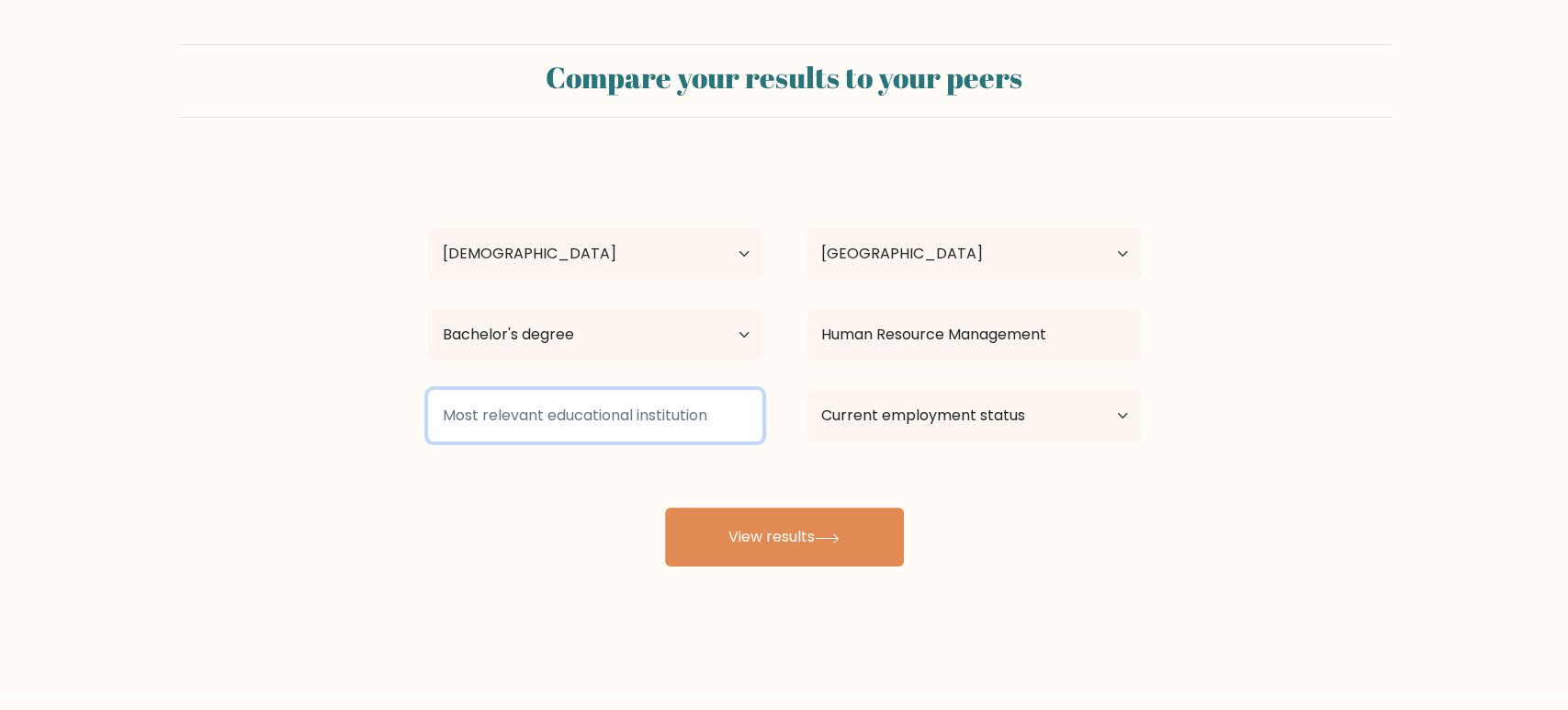
click at [518, 418] on input at bounding box center [596, 416] width 335 height 52
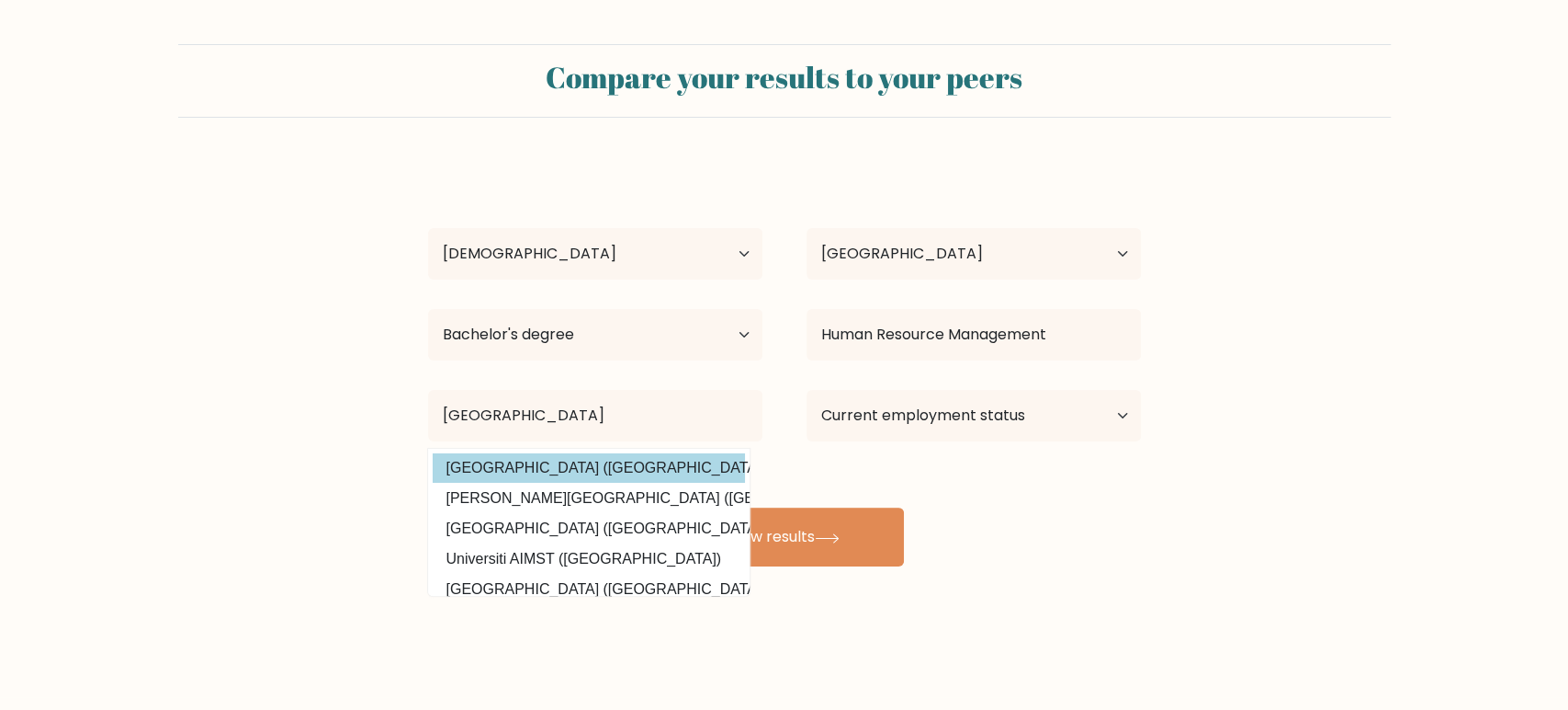
click at [551, 466] on option "Universiti Pendidikan Sultan Idris (Malaysia)" at bounding box center [589, 468] width 312 height 29
type input "Universiti Pendidikan Sultan Idris"
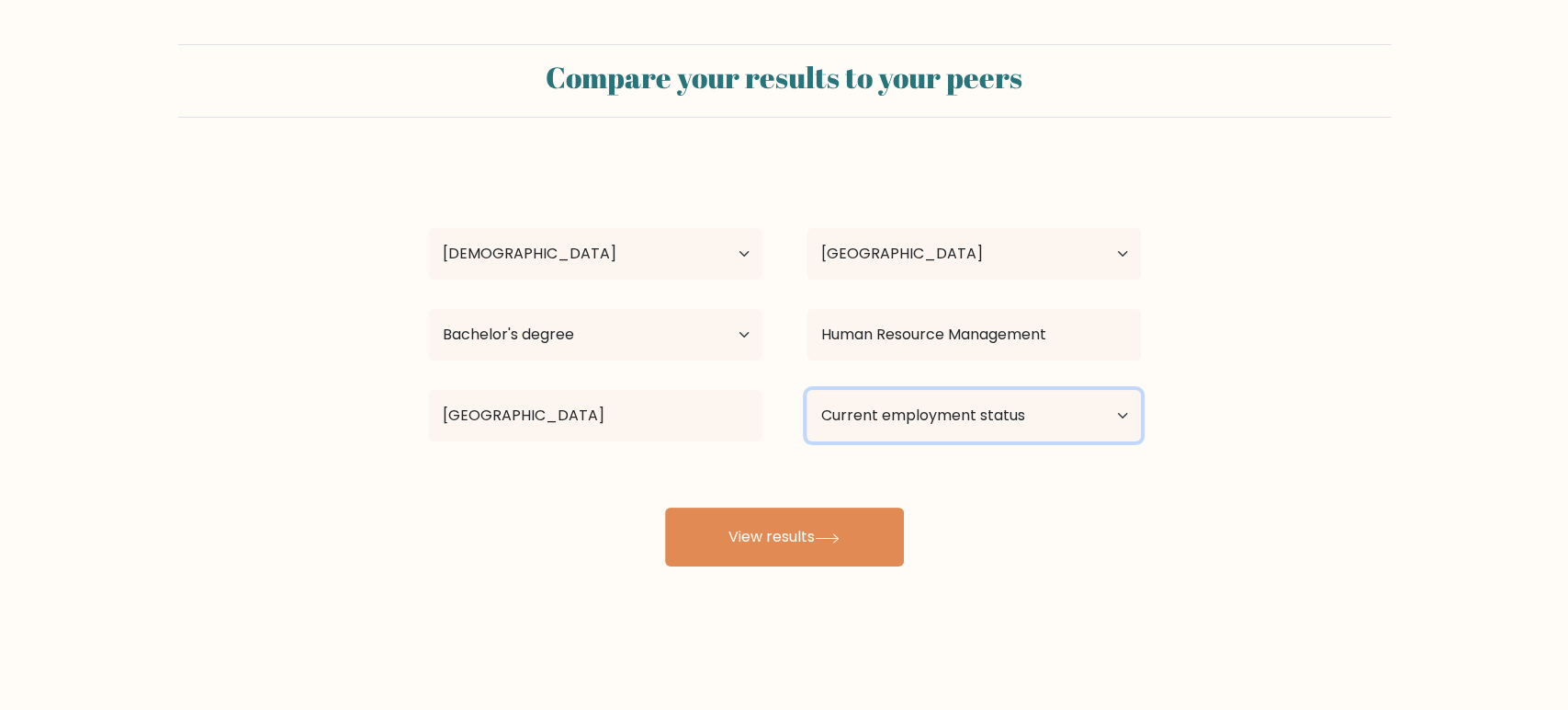
click at [1064, 414] on select "Current employment status Employed Student Retired Other / prefer not to answer" at bounding box center [974, 416] width 335 height 52
select select "employed"
click at [807, 390] on select "Current employment status Employed Student Retired Other / prefer not to answer" at bounding box center [974, 416] width 335 height 52
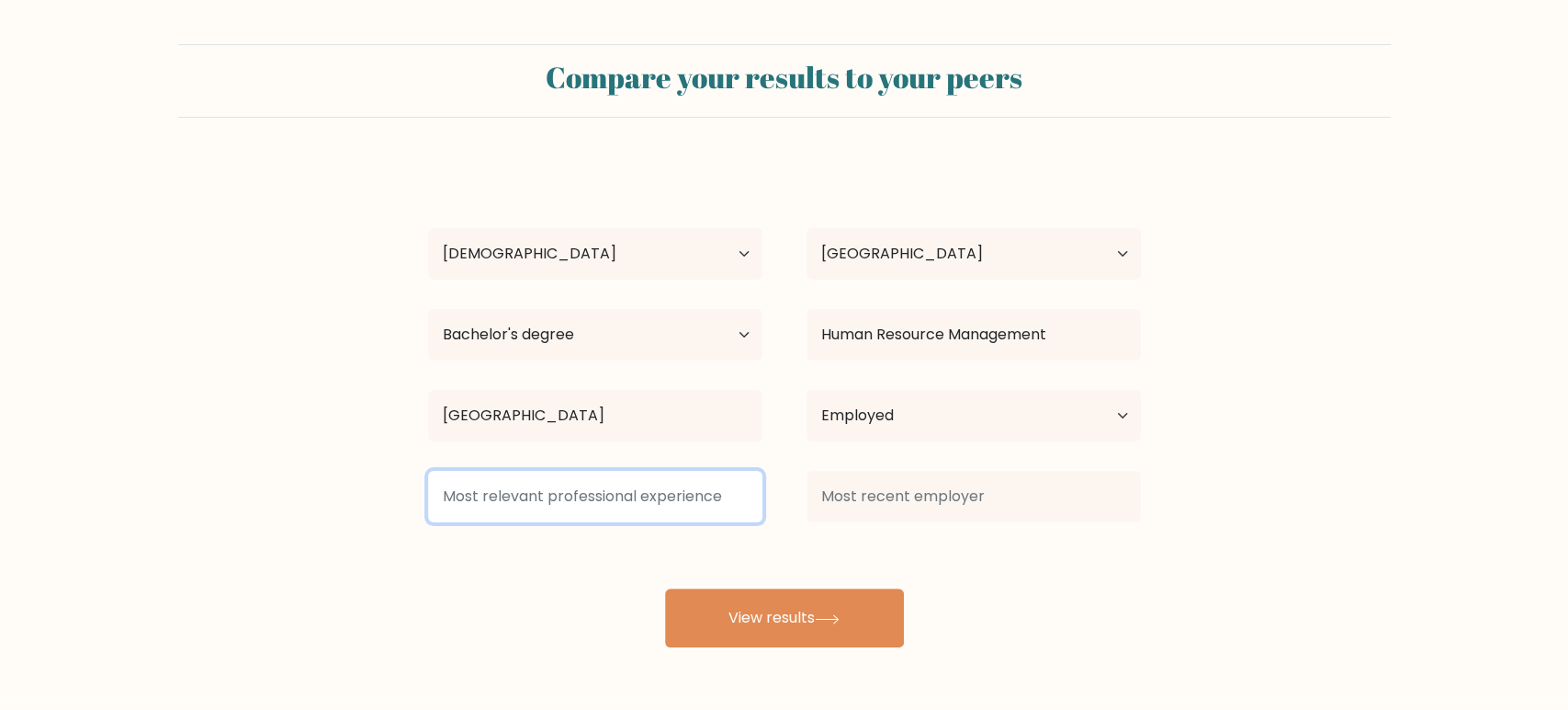
click at [647, 507] on input at bounding box center [596, 497] width 335 height 52
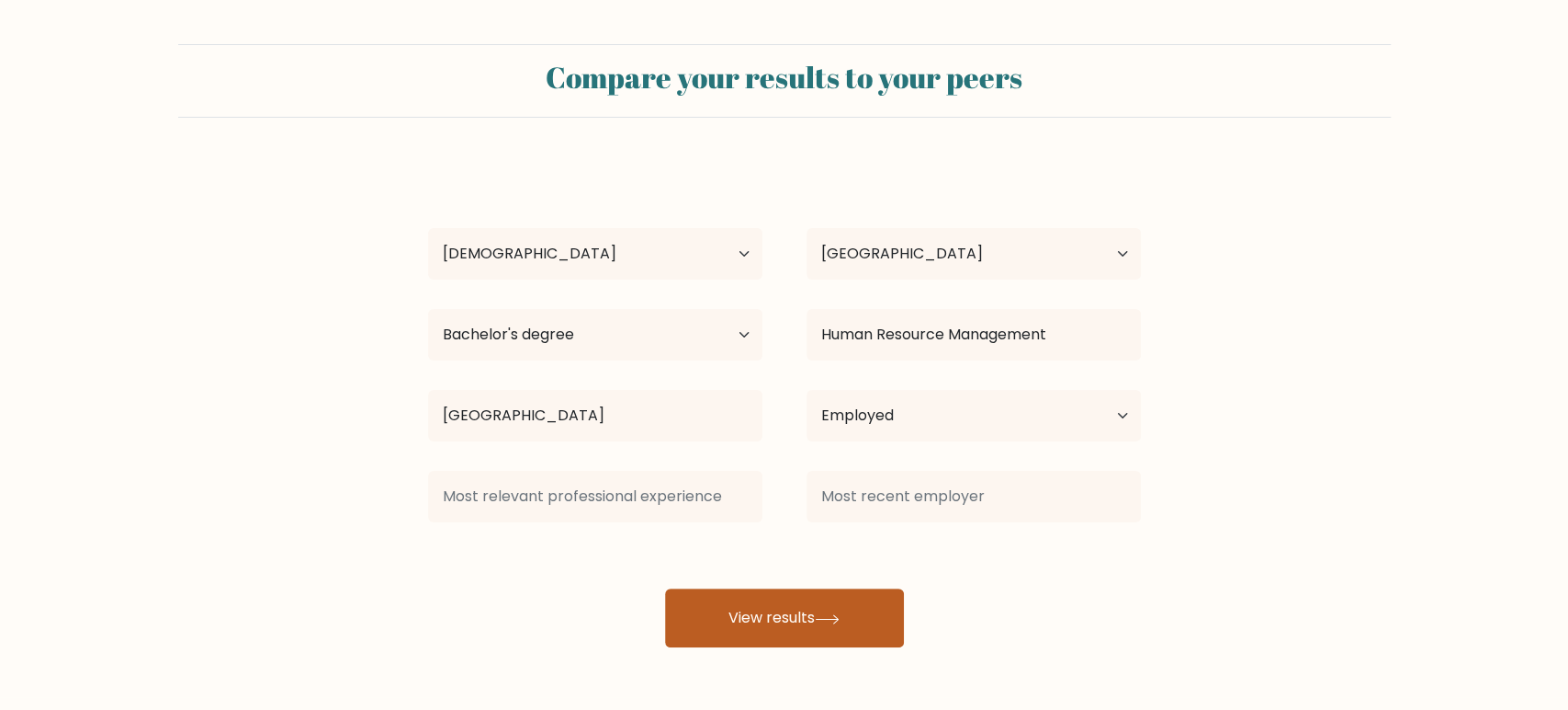
click at [799, 621] on button "View results" at bounding box center [785, 618] width 239 height 59
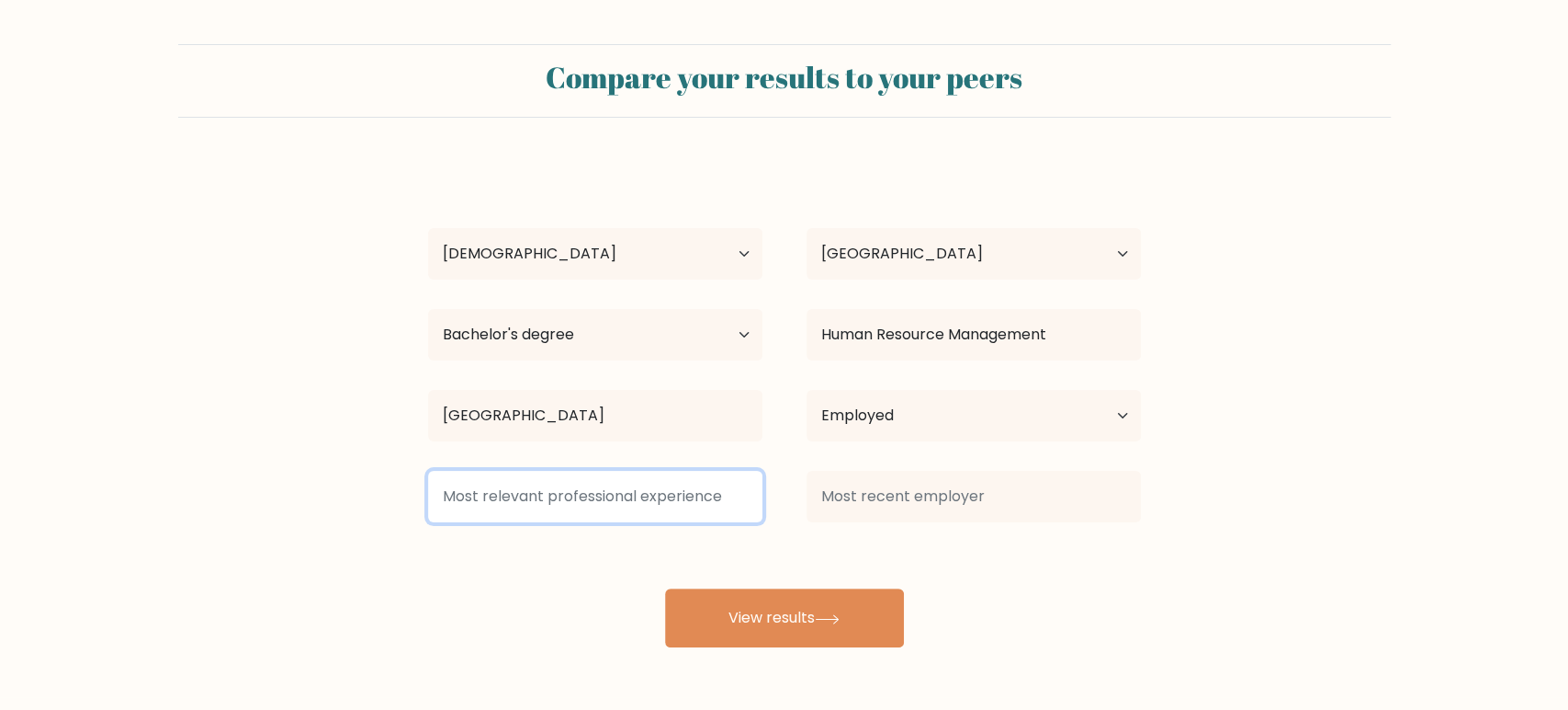
click at [650, 497] on input at bounding box center [596, 497] width 335 height 52
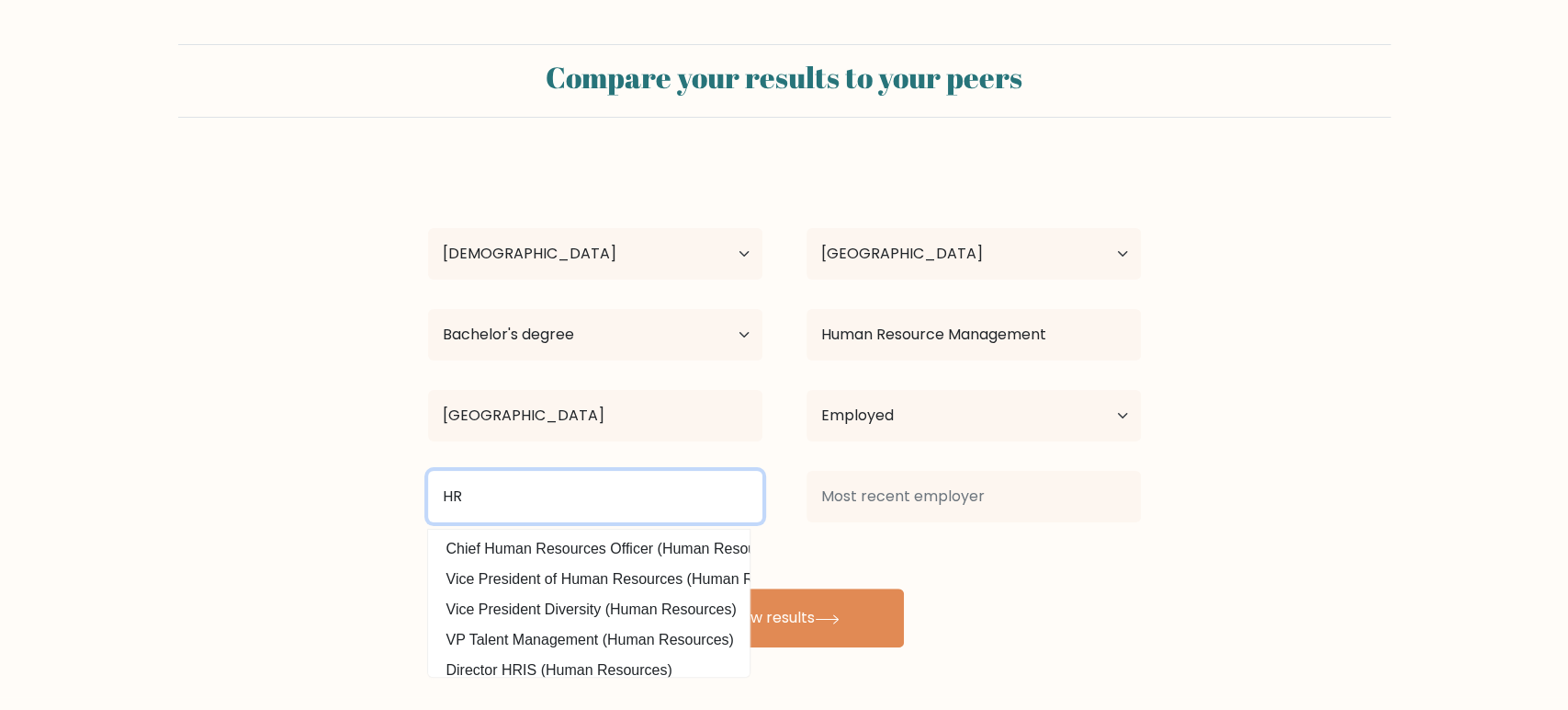
type input "H"
drag, startPoint x: 648, startPoint y: 497, endPoint x: 0, endPoint y: 475, distance: 648.4
click at [0, 475] on form "Compare your results to your peers Josh Joel Age Under 18 years old 18-24 years…" at bounding box center [784, 346] width 1568 height 603
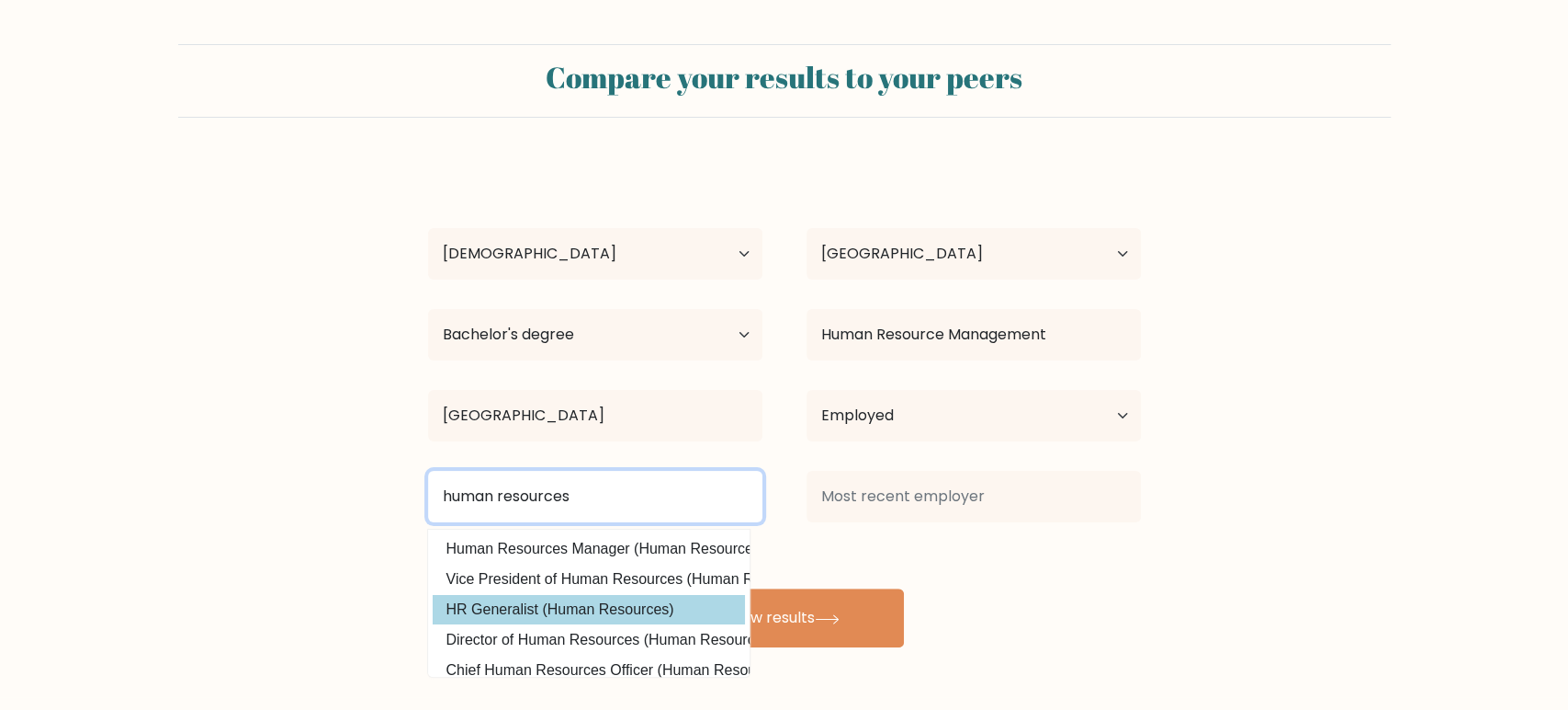
type input "human resources"
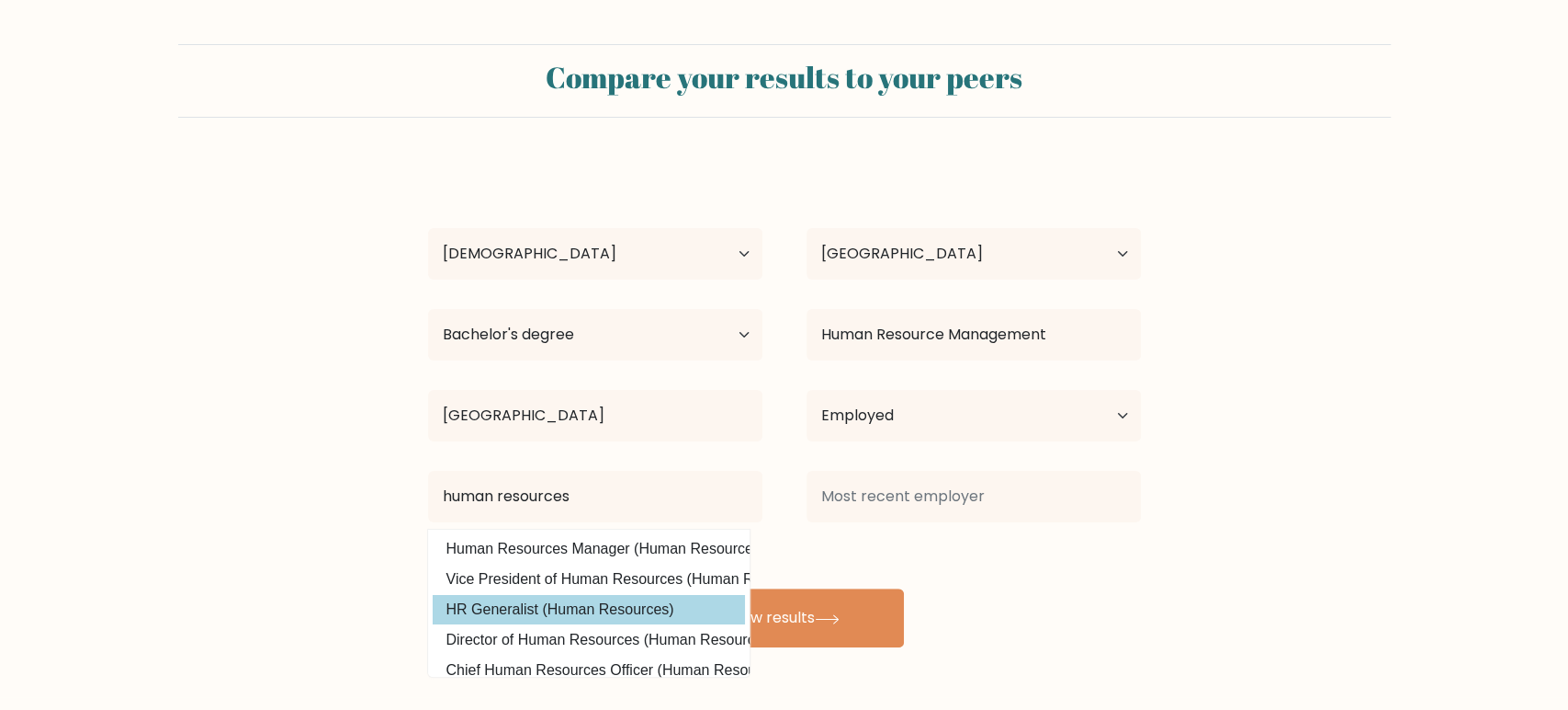
click at [616, 615] on div "Josh Joel Age Under 18 years old 18-24 years old 25-34 years old 35-44 years ol…" at bounding box center [785, 405] width 735 height 486
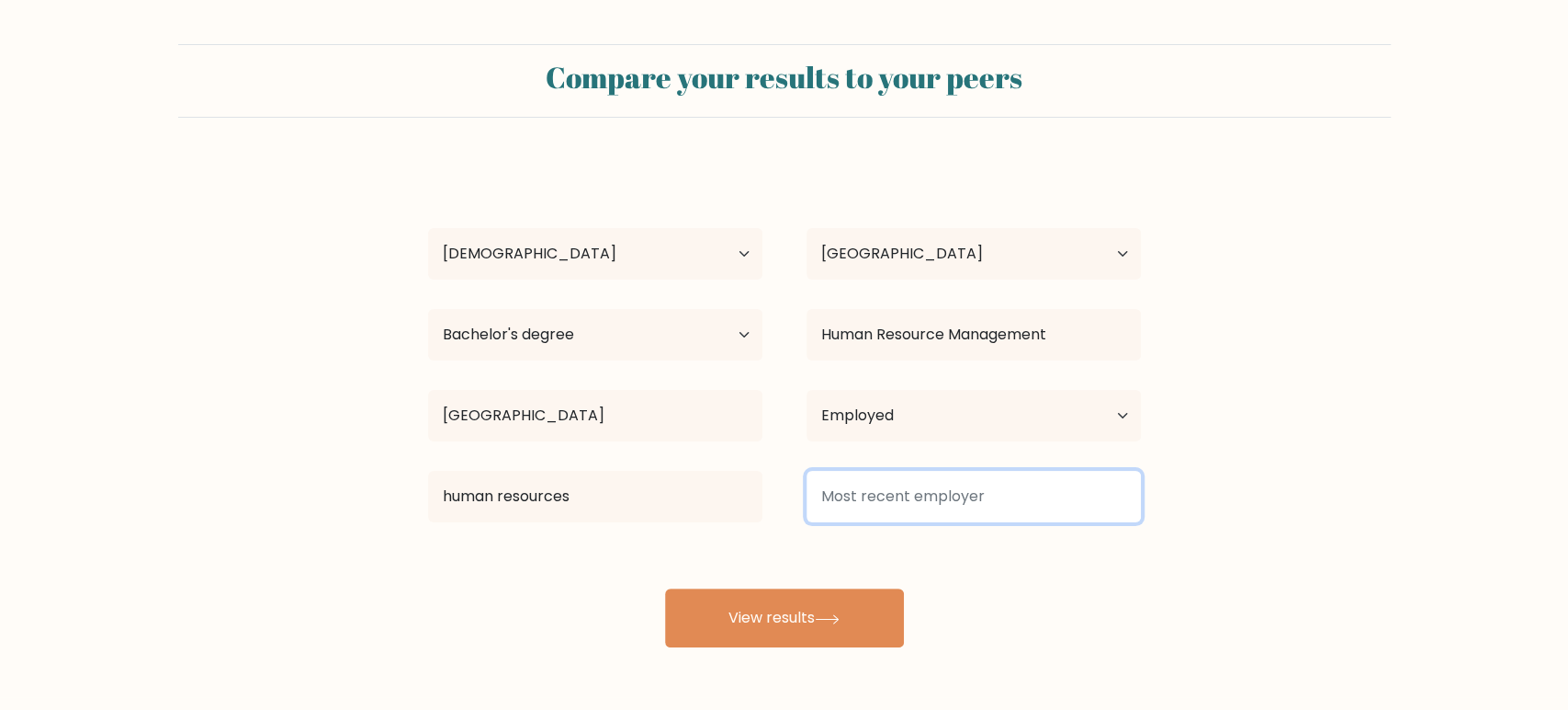
click at [924, 498] on input at bounding box center [974, 497] width 335 height 52
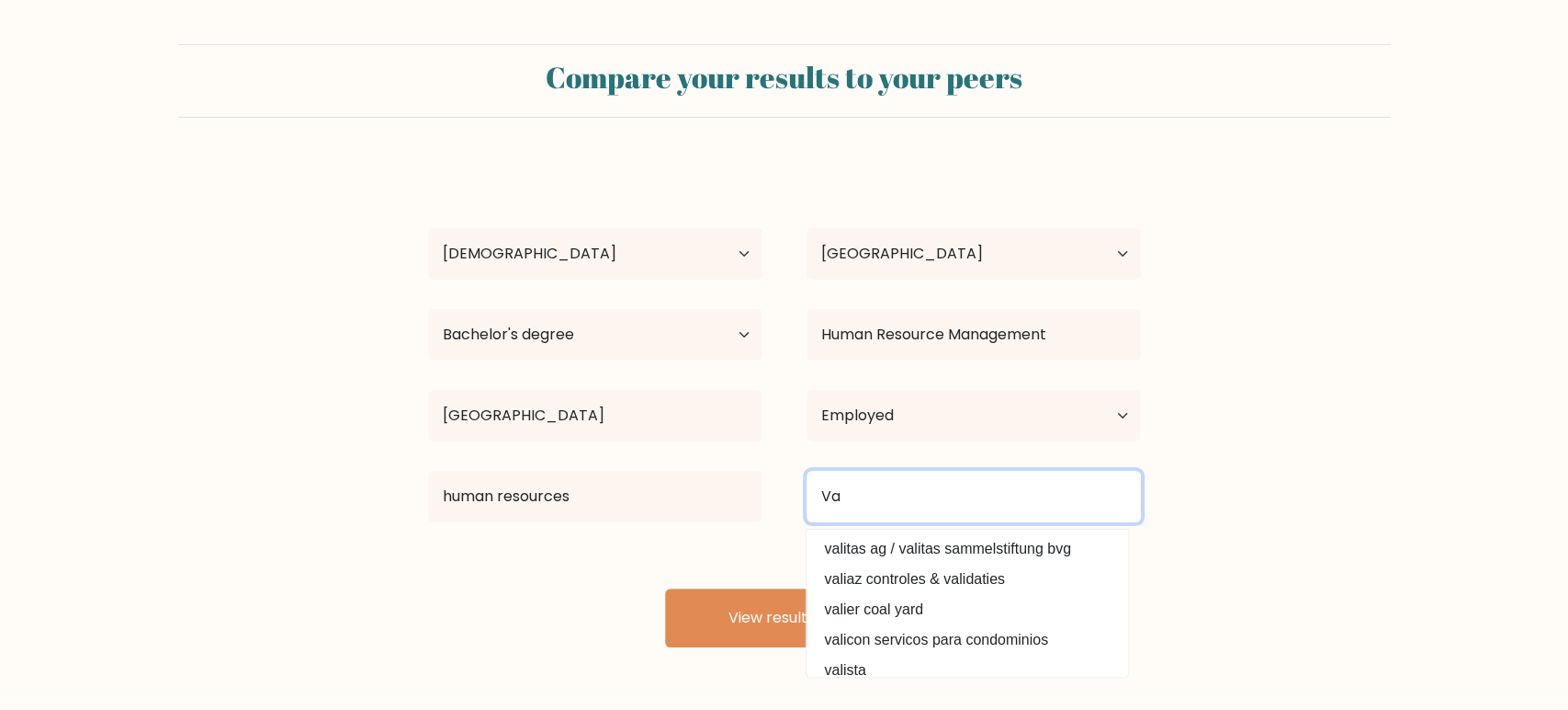
type input "V"
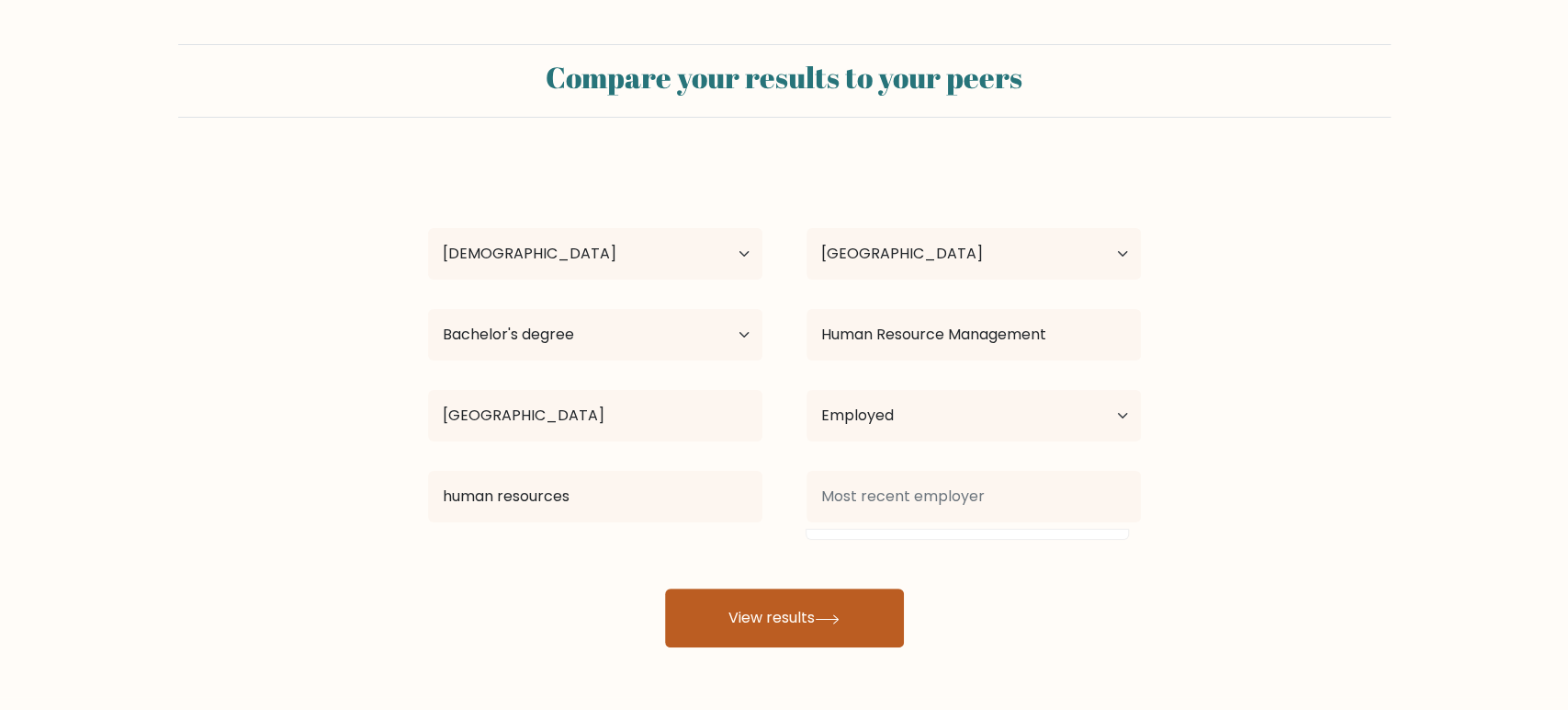
click at [831, 629] on button "View results" at bounding box center [785, 618] width 239 height 59
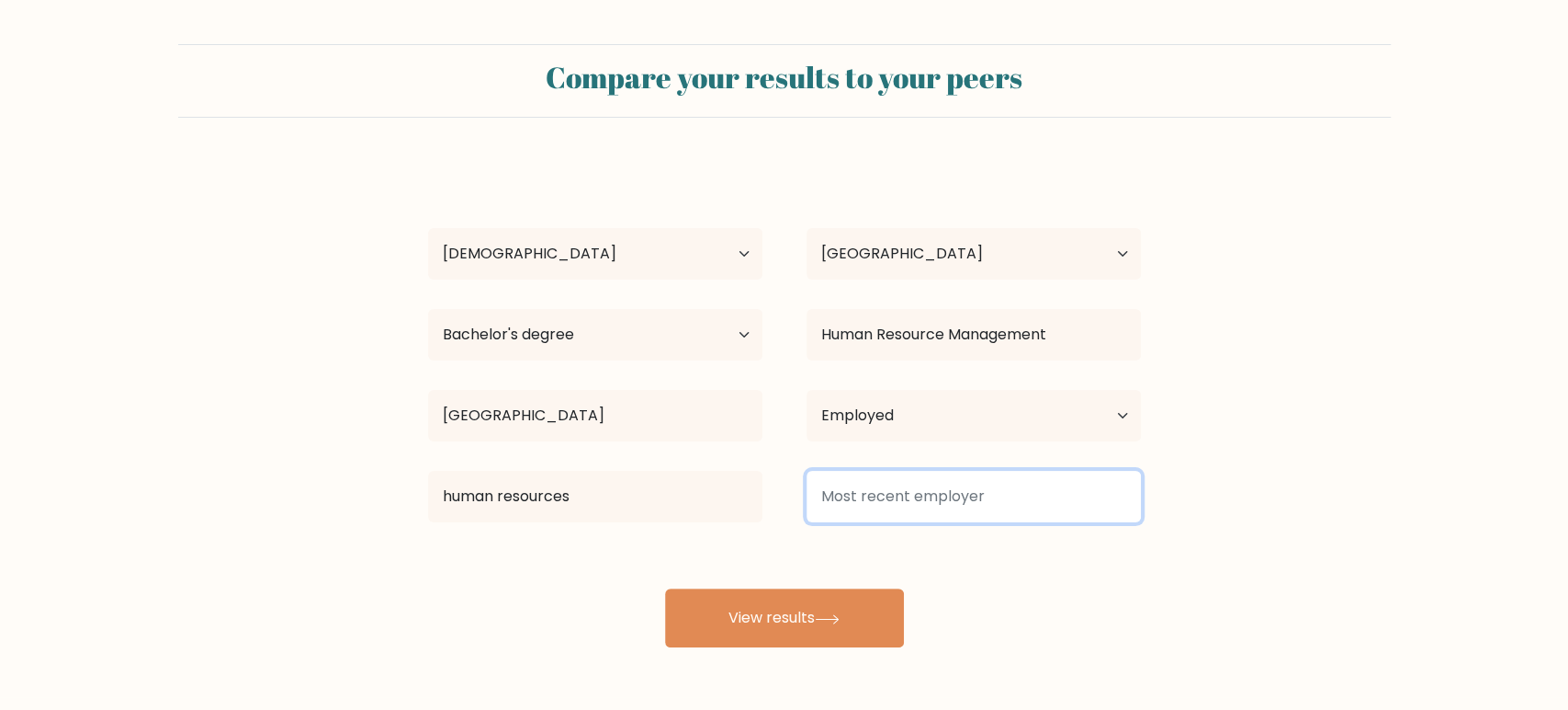
click at [923, 494] on input at bounding box center [974, 497] width 335 height 52
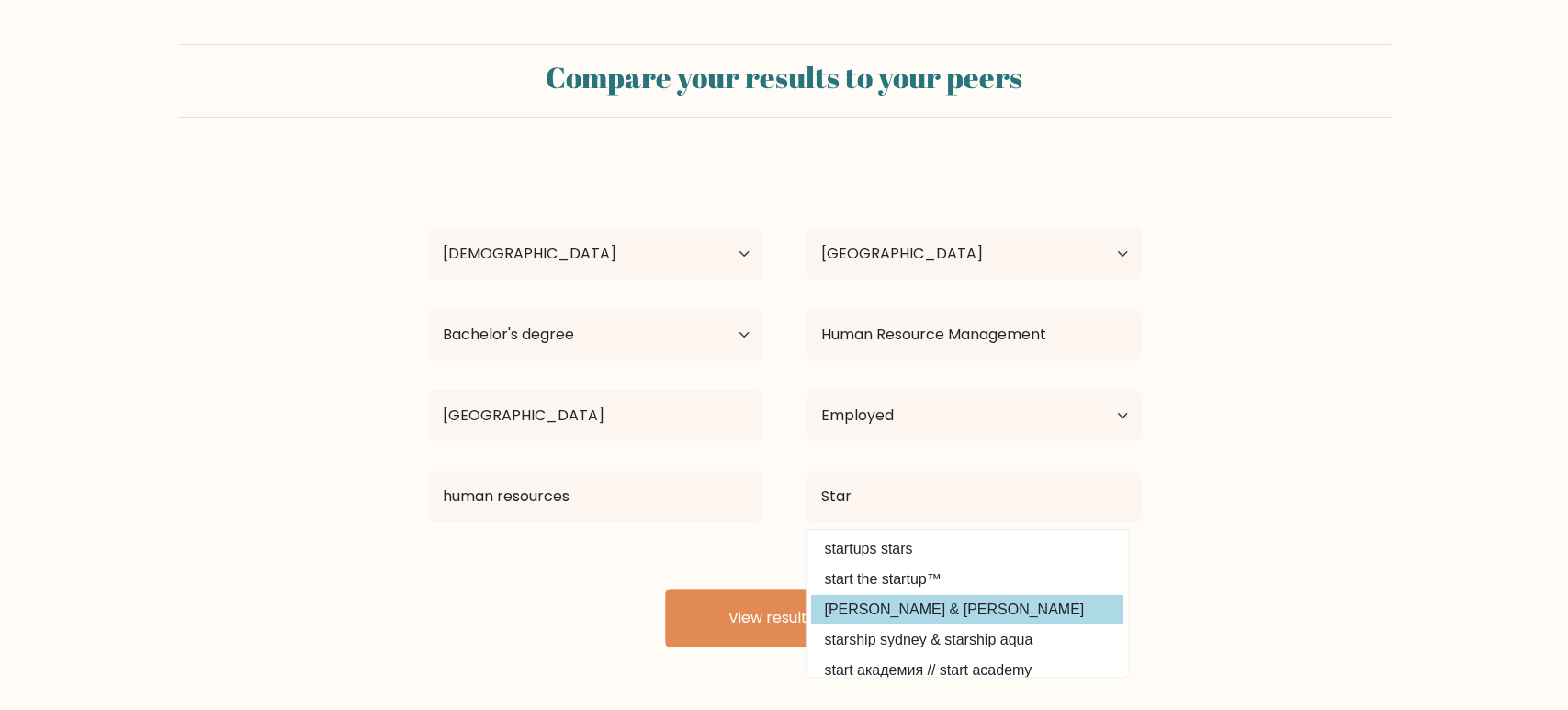
click at [904, 600] on option "stark & stark" at bounding box center [968, 610] width 312 height 29
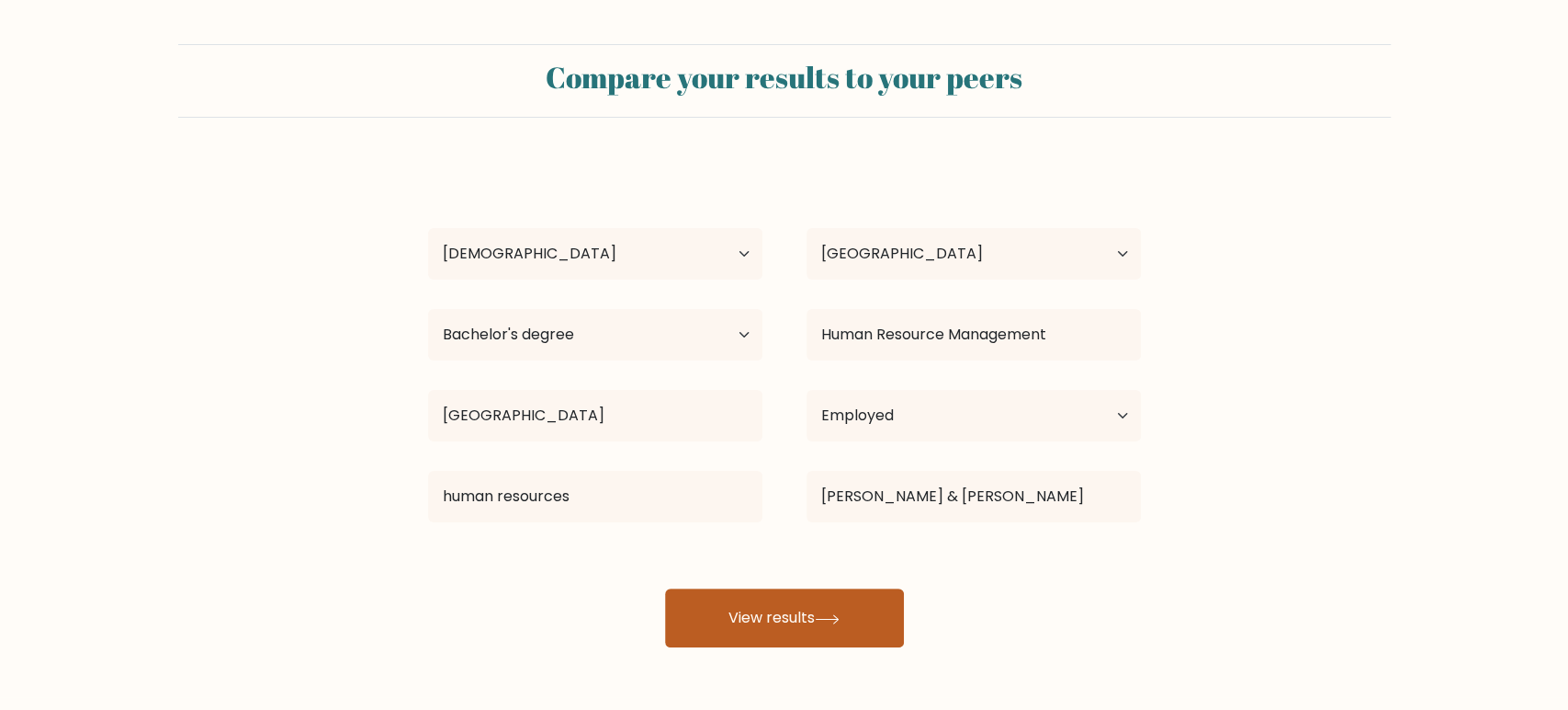
click at [822, 606] on button "View results" at bounding box center [785, 618] width 239 height 59
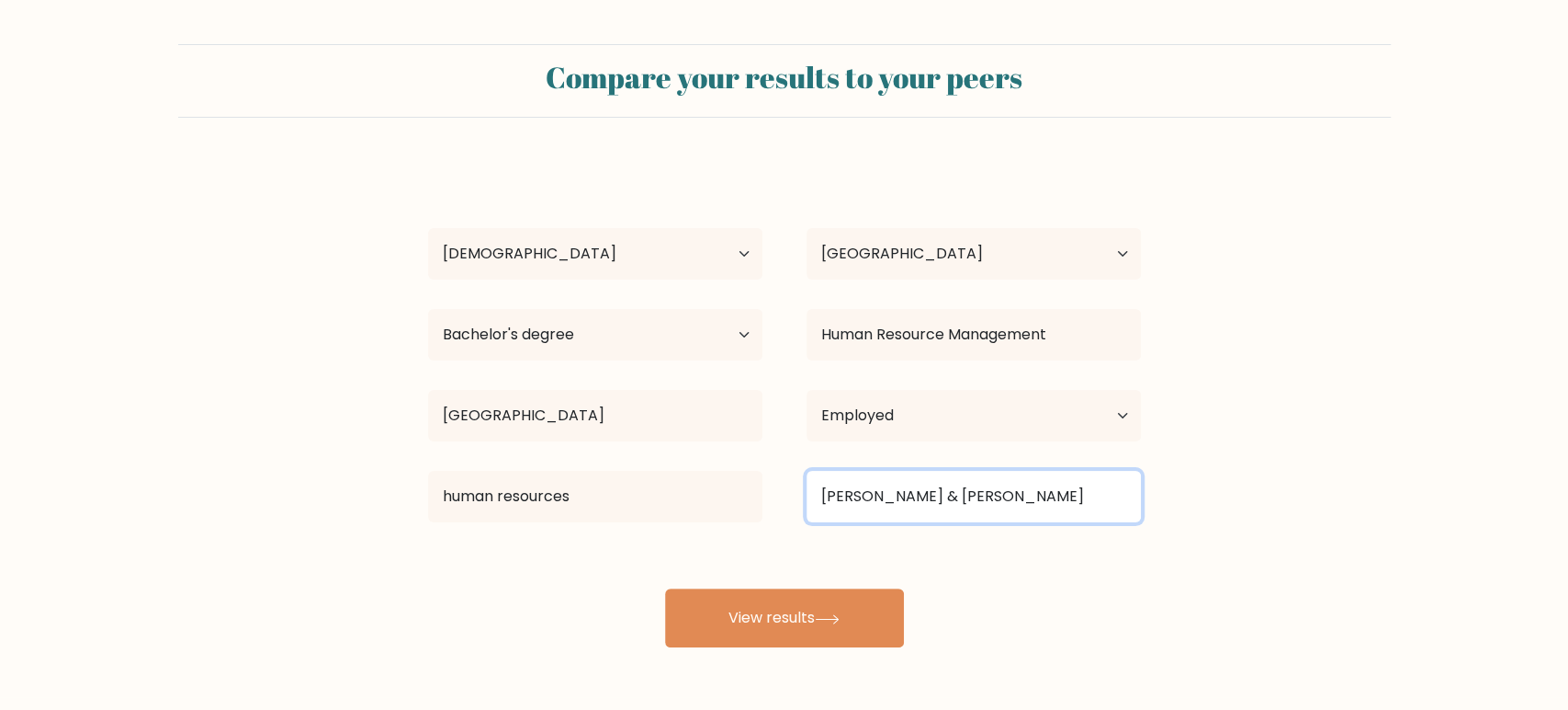
drag, startPoint x: 925, startPoint y: 492, endPoint x: 790, endPoint y: 506, distance: 135.7
click at [791, 506] on div "stark & stark" at bounding box center [974, 497] width 379 height 66
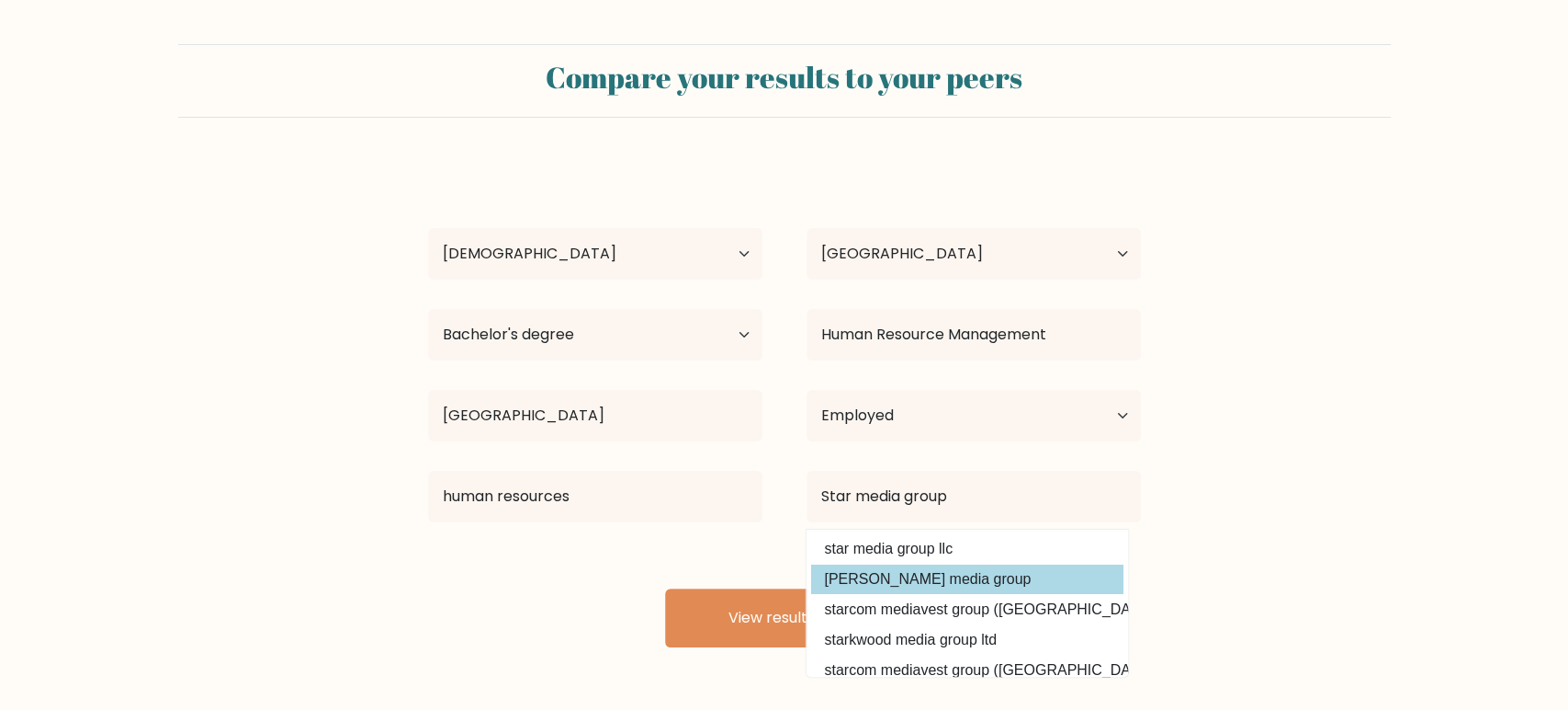
click at [933, 576] on option "stark media group" at bounding box center [968, 579] width 312 height 29
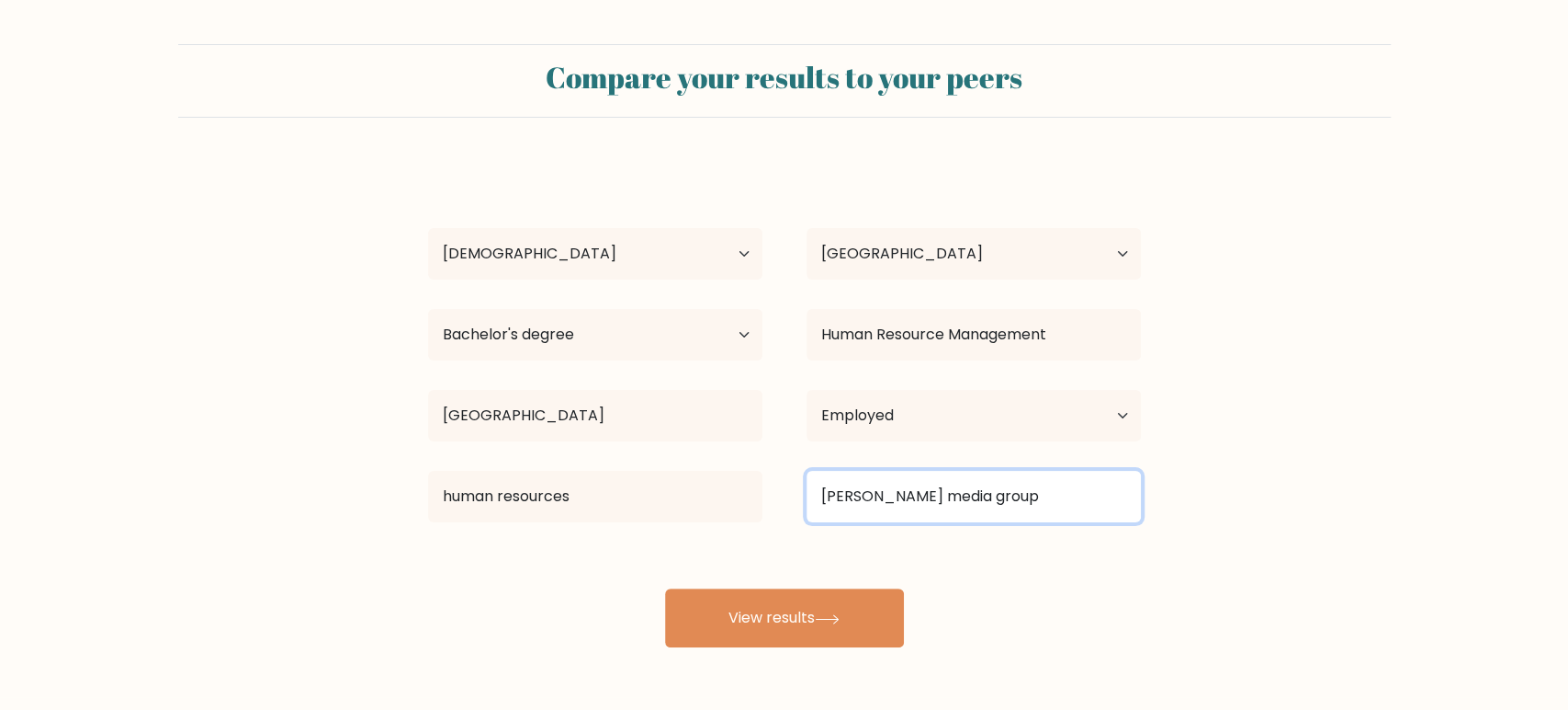
click at [917, 496] on input "stark media group" at bounding box center [974, 497] width 335 height 52
drag, startPoint x: 993, startPoint y: 500, endPoint x: 676, endPoint y: 498, distance: 317.0
click at [676, 498] on div "human resources Human Resources Manager (Human Resources) Vice President of Hum…" at bounding box center [785, 497] width 757 height 66
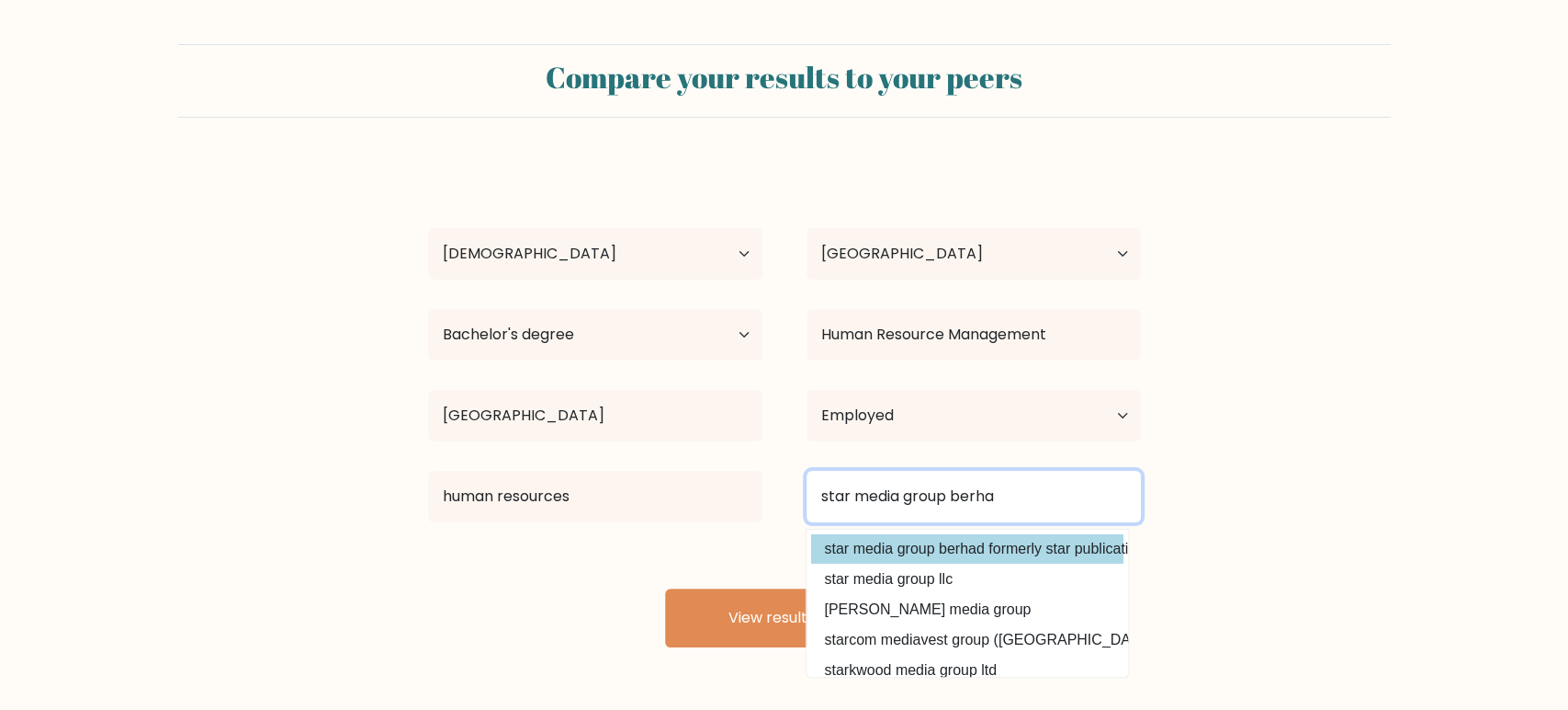
type input "star media group berha"
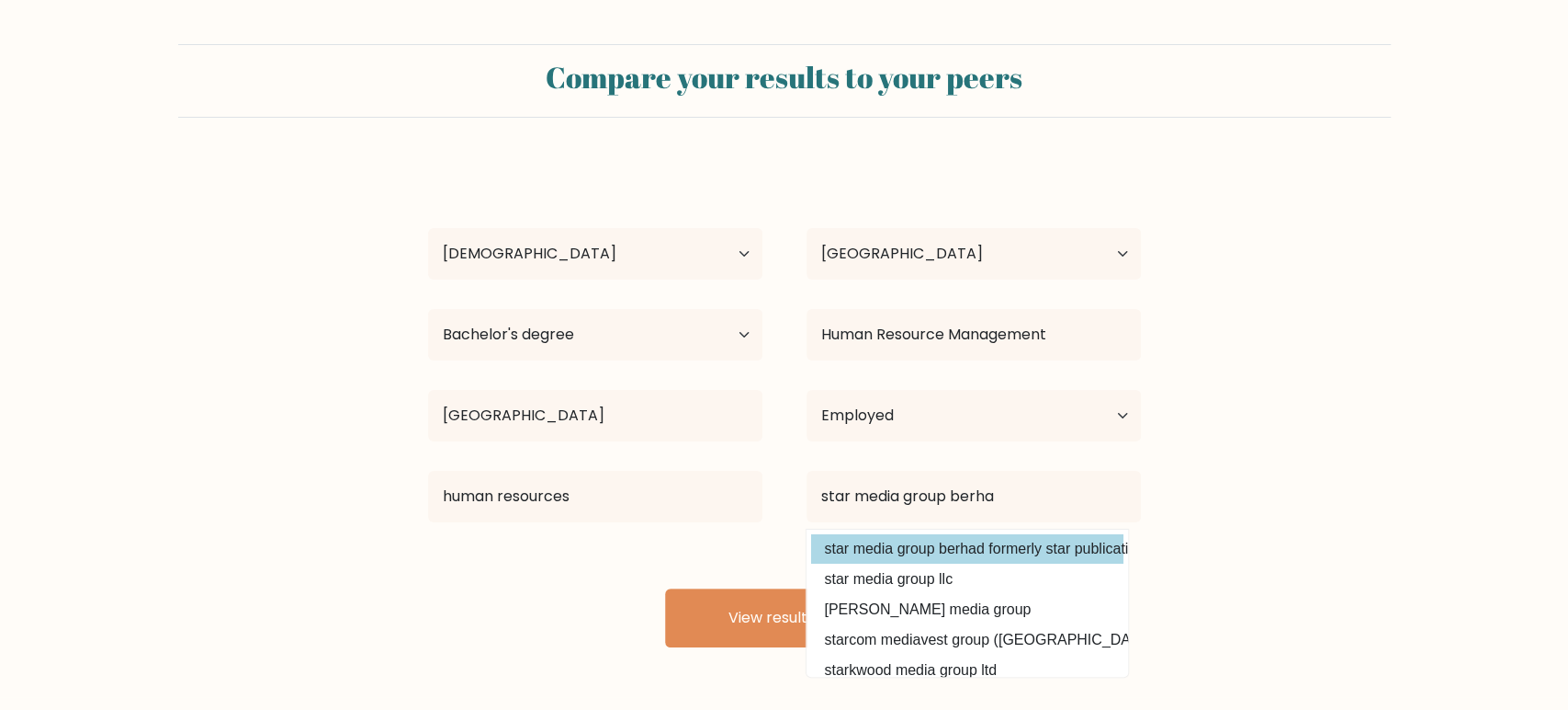
click at [903, 539] on div "Josh Joel Age Under 18 years old 18-24 years old 25-34 years old 35-44 years ol…" at bounding box center [785, 405] width 735 height 486
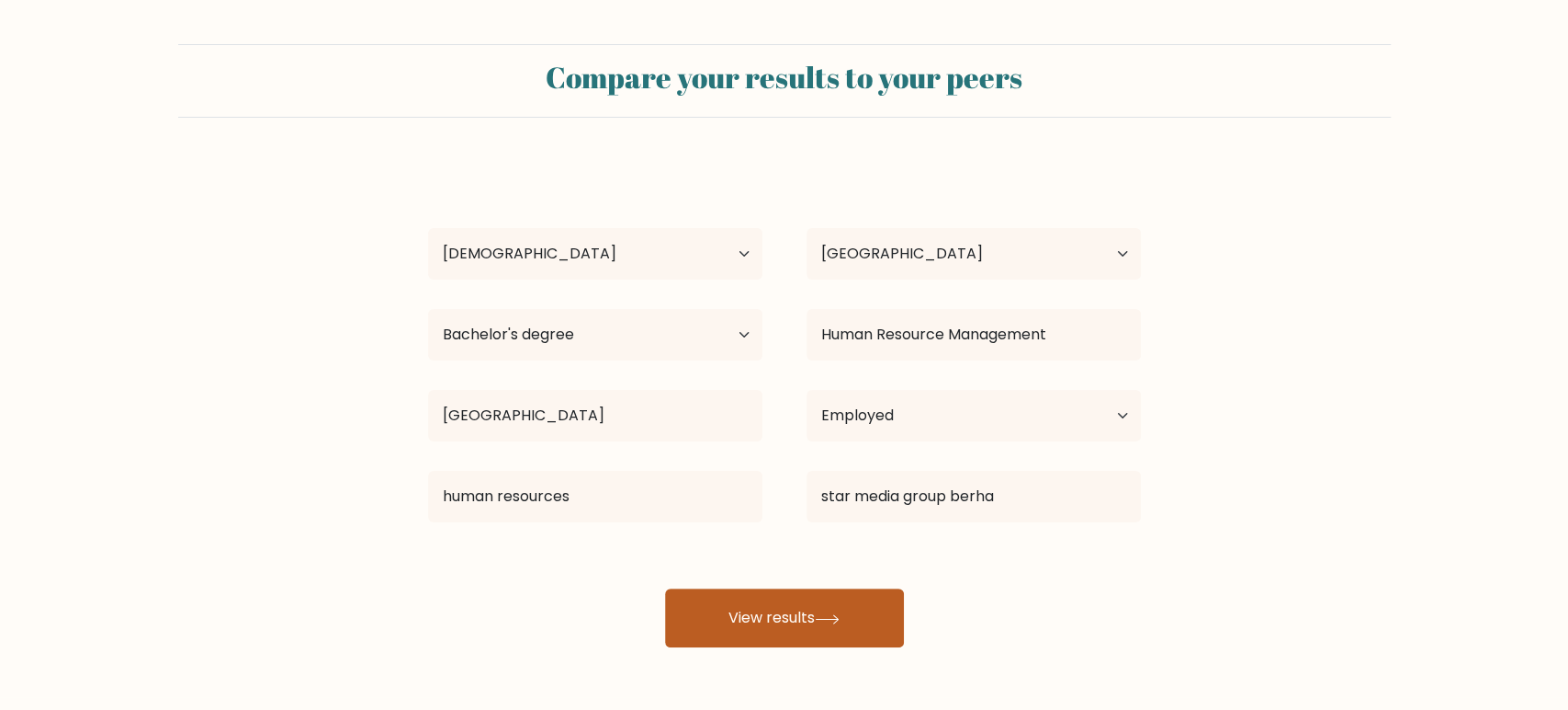
click at [813, 608] on button "View results" at bounding box center [785, 618] width 239 height 59
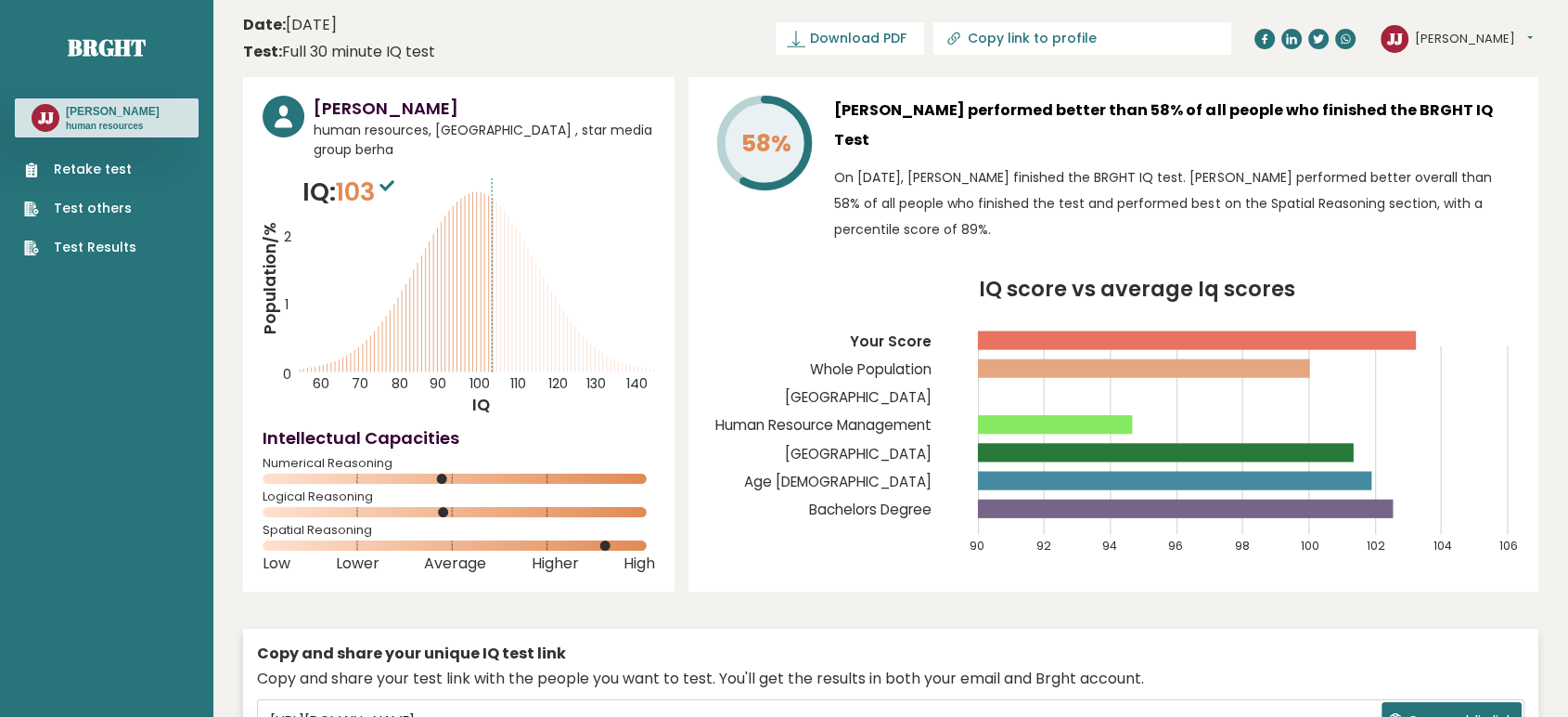
click at [117, 215] on link "Test others" at bounding box center [80, 208] width 112 height 20
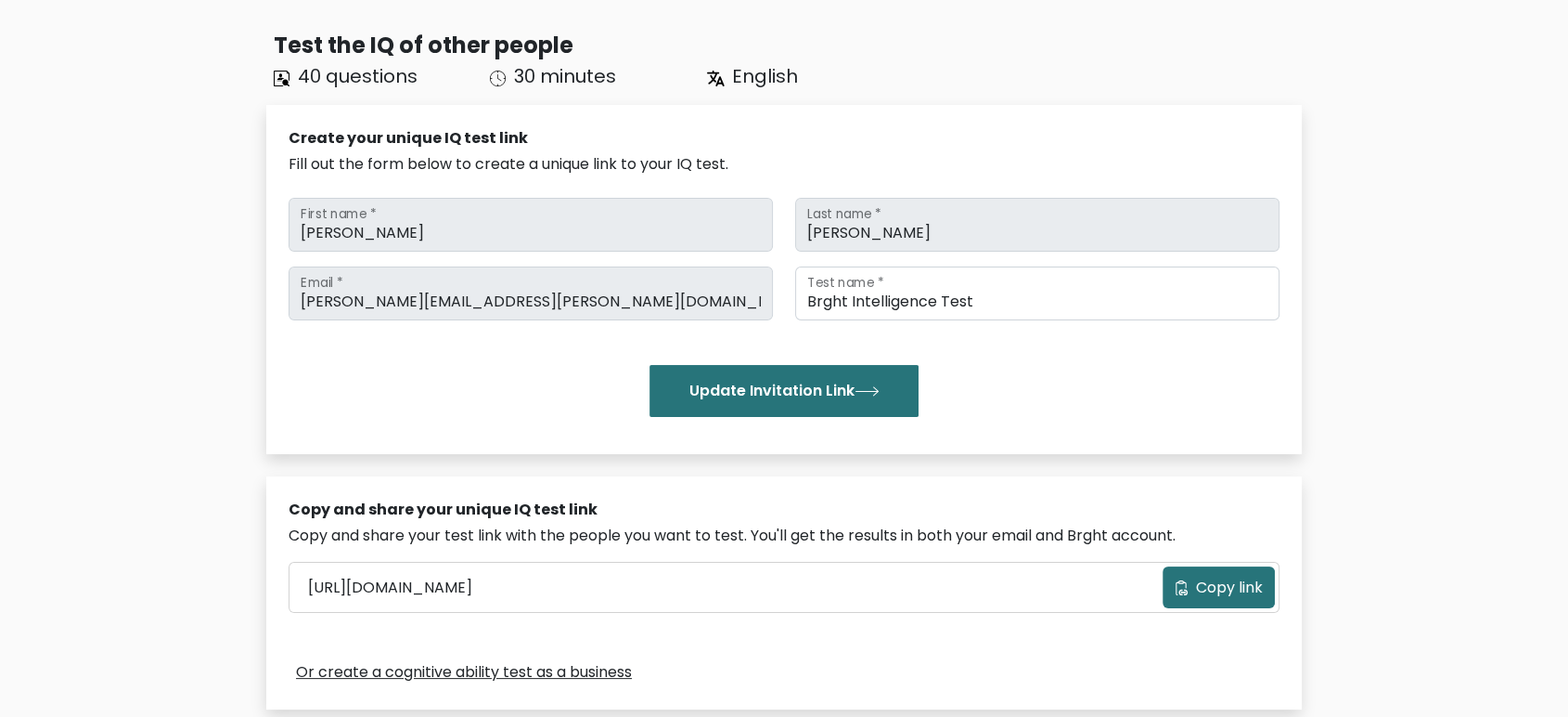
scroll to position [412, 0]
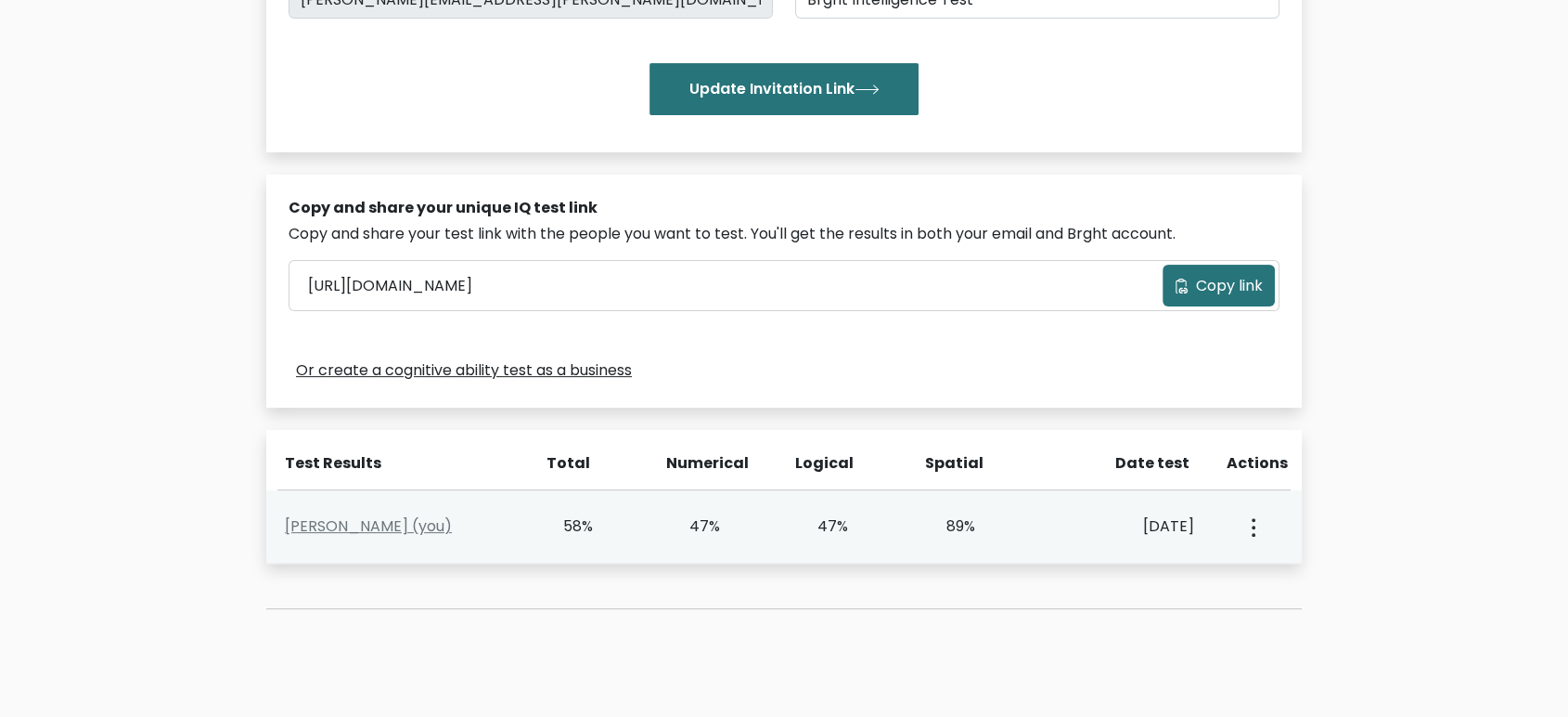
click at [1254, 516] on button "button" at bounding box center [1251, 527] width 15 height 58
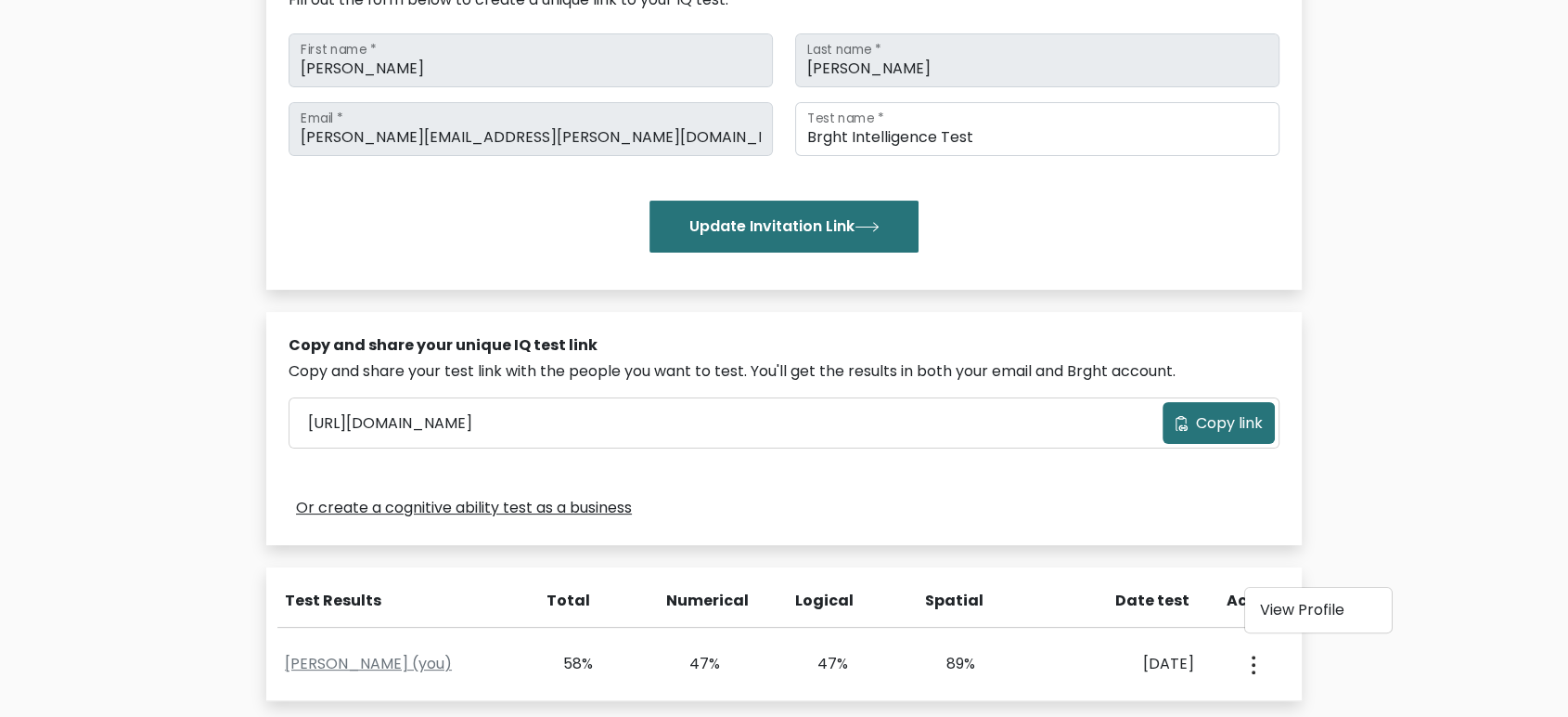
scroll to position [0, 0]
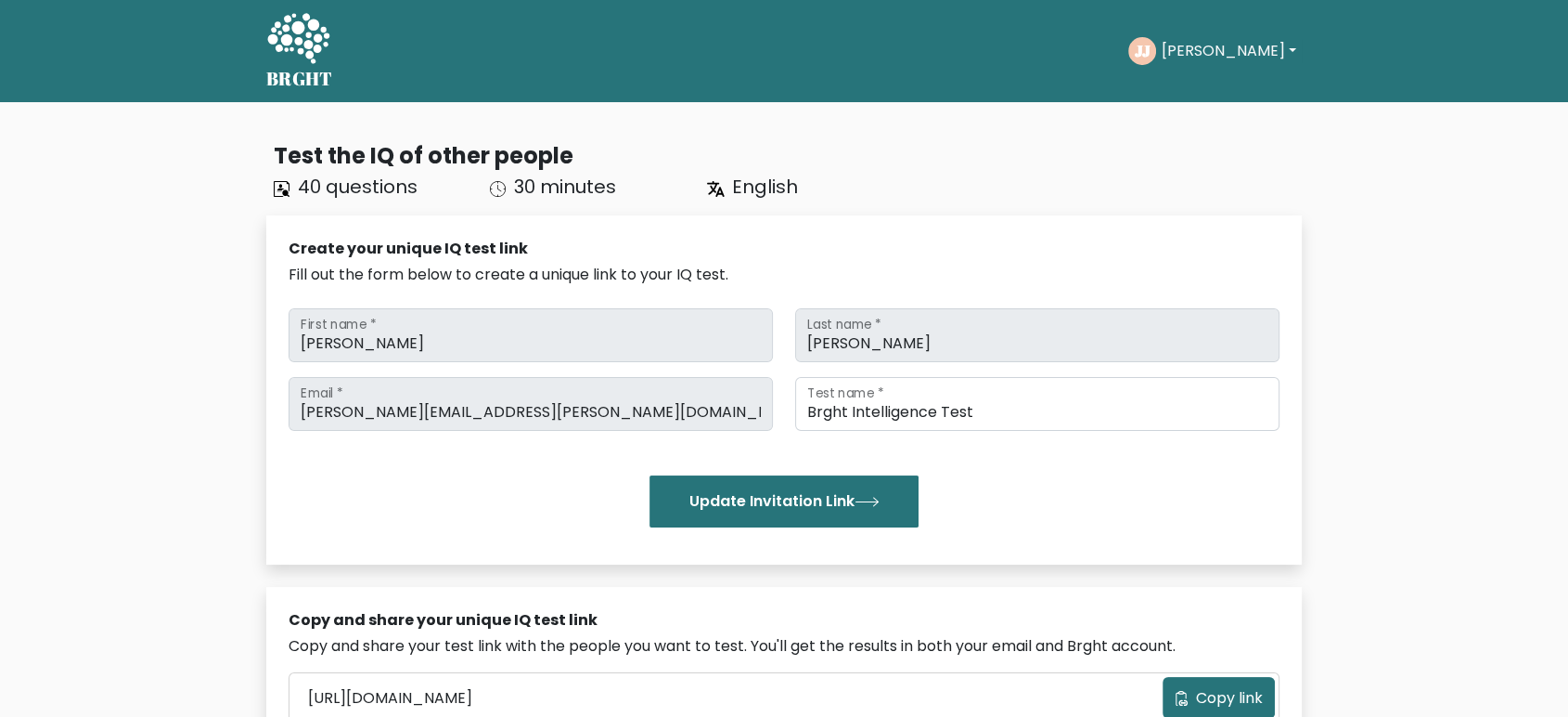
click at [1206, 46] on button "[PERSON_NAME]" at bounding box center [1228, 51] width 146 height 24
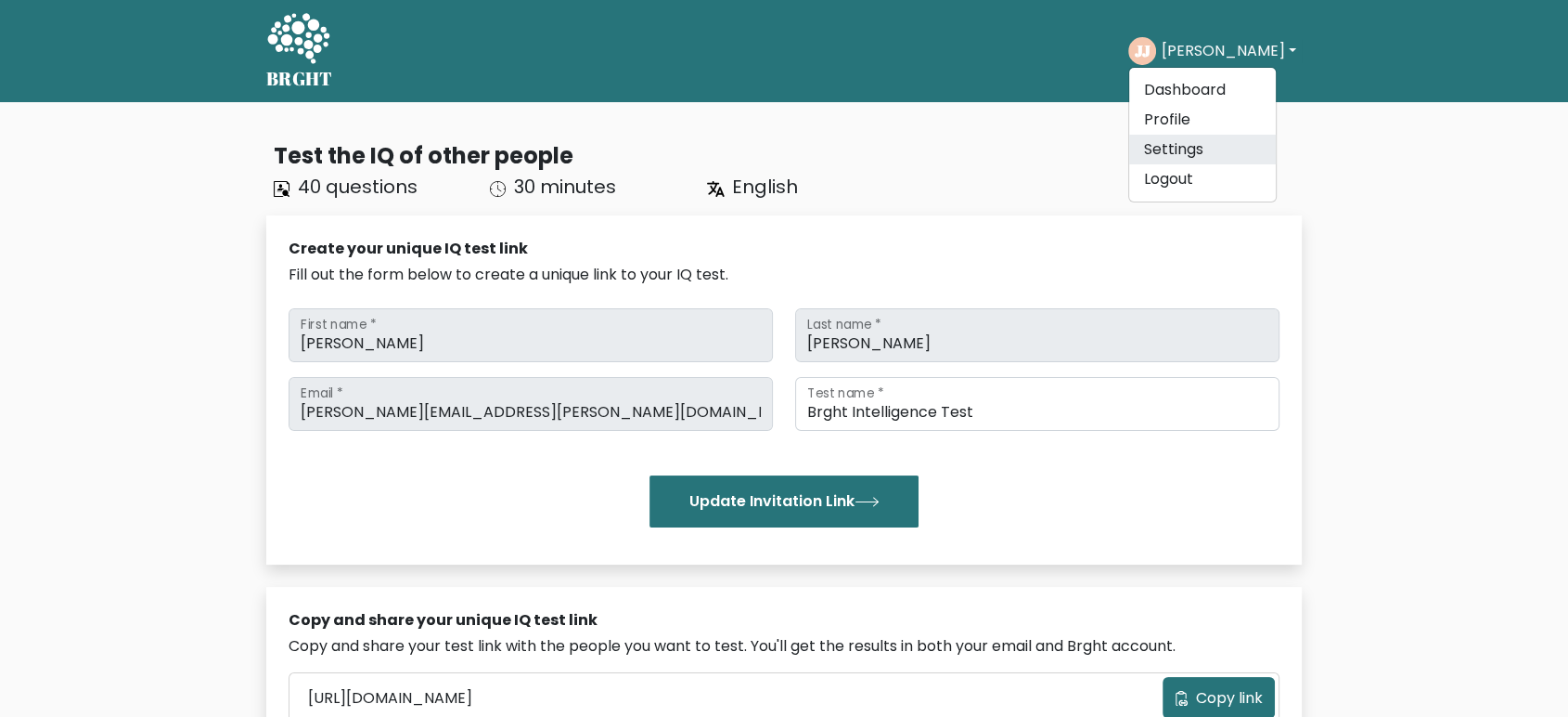
click at [1160, 151] on link "Settings" at bounding box center [1202, 150] width 147 height 30
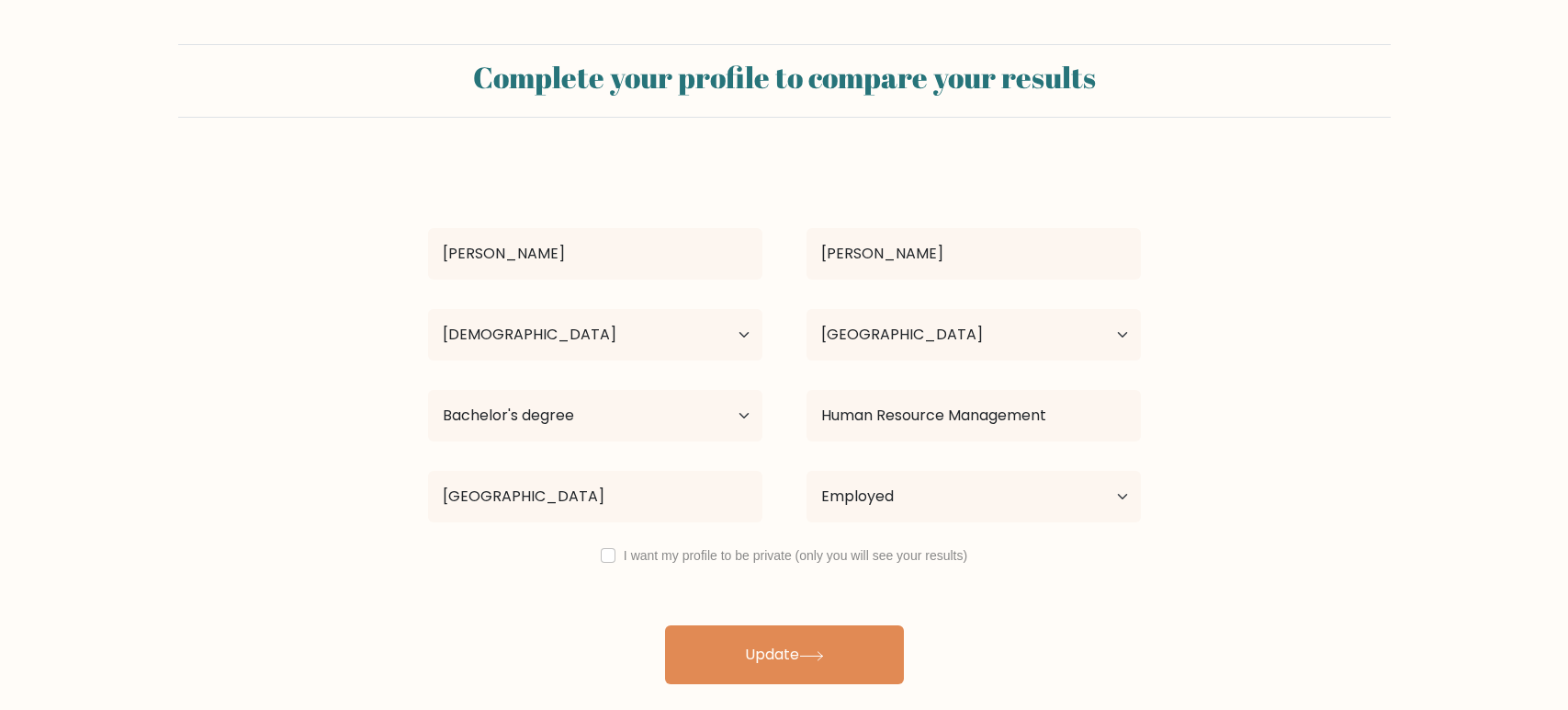
select select "25_34"
select select "MY"
select select "bachelors_degree"
select select "employed"
click at [609, 554] on input "checkbox" at bounding box center [608, 555] width 15 height 15
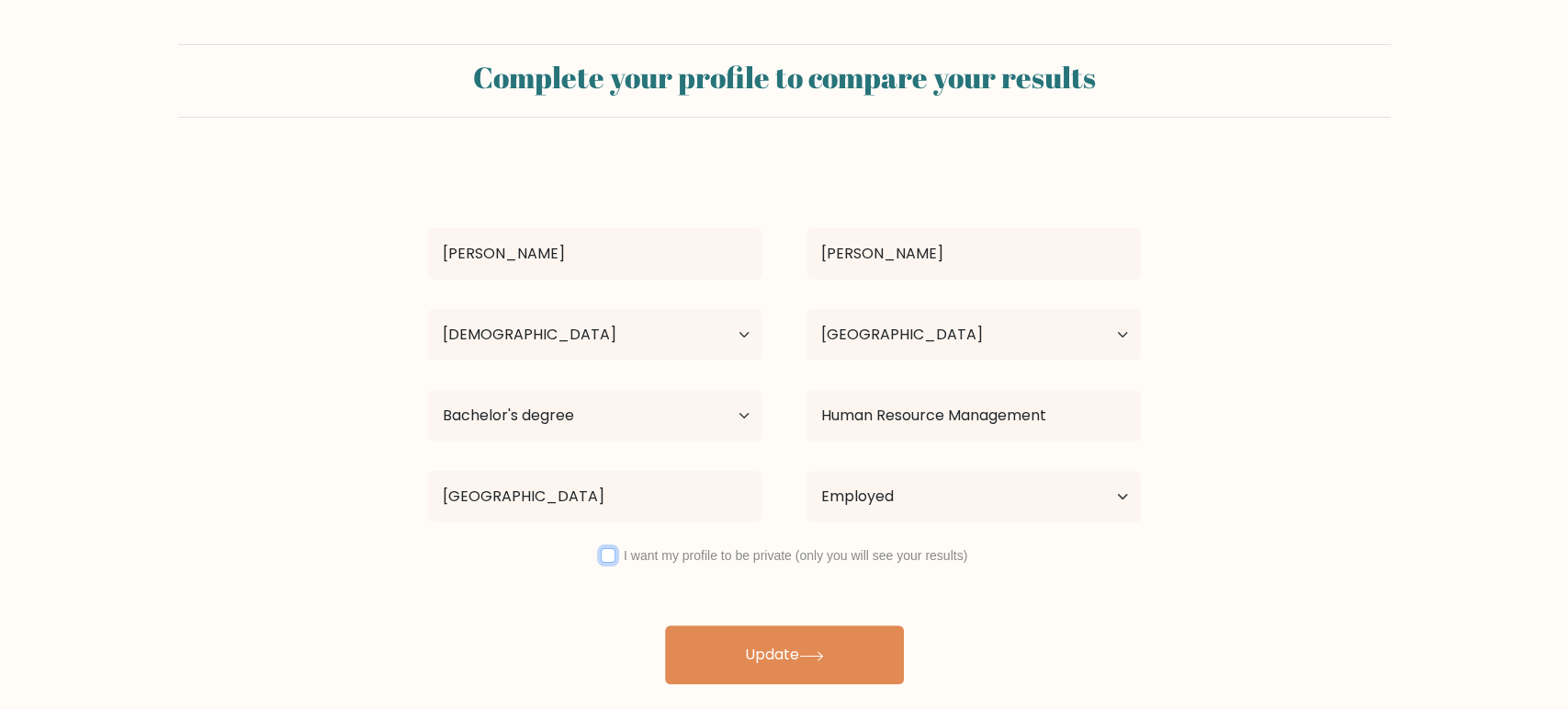
checkbox input "true"
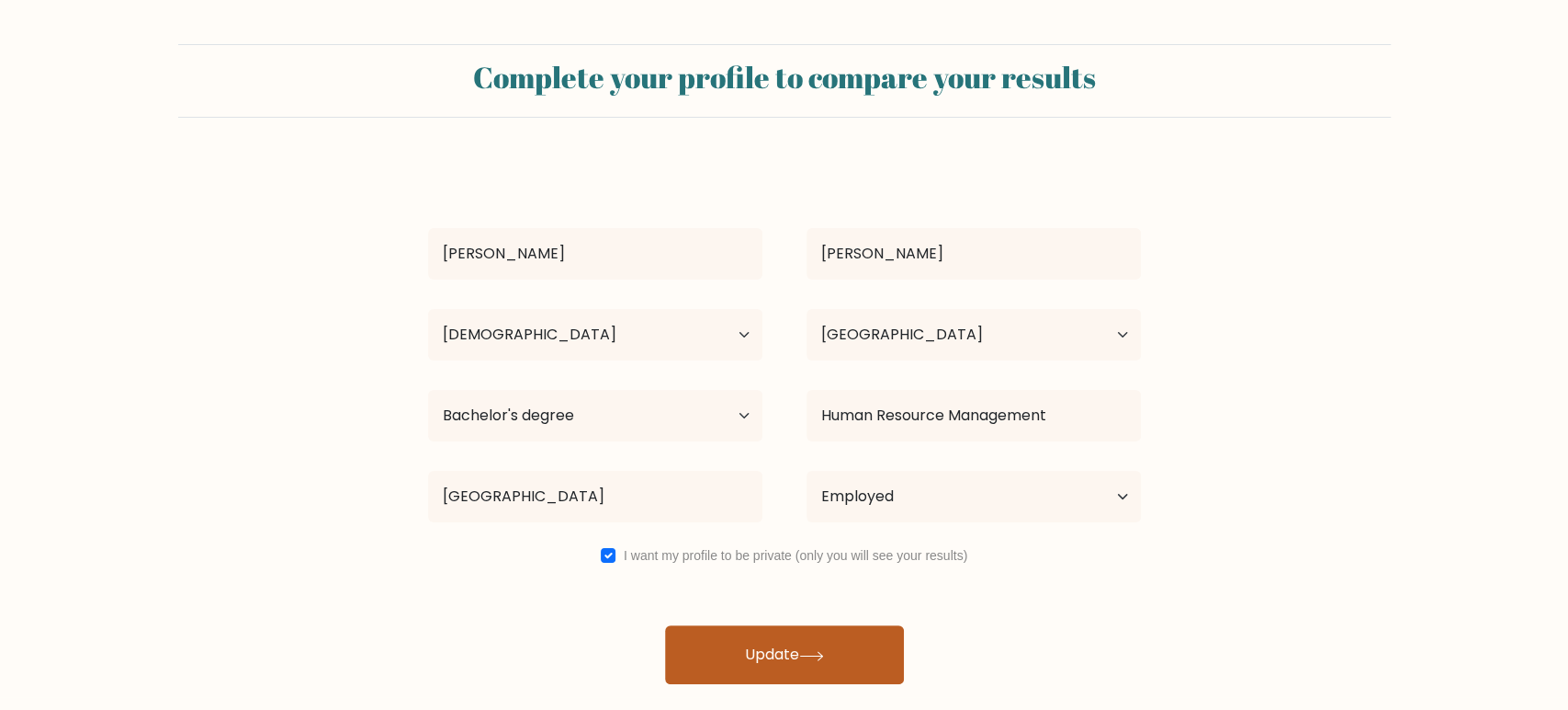
click at [805, 647] on button "Update" at bounding box center [785, 655] width 239 height 59
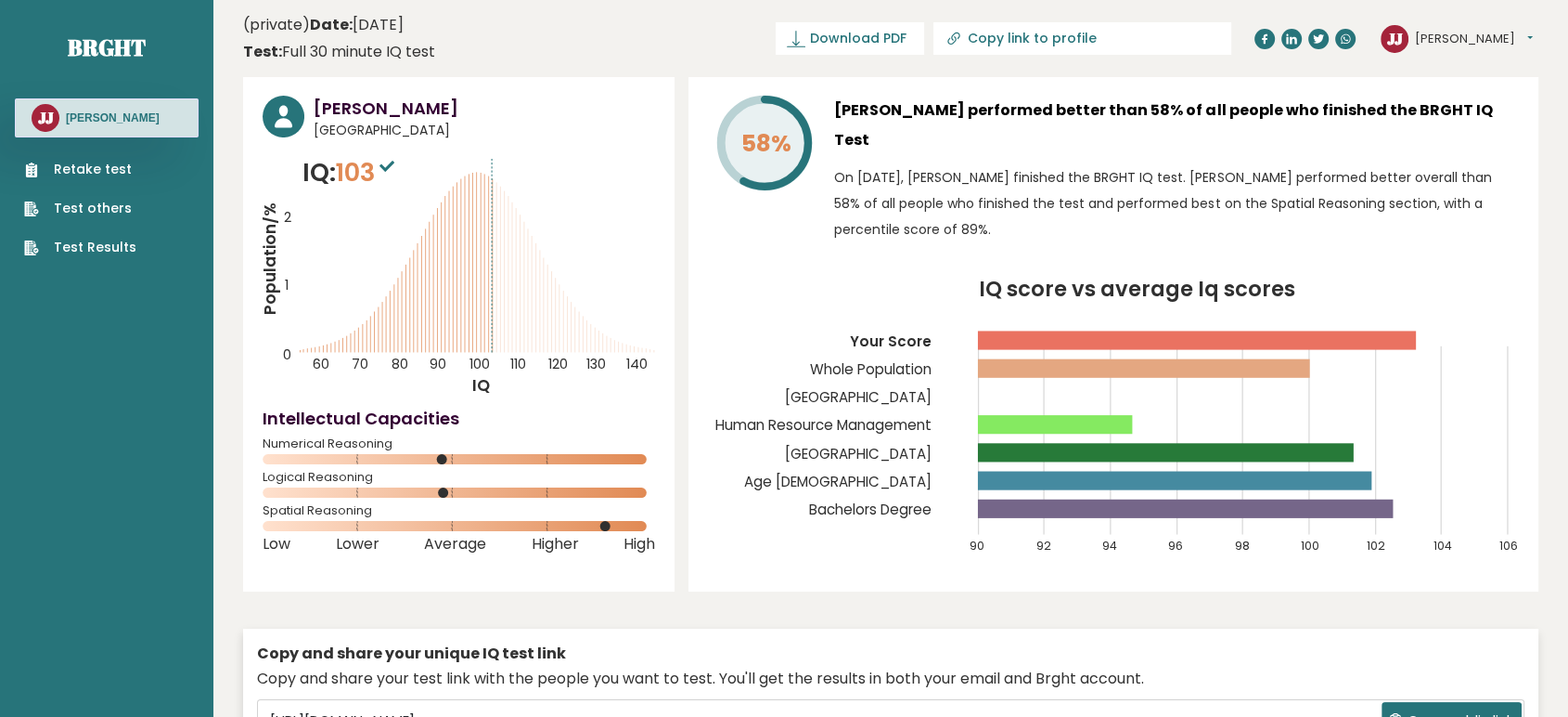
click at [1430, 40] on button "[PERSON_NAME]" at bounding box center [1473, 39] width 118 height 19
click at [1445, 96] on link "Profile" at bounding box center [1463, 94] width 95 height 26
click at [1425, 43] on button "[PERSON_NAME]" at bounding box center [1473, 39] width 118 height 19
click at [1452, 68] on link "Dashboard" at bounding box center [1463, 68] width 95 height 26
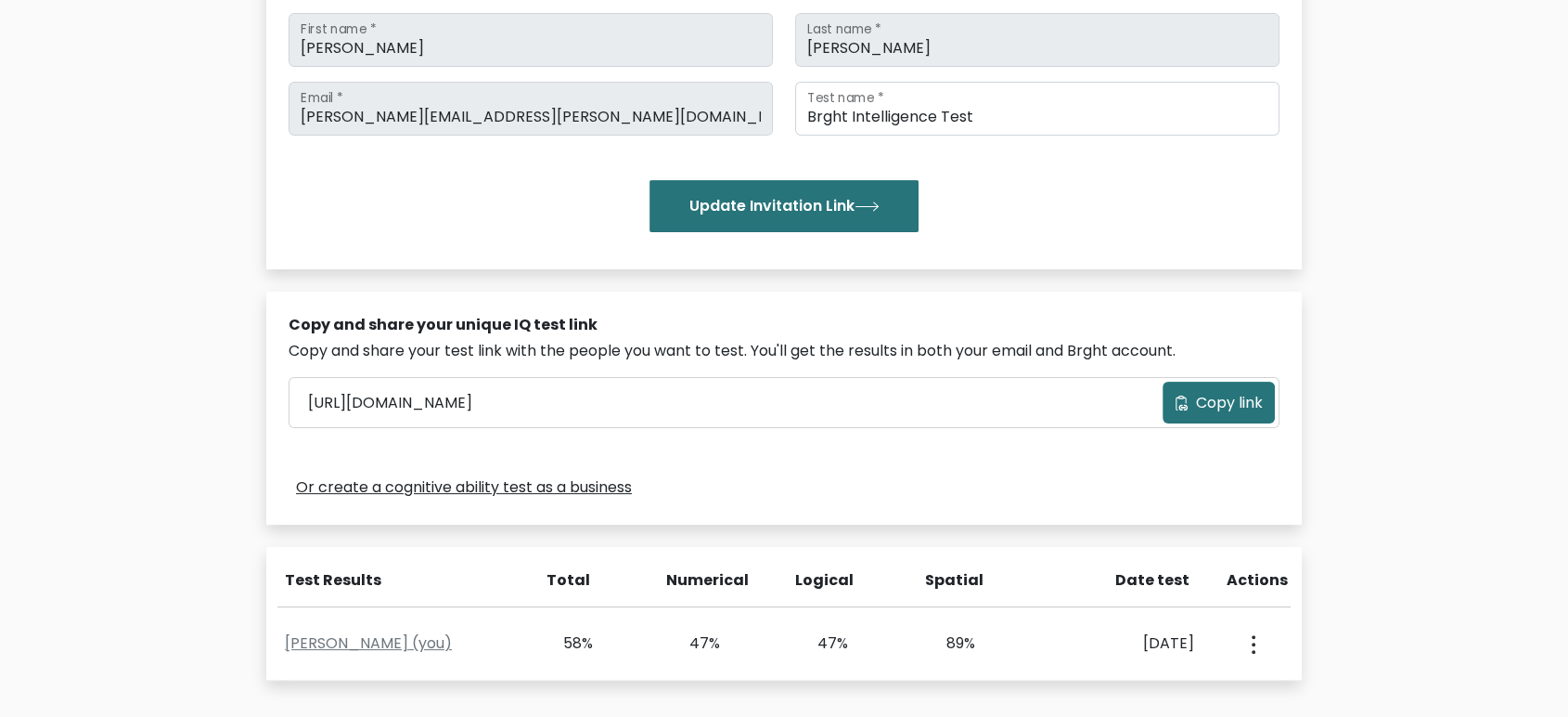
scroll to position [309, 0]
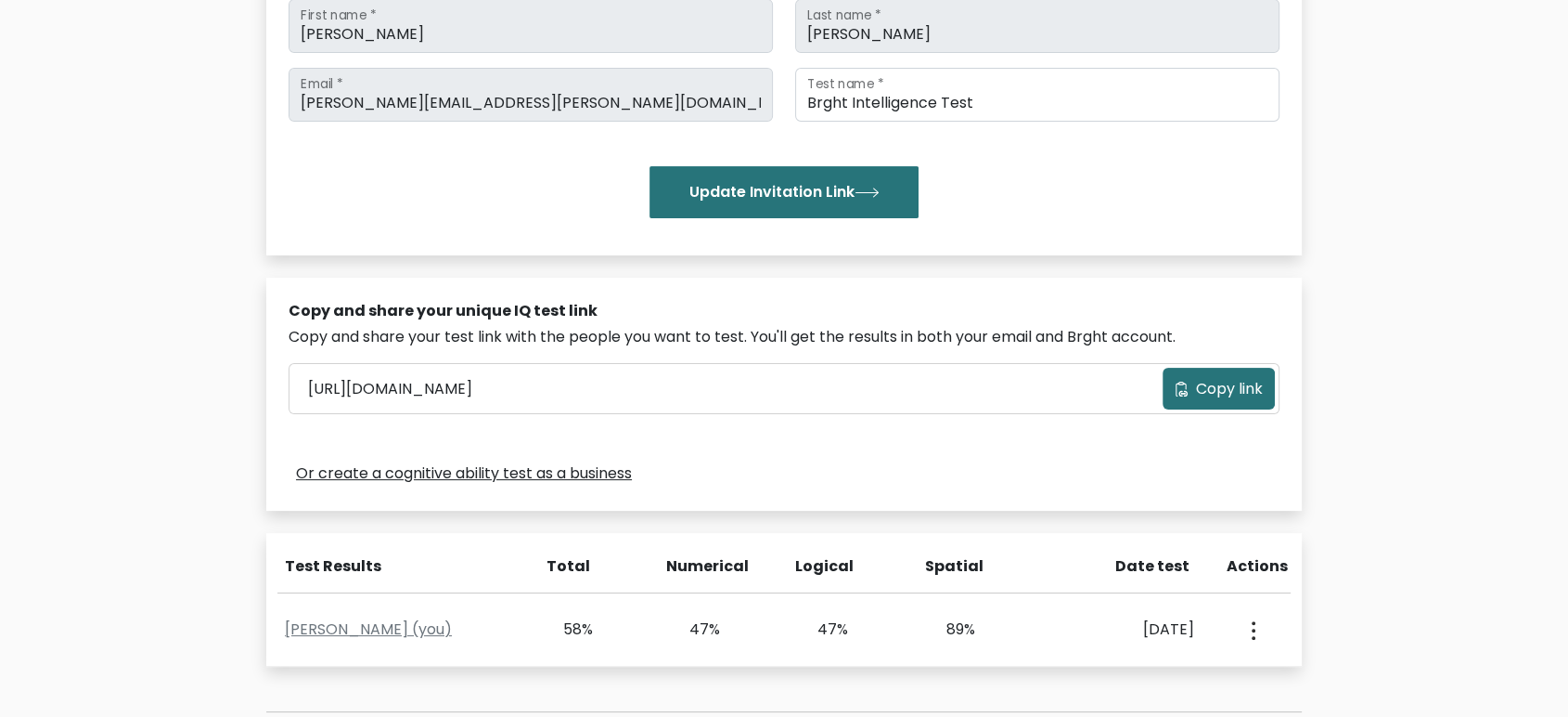
click at [376, 477] on link "Or create a cognitive ability test as a business" at bounding box center [464, 474] width 336 height 22
